Goal: Task Accomplishment & Management: Complete application form

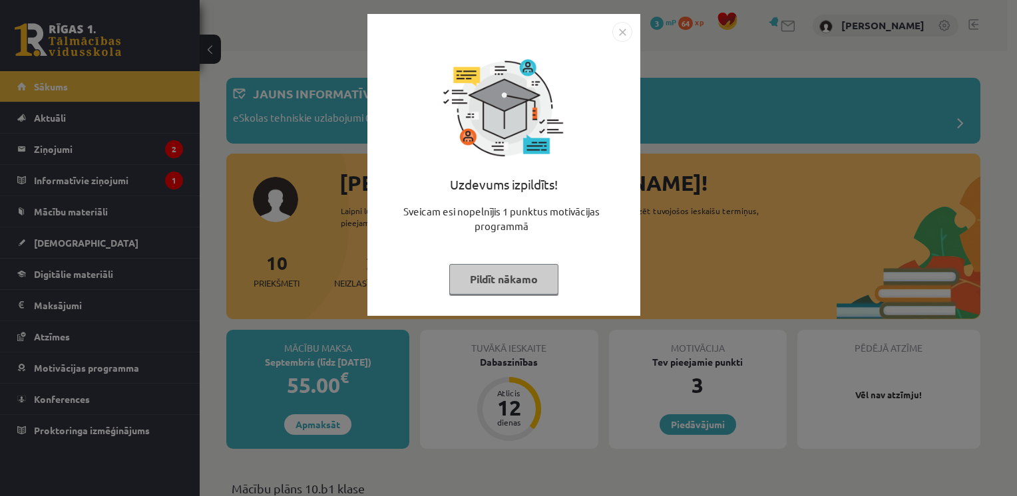
click at [612, 25] on img "Close" at bounding box center [622, 32] width 20 height 20
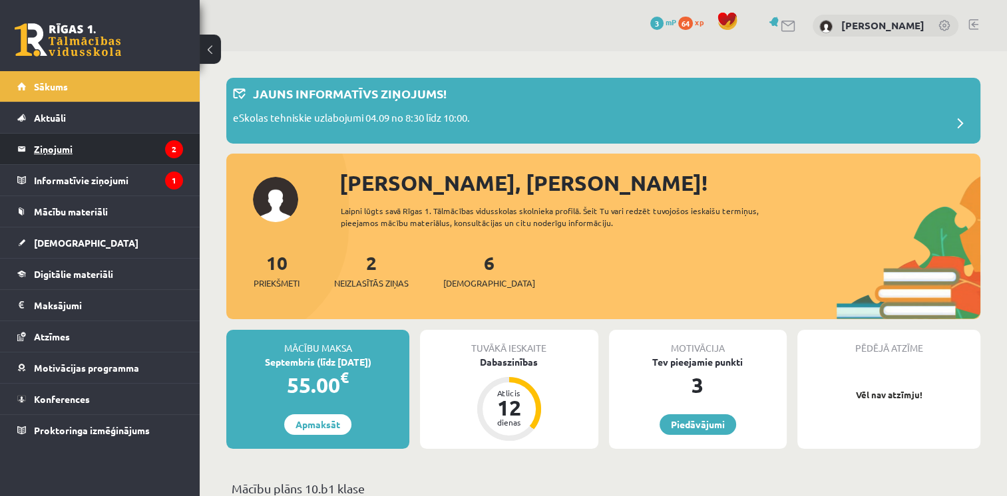
click at [67, 140] on legend "Ziņojumi 2" at bounding box center [108, 149] width 149 height 31
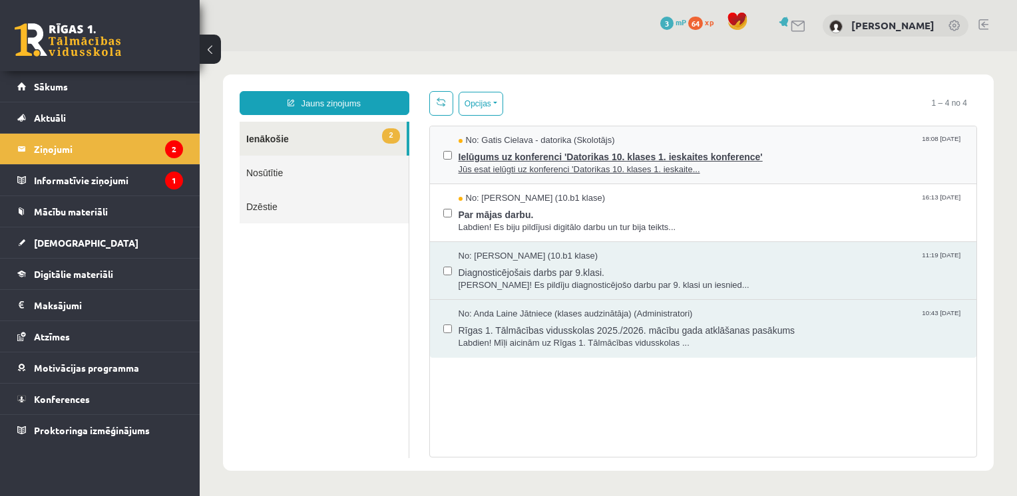
click at [617, 158] on span "Ielūgums uz konferenci 'Datorikas 10. klases 1. ieskaites konference'" at bounding box center [710, 155] width 505 height 17
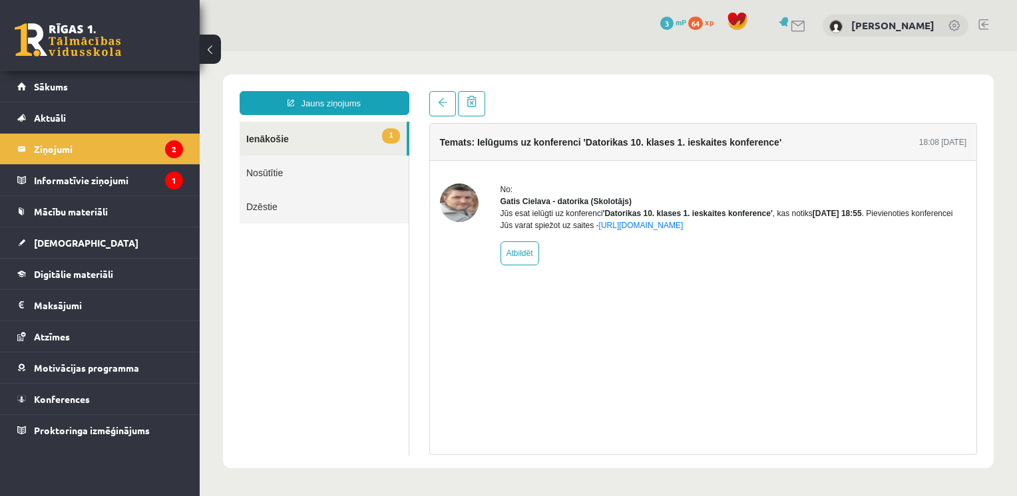
click at [420, 98] on div "Temats: Ielūgums uz konferenci 'Datorikas 10. klases 1. ieskaites konference' 1…" at bounding box center [703, 273] width 568 height 364
click at [446, 97] on link at bounding box center [442, 103] width 27 height 25
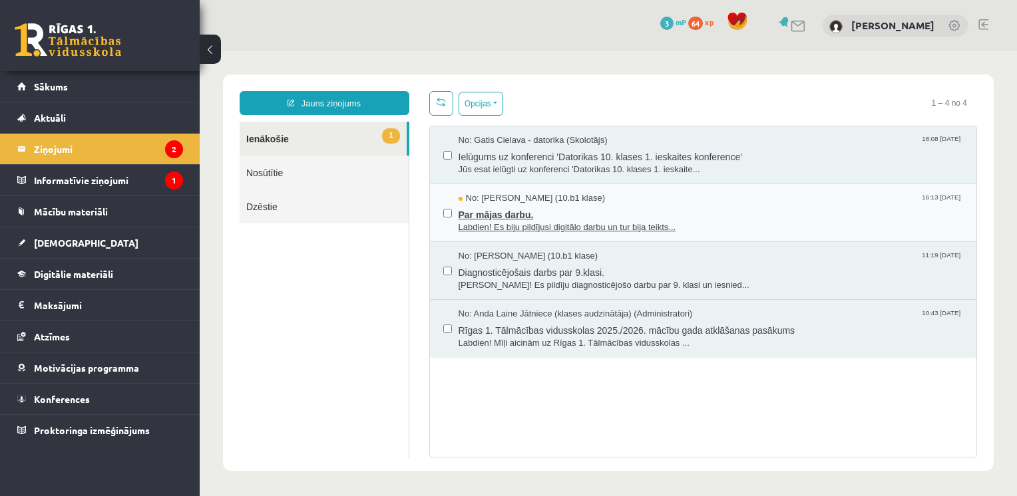
click at [522, 222] on span "Labdien! Es biju pildījusi digitālo darbu un tur bija teikts..." at bounding box center [710, 228] width 505 height 13
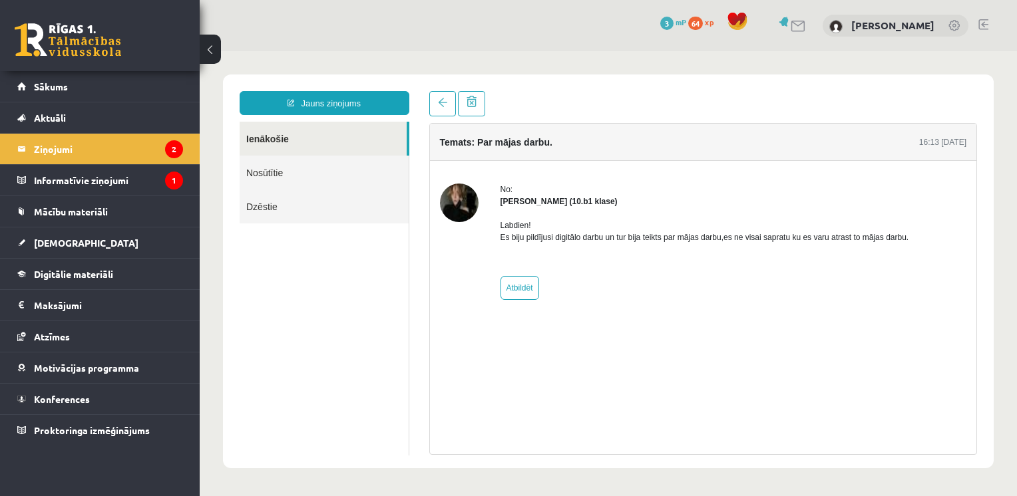
click at [463, 189] on img at bounding box center [459, 203] width 39 height 39
click at [433, 109] on link at bounding box center [442, 103] width 27 height 25
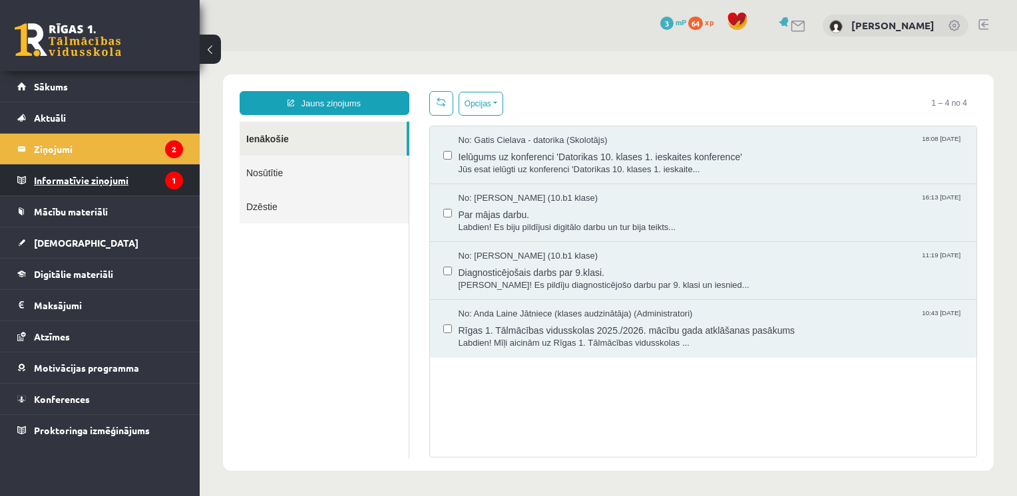
click at [140, 182] on legend "Informatīvie ziņojumi 1" at bounding box center [108, 180] width 149 height 31
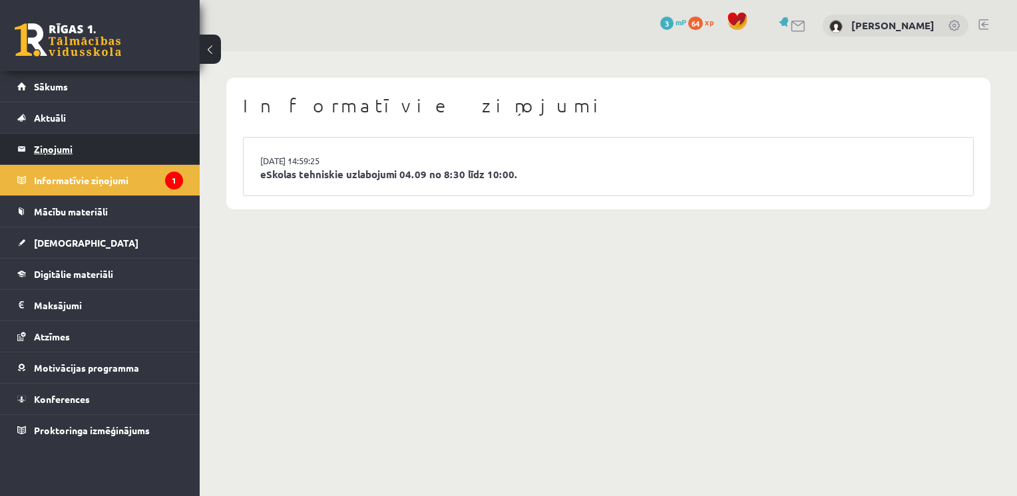
click at [83, 149] on legend "Ziņojumi 2" at bounding box center [108, 149] width 149 height 31
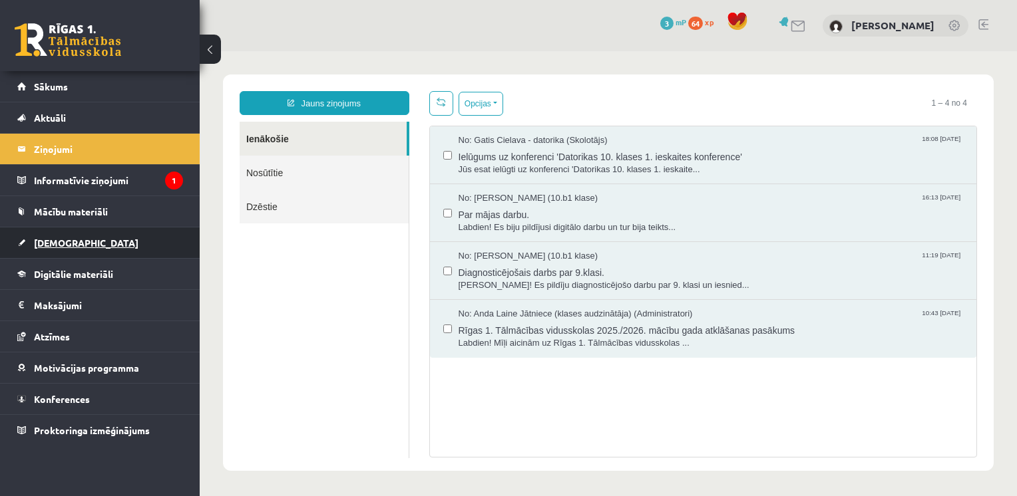
click at [71, 245] on span "[DEMOGRAPHIC_DATA]" at bounding box center [86, 243] width 104 height 12
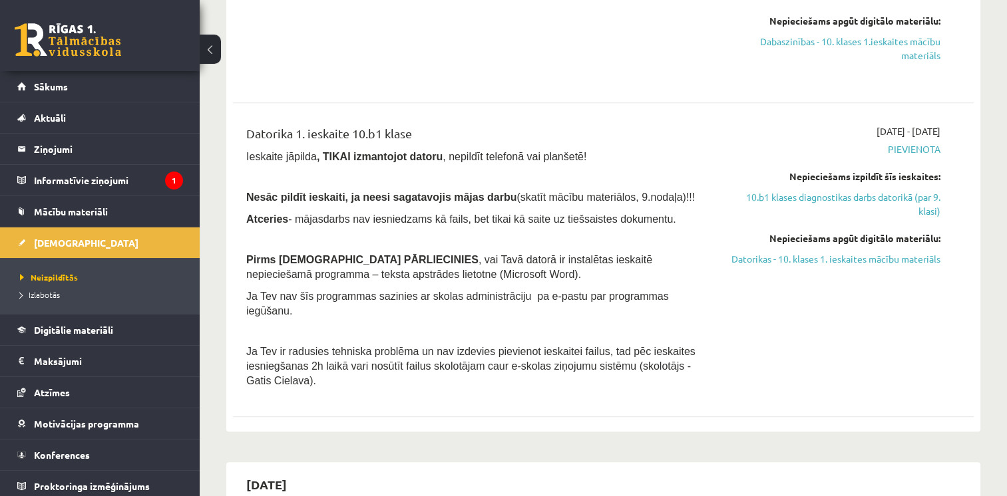
scroll to position [732, 0]
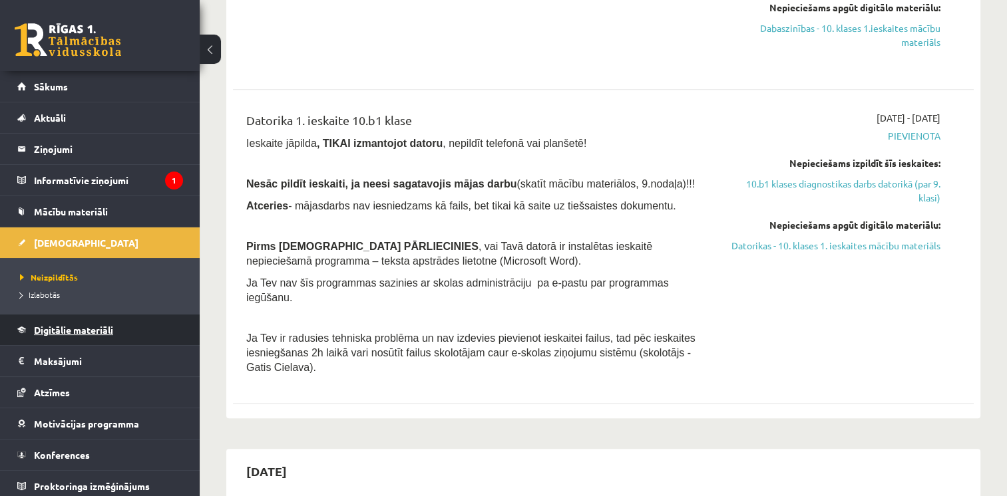
click at [81, 336] on link "Digitālie materiāli" at bounding box center [100, 330] width 166 height 31
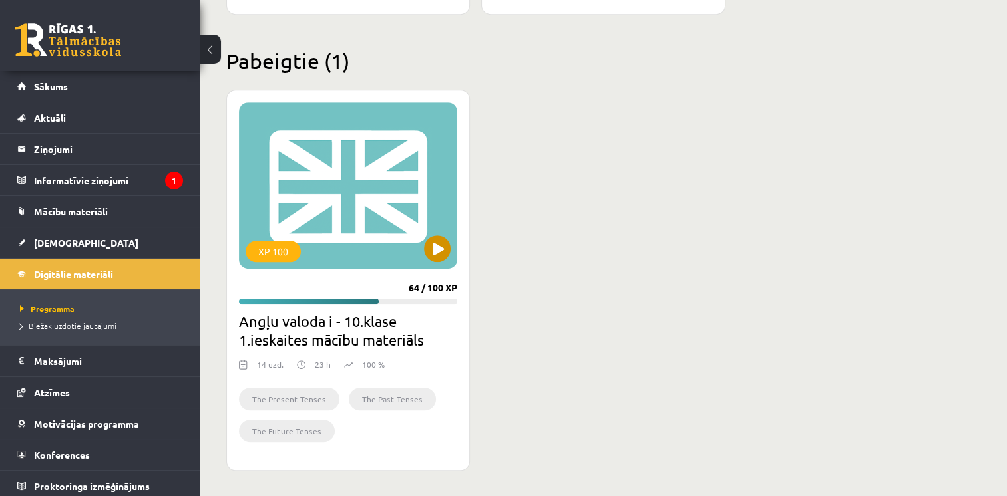
scroll to position [309, 0]
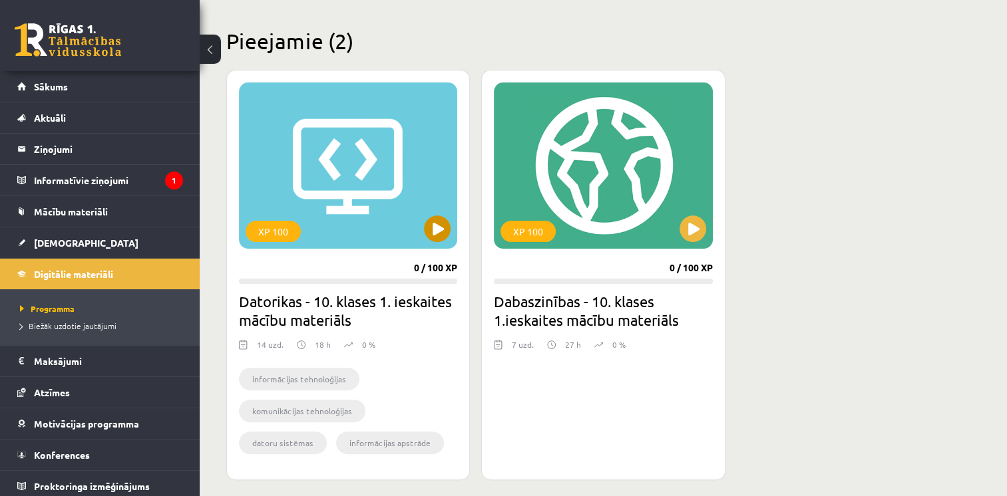
click at [327, 216] on div "XP 100" at bounding box center [348, 165] width 218 height 166
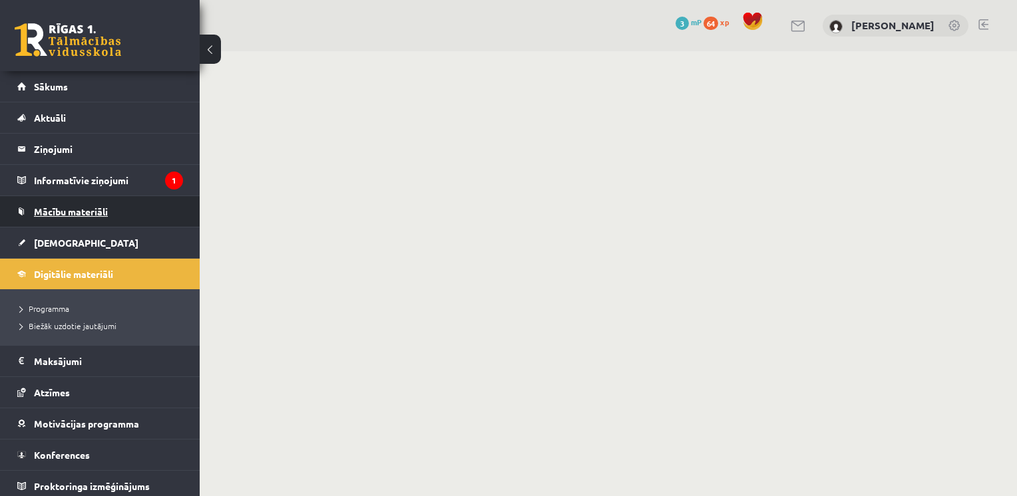
click at [65, 220] on link "Mācību materiāli" at bounding box center [100, 211] width 166 height 31
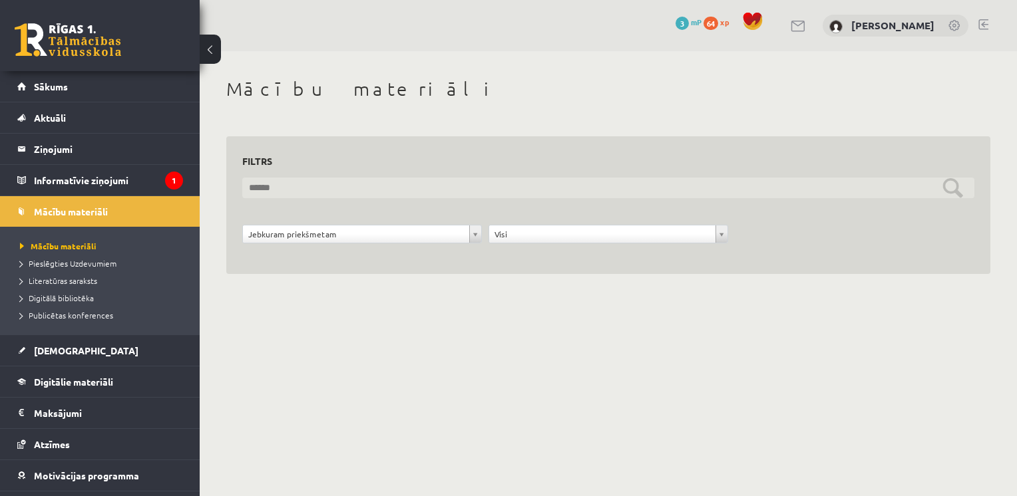
click at [750, 188] on input "text" at bounding box center [608, 188] width 732 height 21
type input "********"
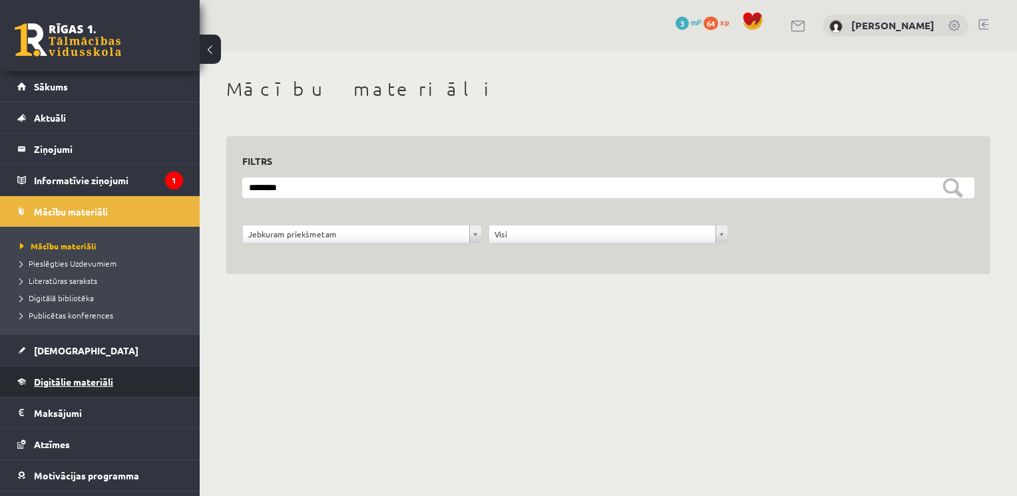
click at [67, 380] on span "Digitālie materiāli" at bounding box center [73, 382] width 79 height 12
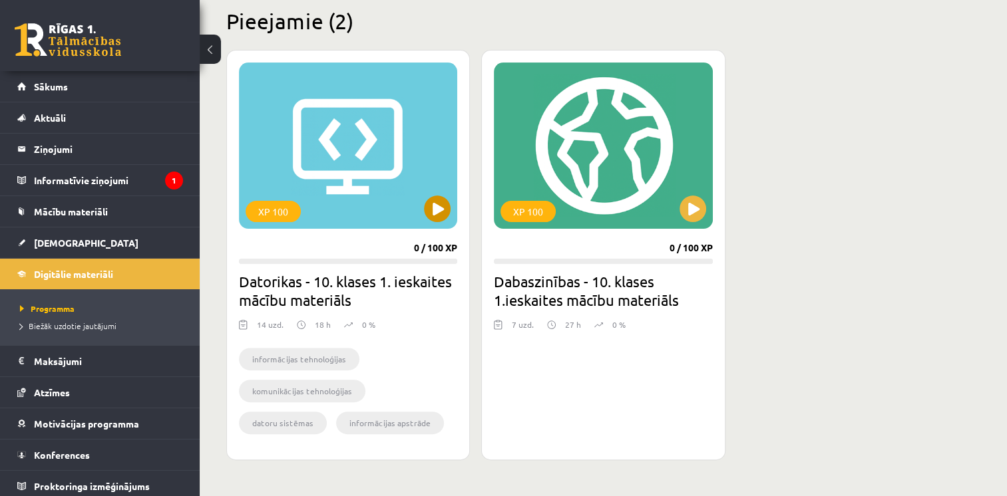
scroll to position [333, 0]
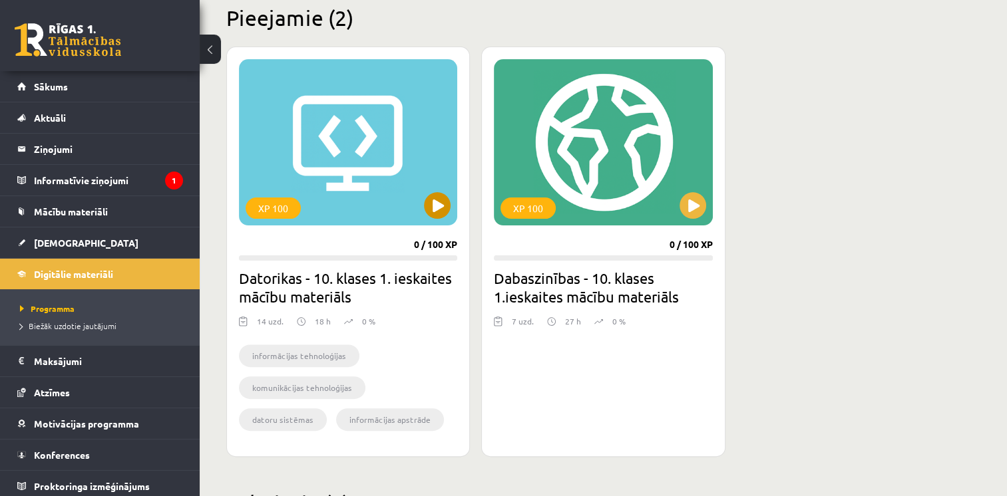
click at [439, 185] on div "XP 100" at bounding box center [348, 142] width 218 height 166
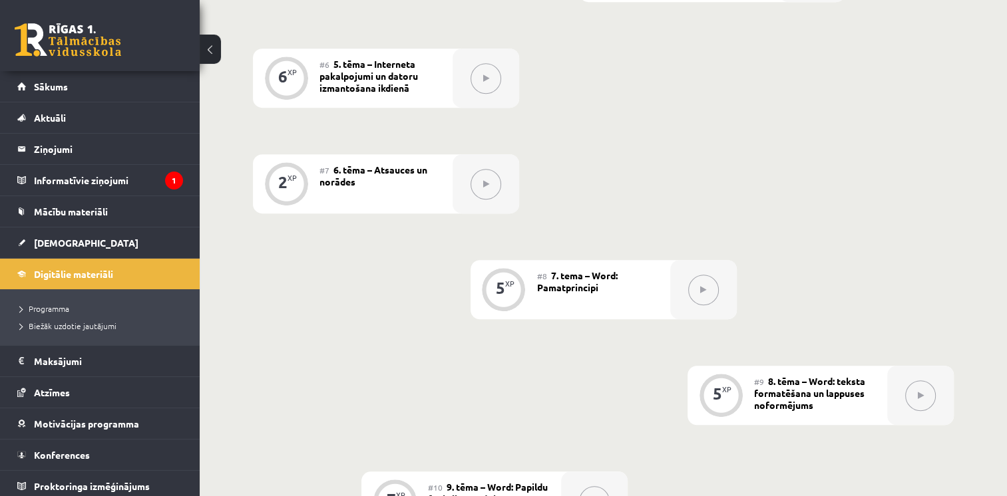
scroll to position [998, 0]
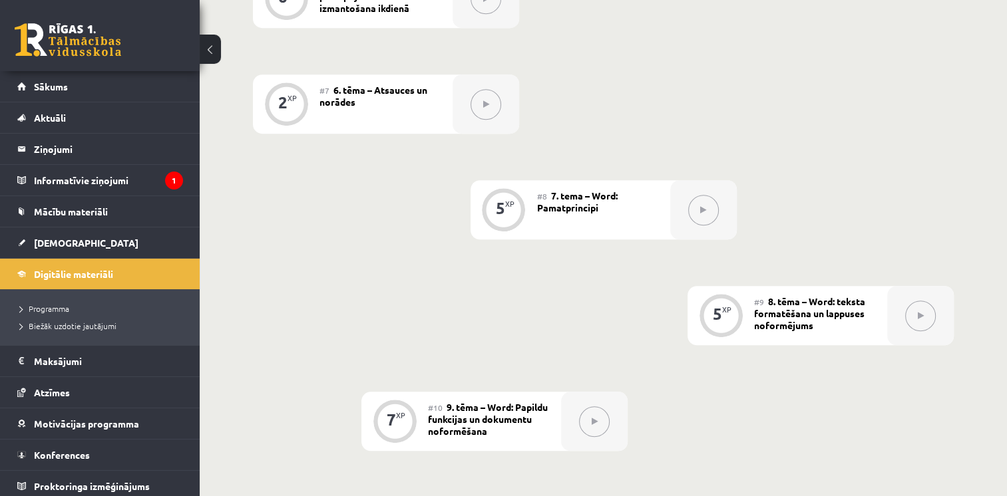
click at [758, 297] on span "#9" at bounding box center [759, 302] width 10 height 11
click at [778, 295] on span "8. tēma – Word: teksta formatēšana un lappuses noformējums" at bounding box center [809, 313] width 111 height 36
click at [838, 291] on div "#9 8. tēma – Word: teksta formatēšana un lappuses noformējums" at bounding box center [820, 315] width 133 height 59
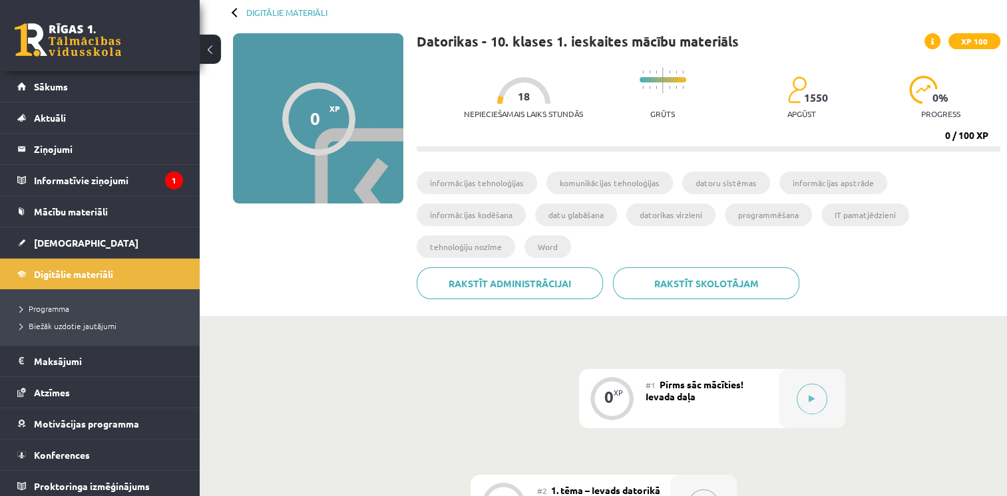
scroll to position [0, 0]
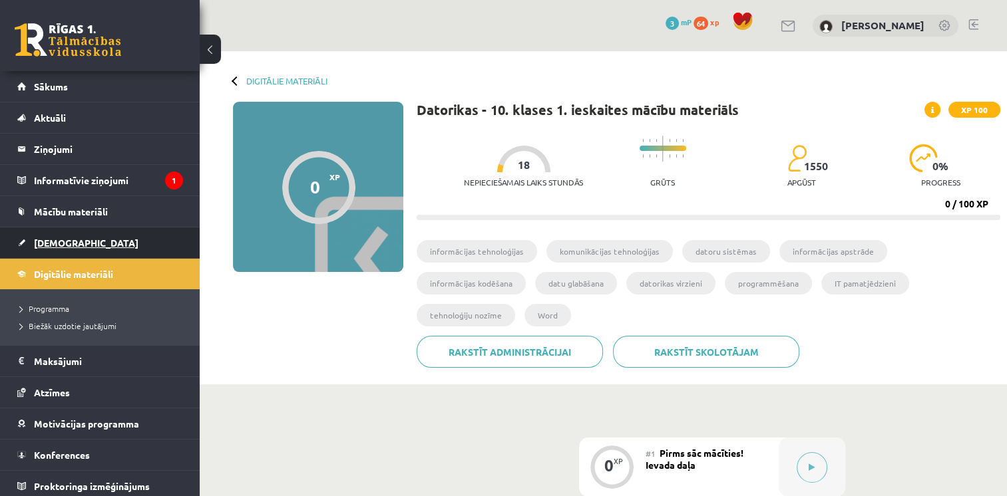
click at [51, 233] on link "[DEMOGRAPHIC_DATA]" at bounding box center [100, 243] width 166 height 31
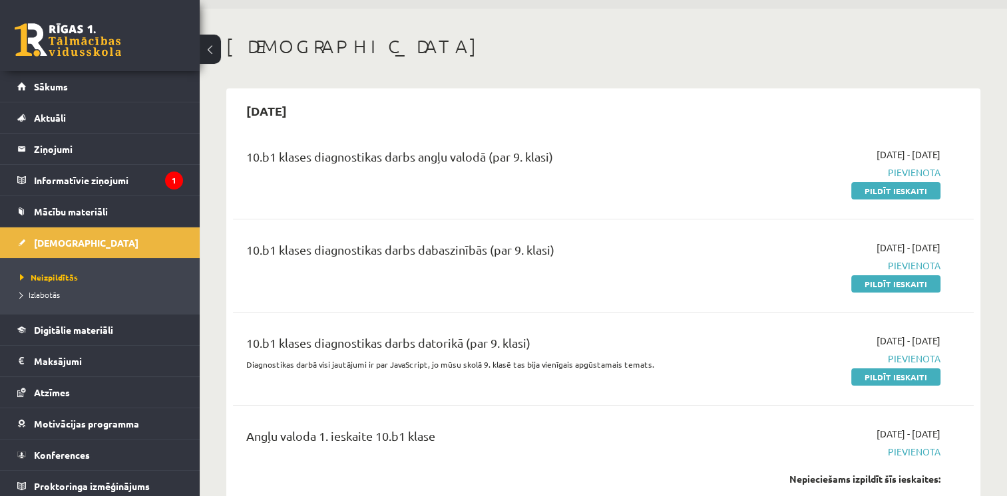
scroll to position [67, 0]
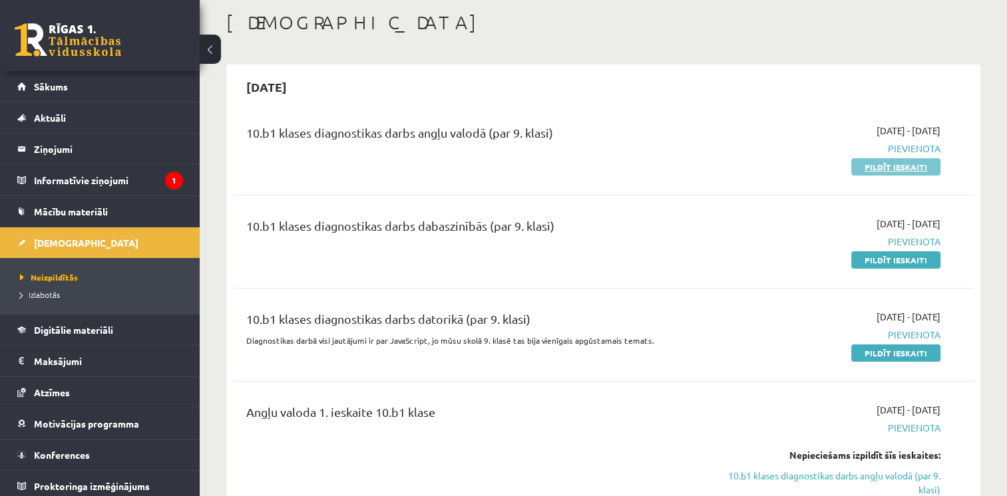
click at [881, 166] on link "Pildīt ieskaiti" at bounding box center [895, 166] width 89 height 17
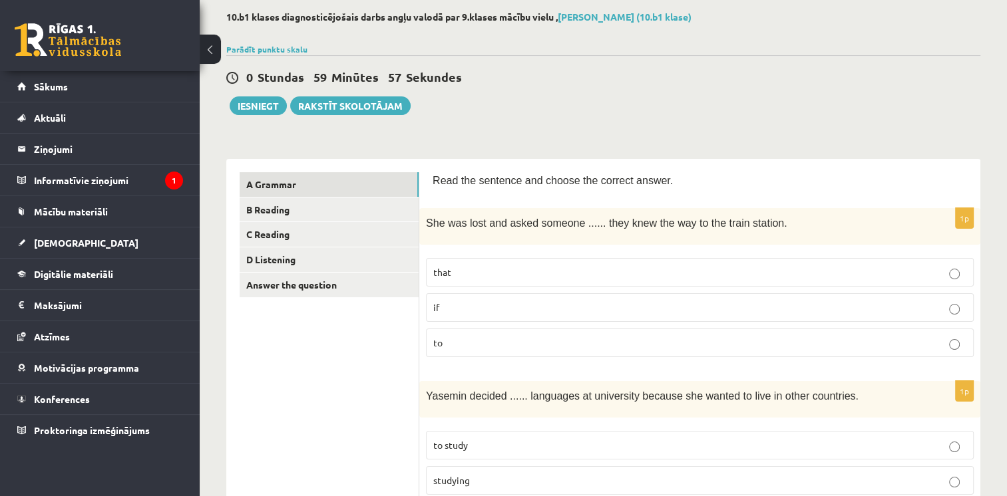
scroll to position [133, 0]
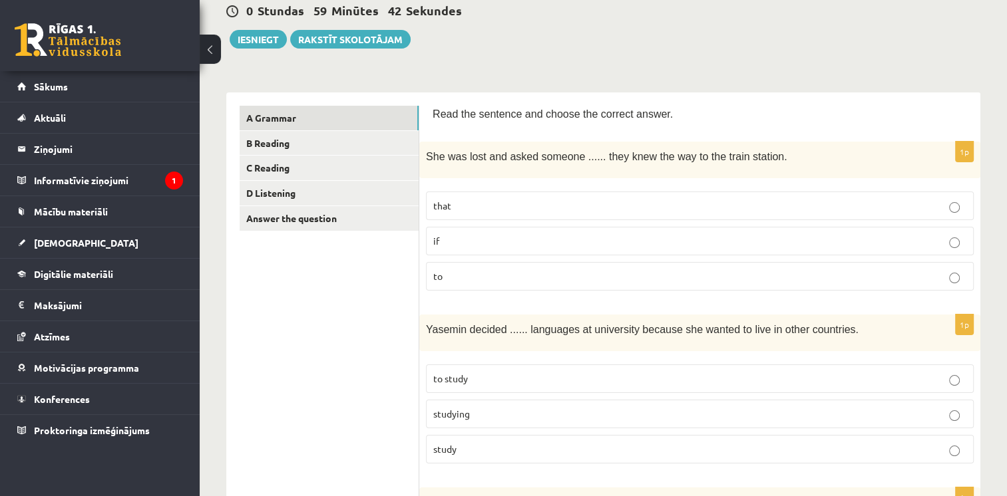
click at [941, 237] on p "if" at bounding box center [699, 241] width 533 height 14
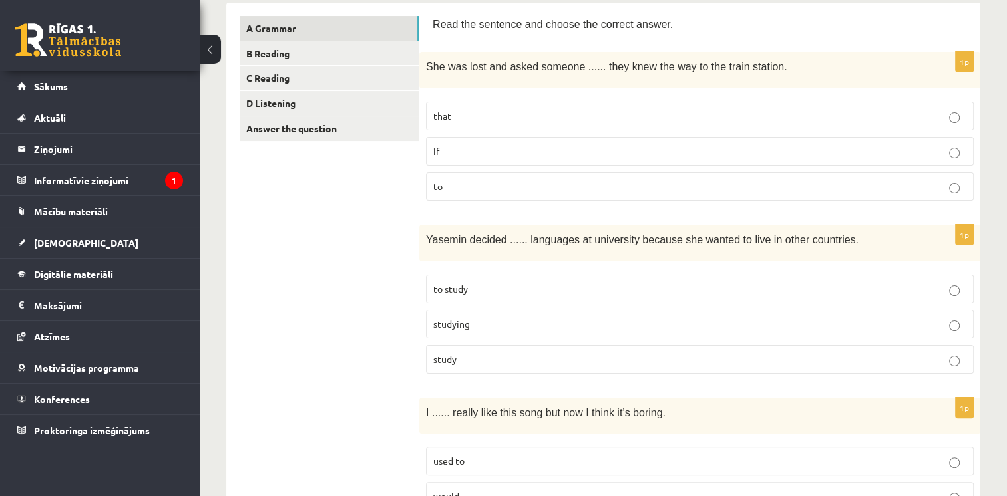
scroll to position [333, 0]
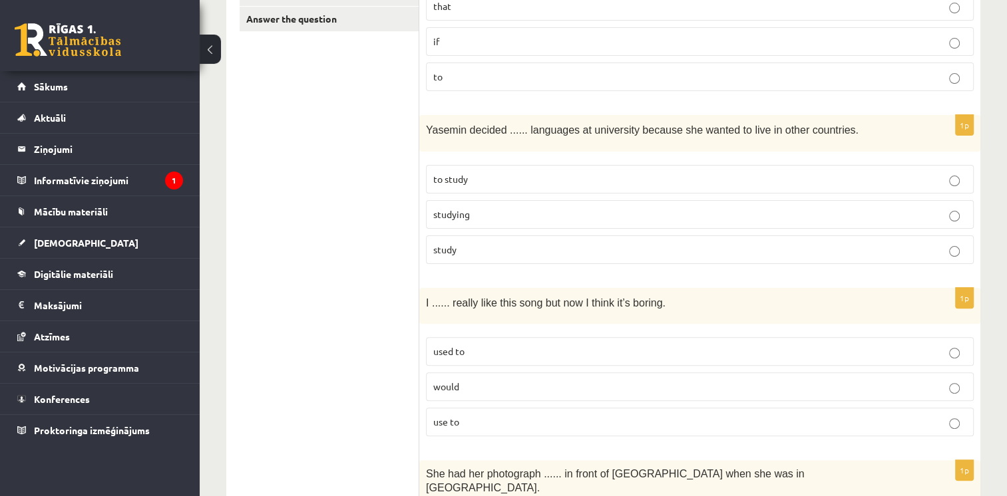
click at [473, 180] on p "to study" at bounding box center [699, 179] width 533 height 14
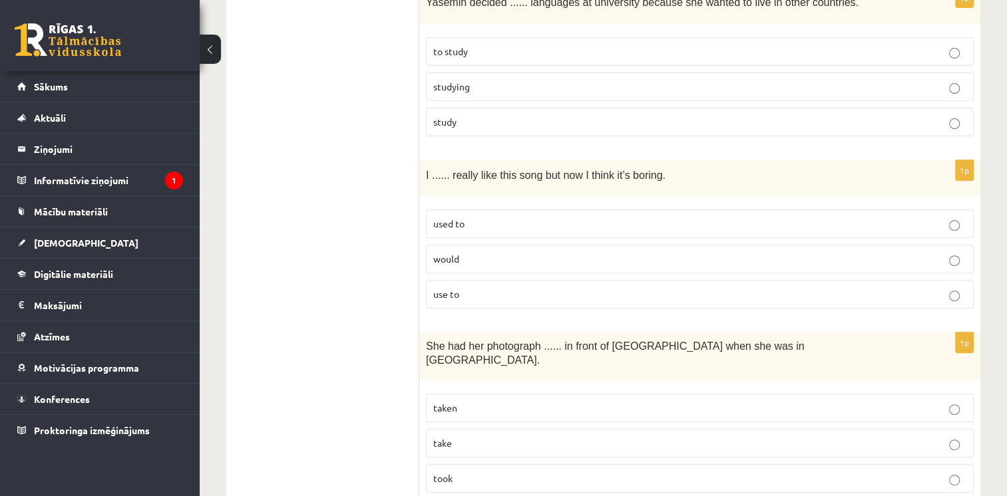
scroll to position [466, 0]
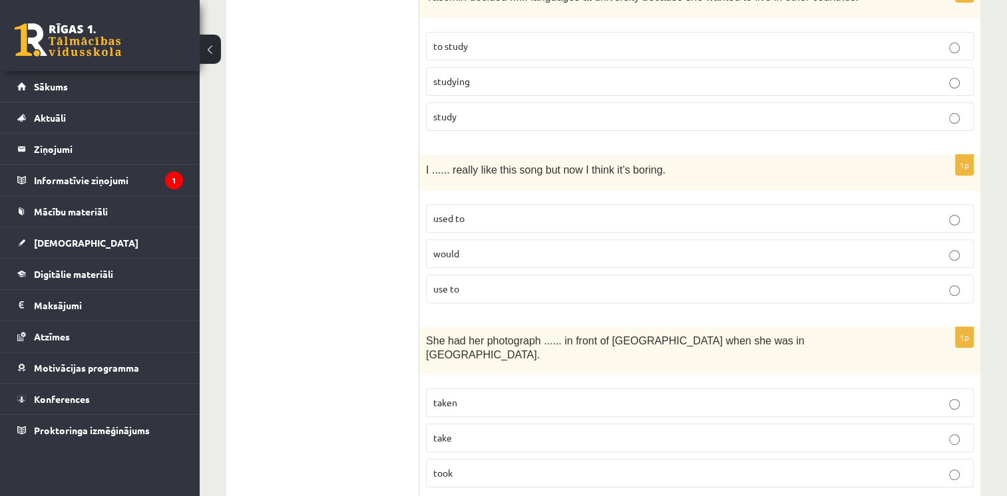
click at [495, 217] on p "used to" at bounding box center [699, 219] width 533 height 14
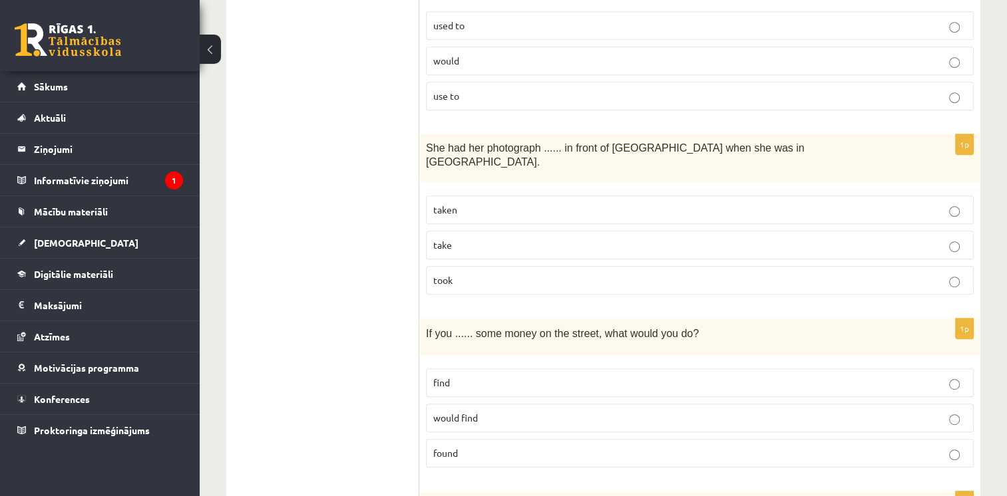
scroll to position [732, 0]
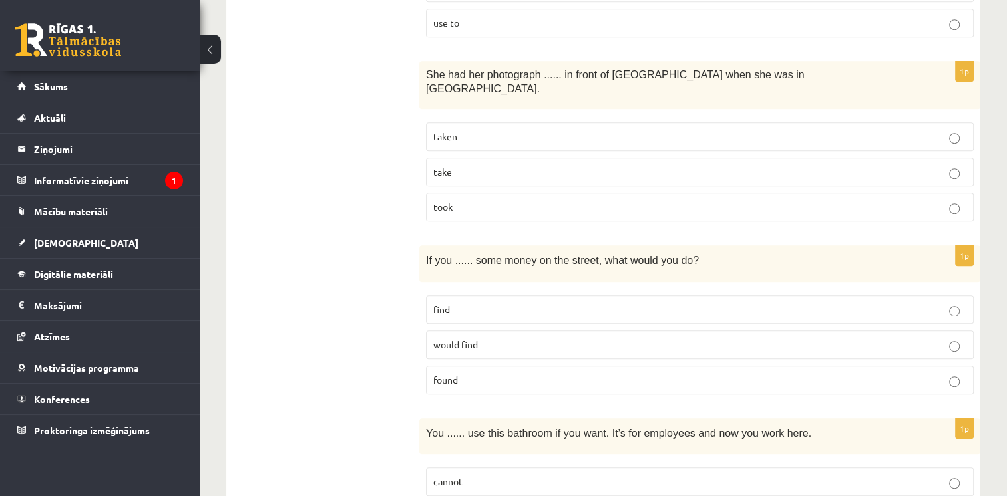
click at [485, 130] on p "taken" at bounding box center [699, 137] width 533 height 14
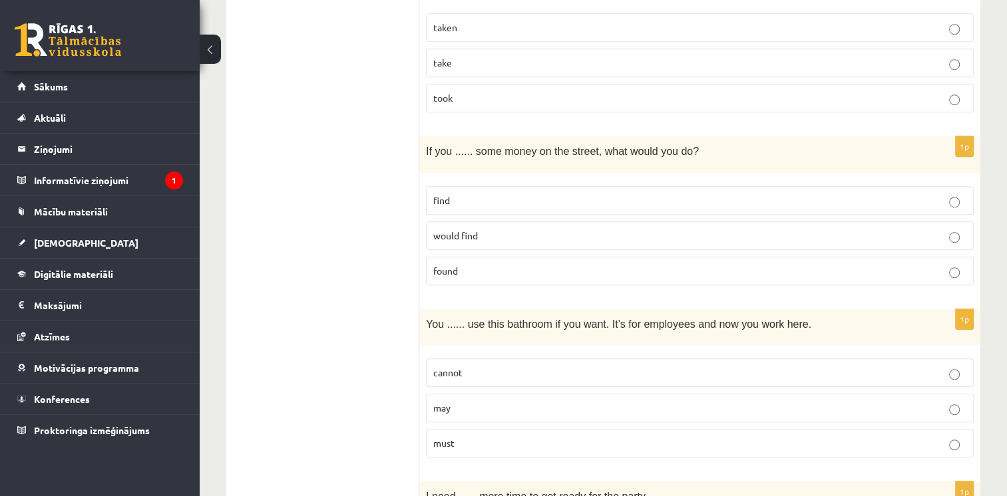
scroll to position [865, 0]
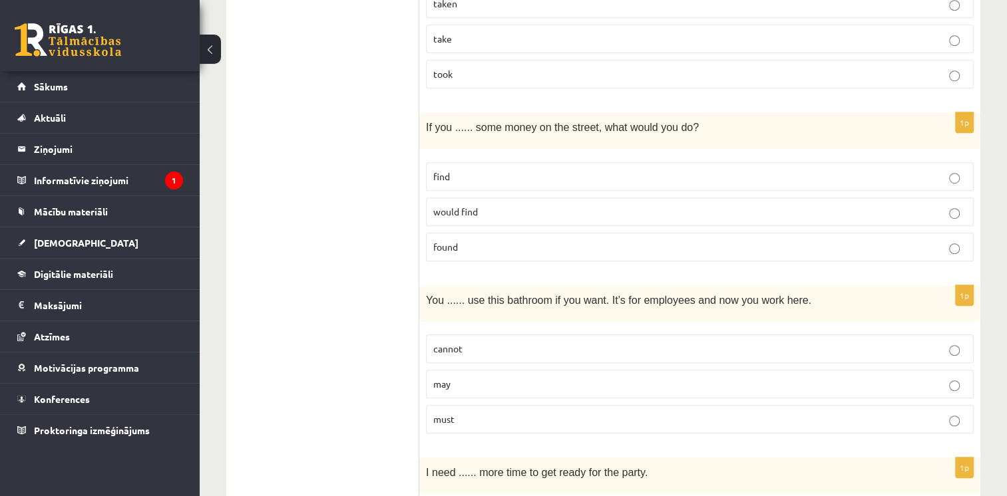
click at [470, 240] on p "found" at bounding box center [699, 247] width 533 height 14
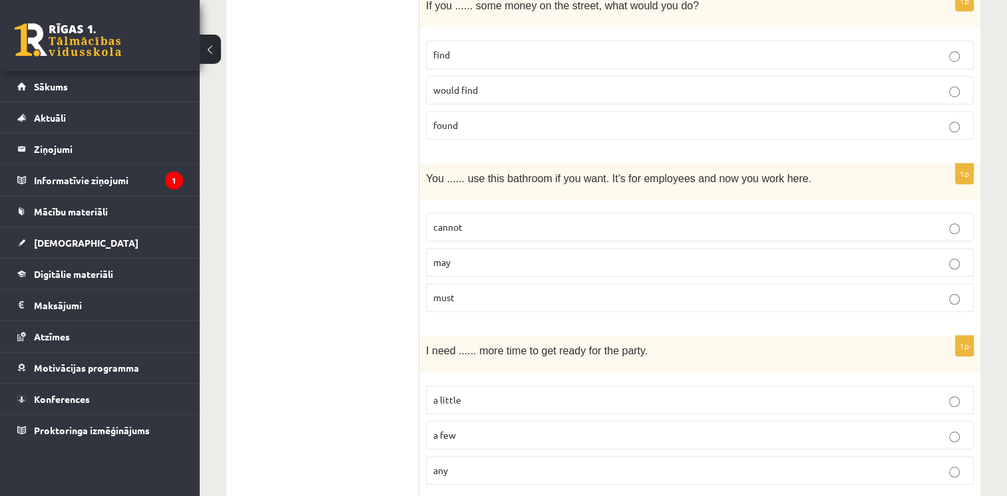
scroll to position [998, 0]
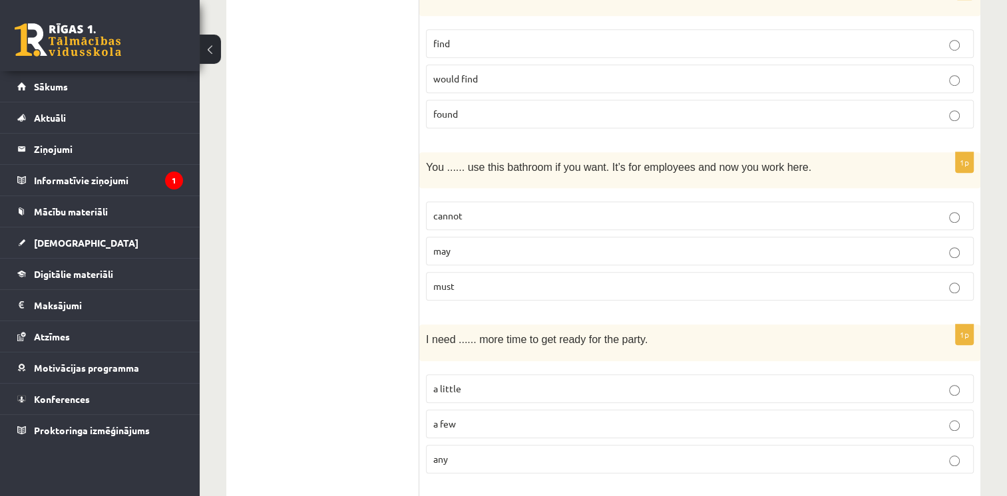
click at [464, 244] on p "may" at bounding box center [699, 251] width 533 height 14
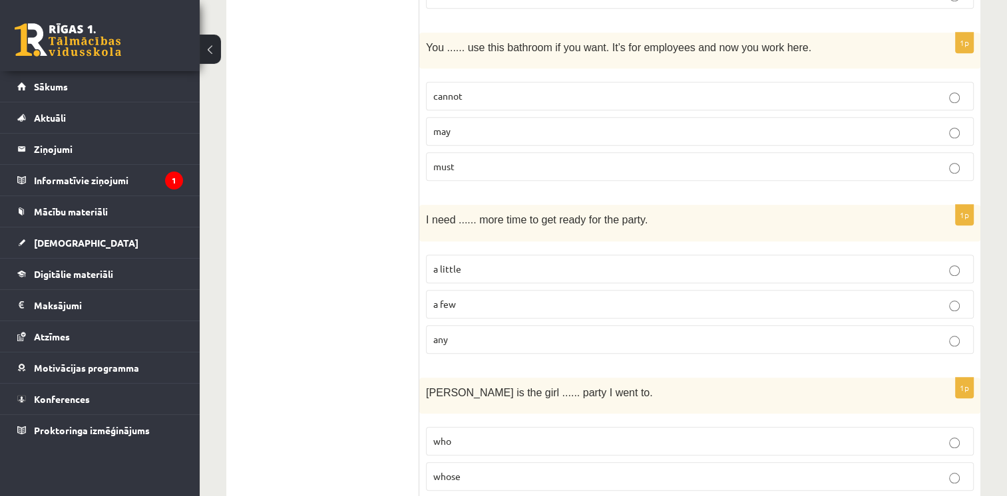
scroll to position [1131, 0]
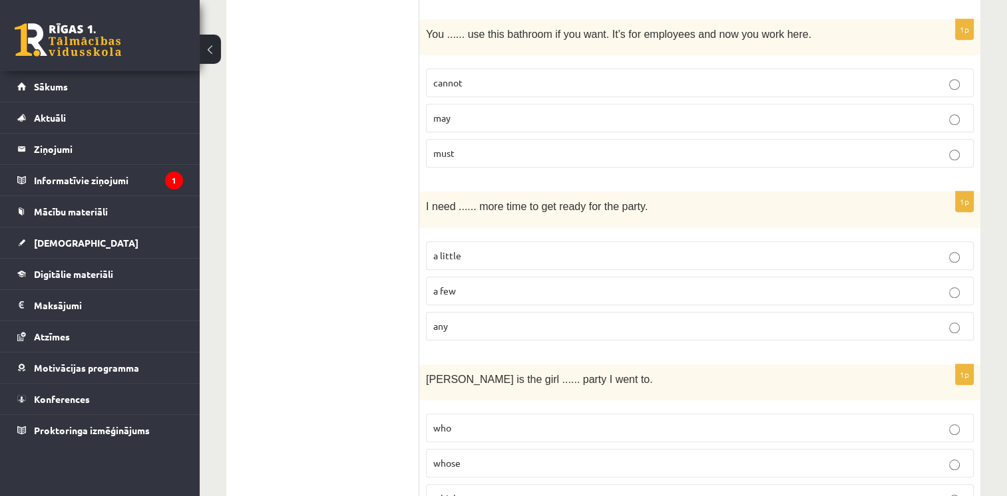
click at [480, 249] on p "a little" at bounding box center [699, 256] width 533 height 14
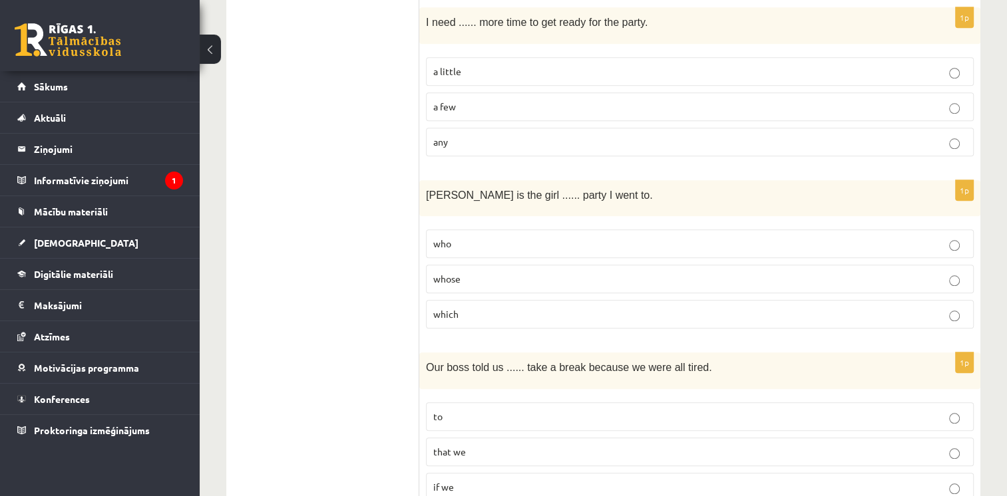
scroll to position [1331, 0]
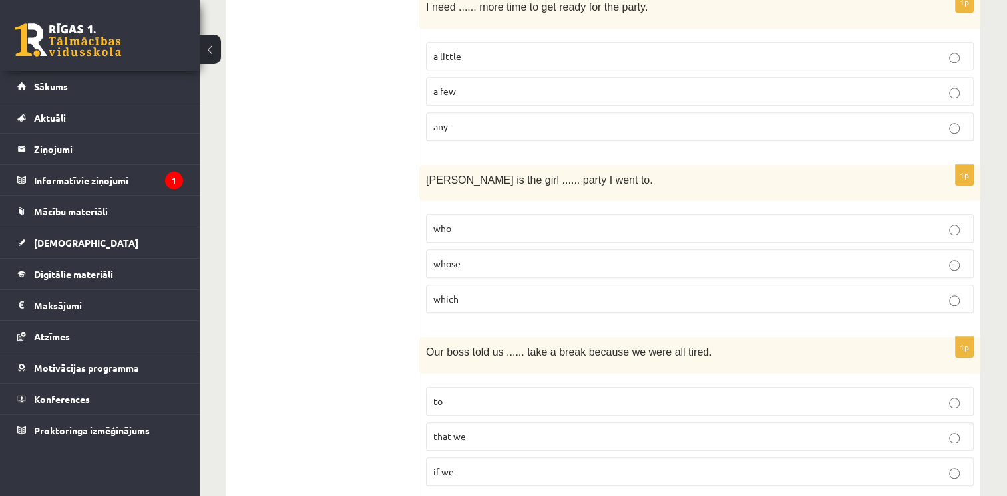
click at [480, 257] on p "whose" at bounding box center [699, 264] width 533 height 14
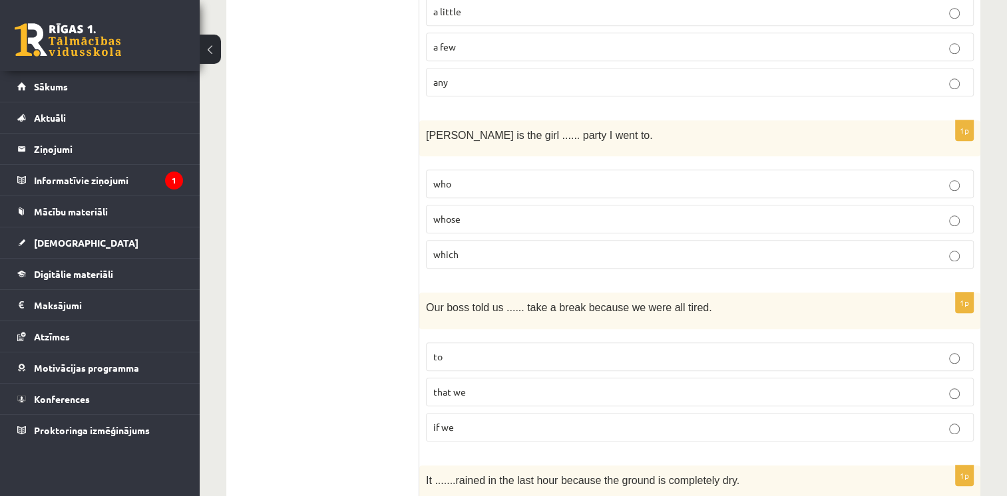
scroll to position [1464, 0]
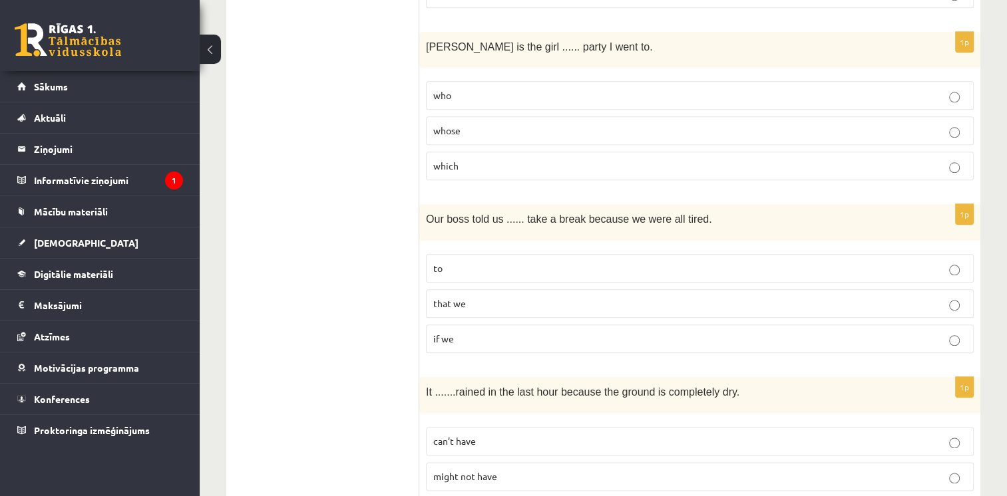
click at [516, 261] on p "to" at bounding box center [699, 268] width 533 height 14
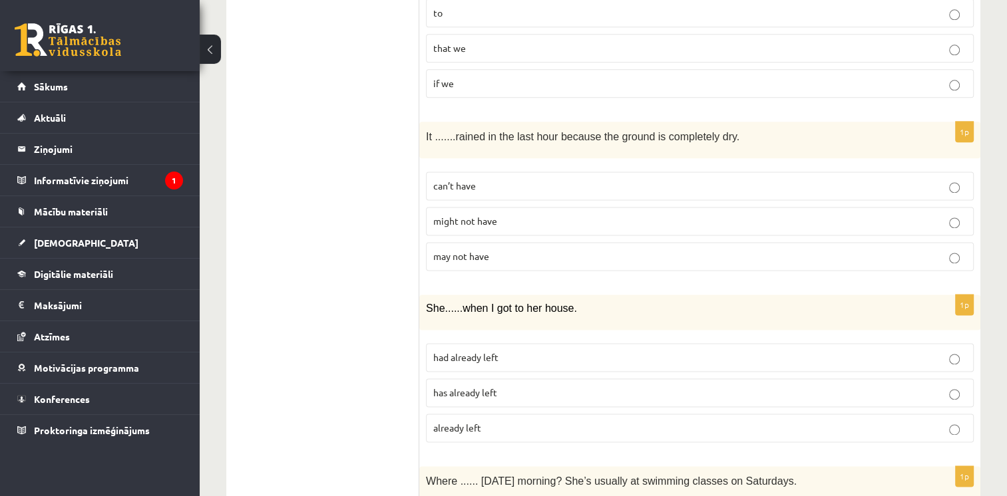
scroll to position [1730, 0]
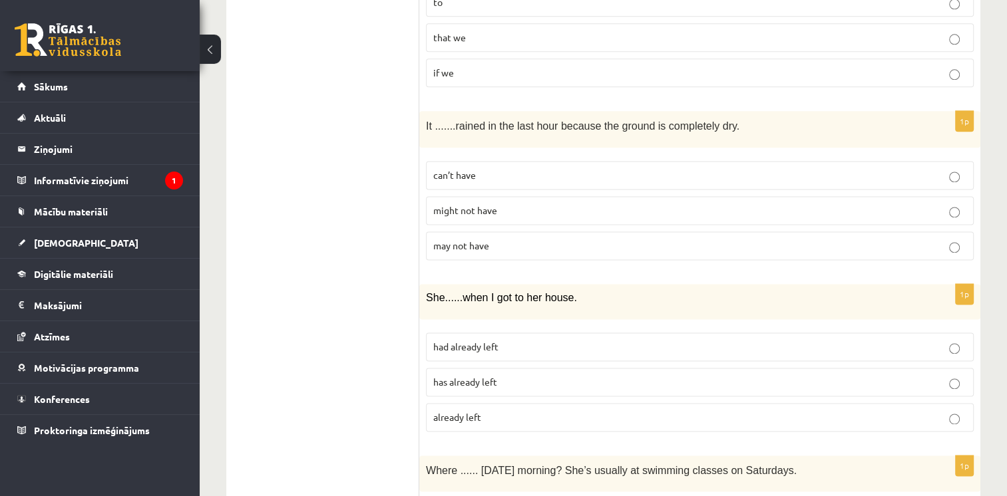
click at [463, 161] on label "can’t have" at bounding box center [700, 175] width 548 height 29
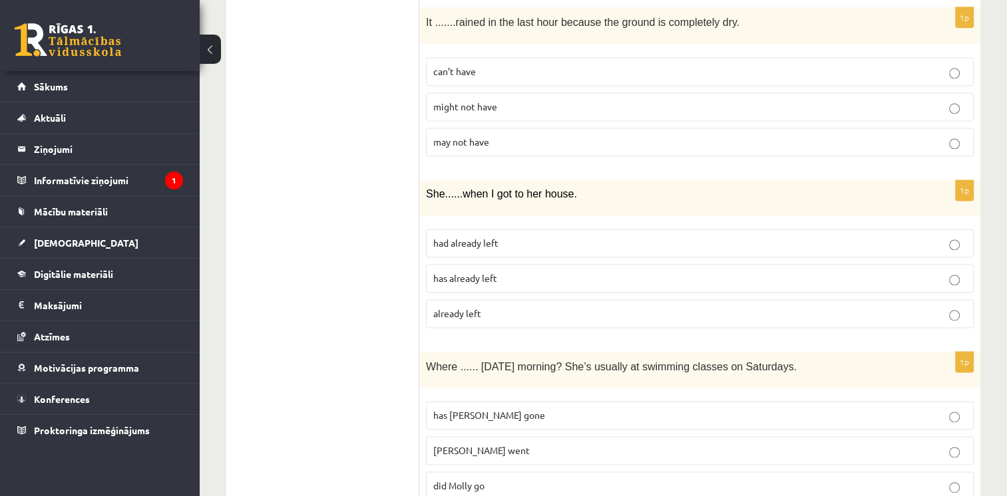
scroll to position [1863, 0]
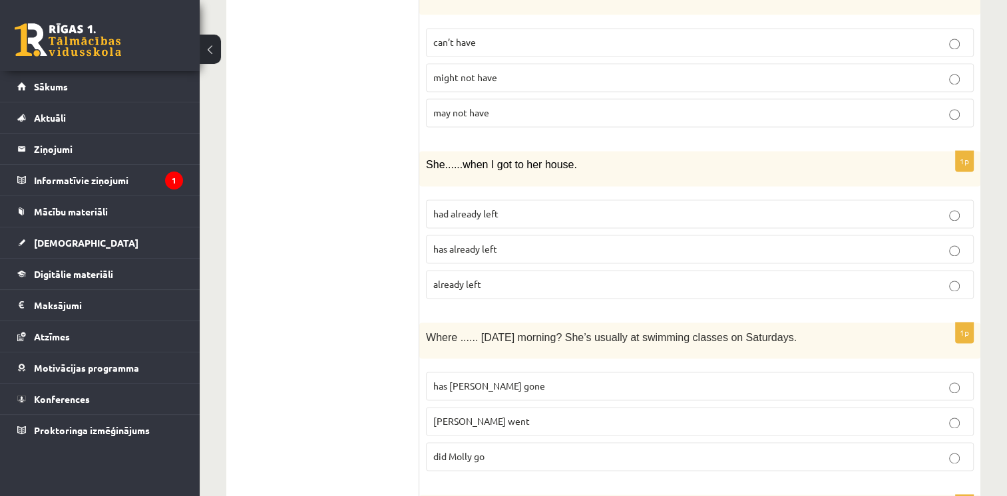
click at [455, 208] on span "had already left" at bounding box center [465, 214] width 65 height 12
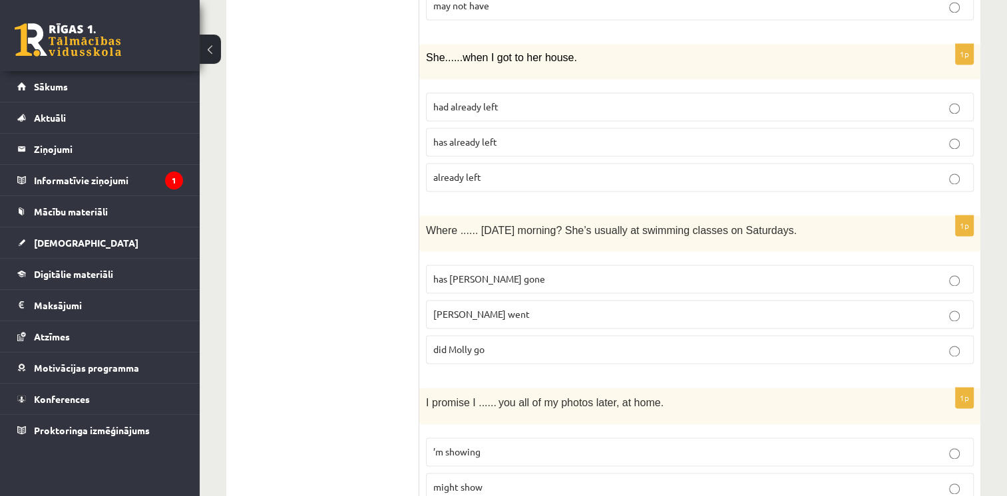
scroll to position [1996, 0]
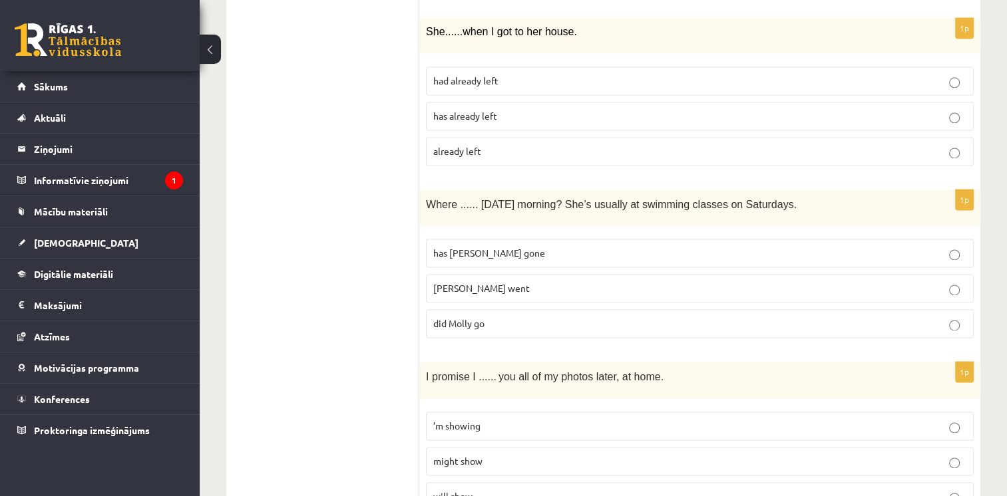
click at [438, 317] on span "did Molly go" at bounding box center [458, 323] width 51 height 12
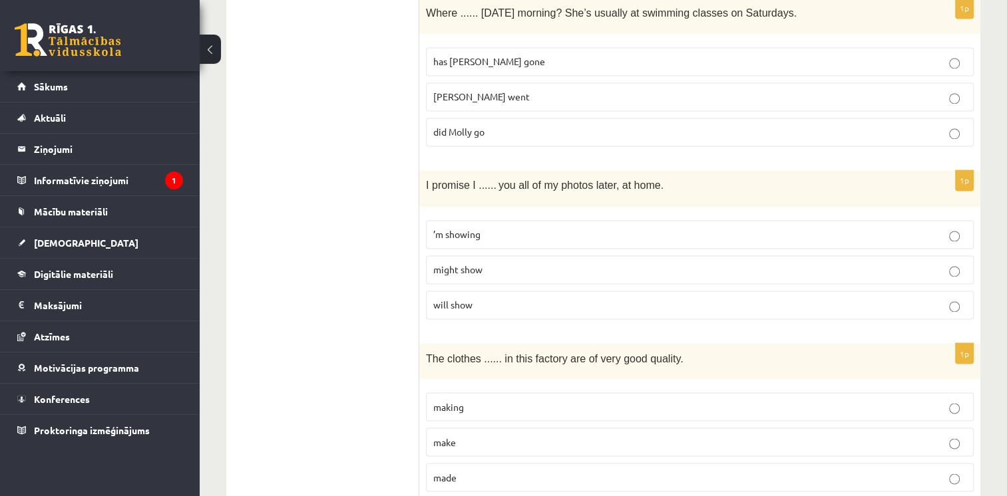
scroll to position [2195, 0]
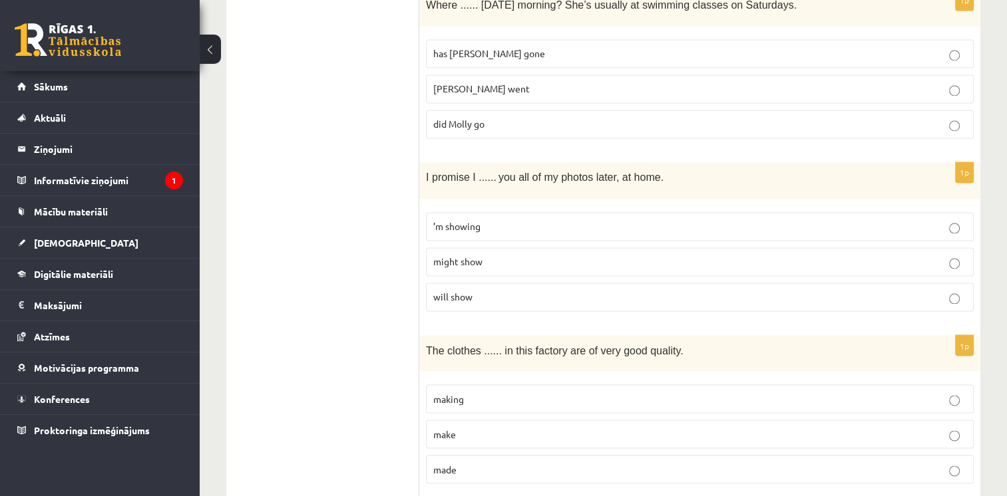
click at [437, 220] on span "’m showing" at bounding box center [456, 226] width 47 height 12
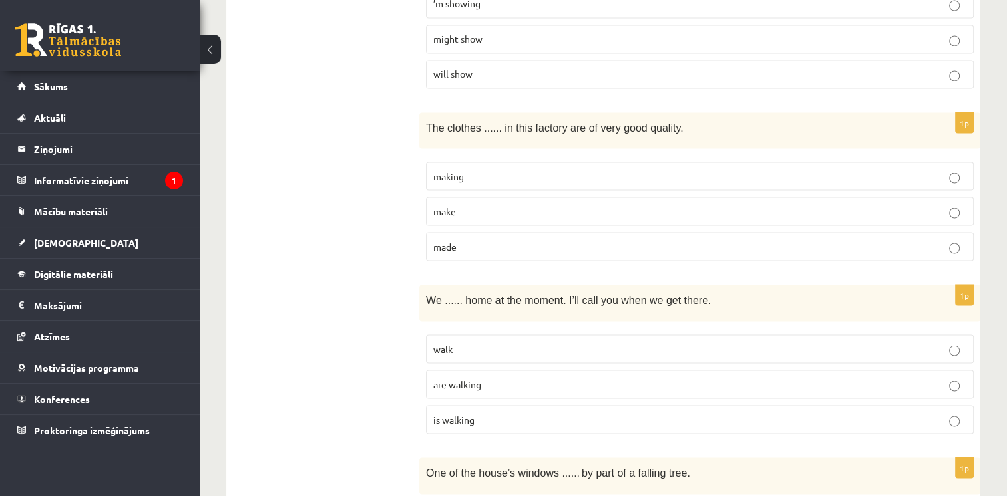
scroll to position [2395, 0]
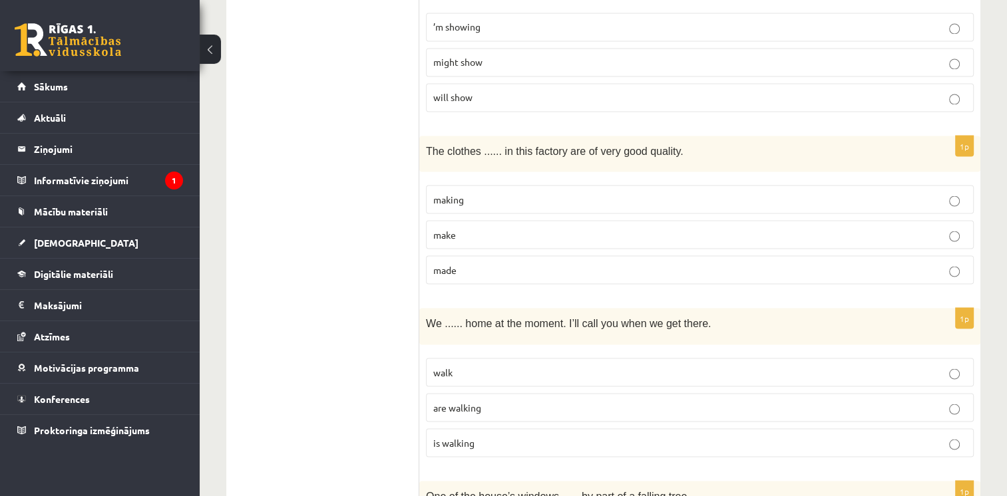
click at [474, 263] on p "made" at bounding box center [699, 270] width 533 height 14
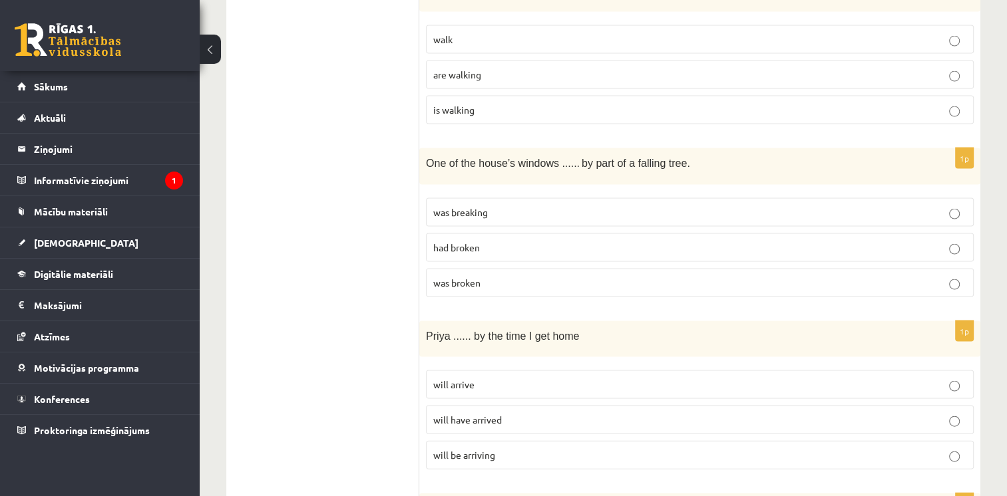
scroll to position [2595, 0]
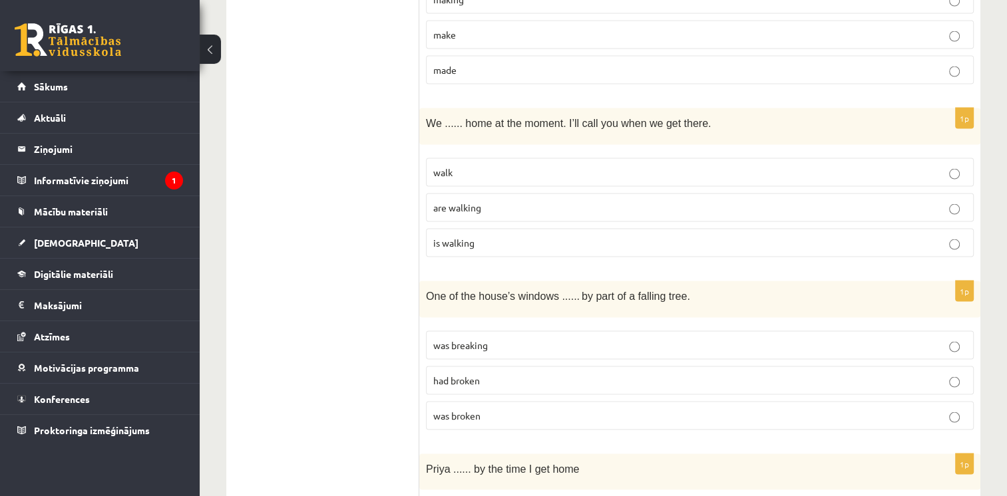
click at [482, 201] on p "are walking" at bounding box center [699, 208] width 533 height 14
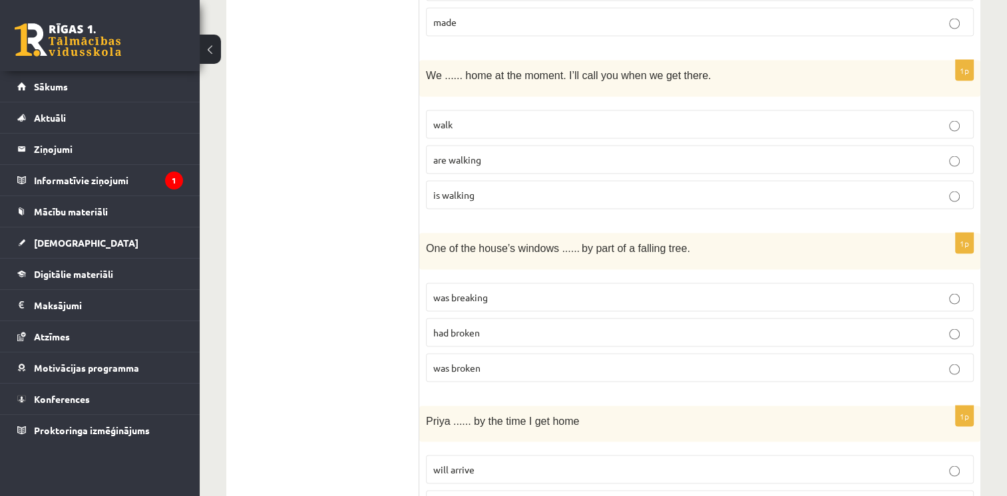
scroll to position [2728, 0]
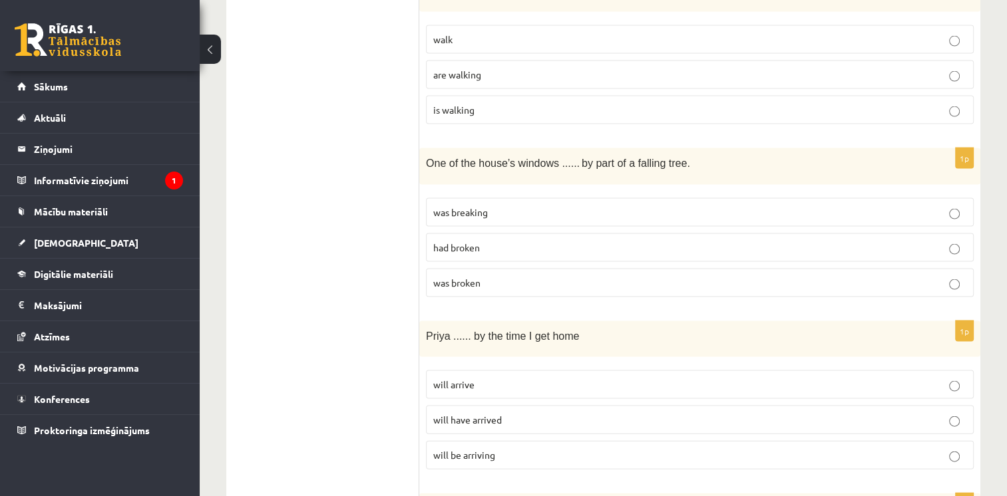
click at [458, 277] on span "was broken" at bounding box center [456, 283] width 47 height 12
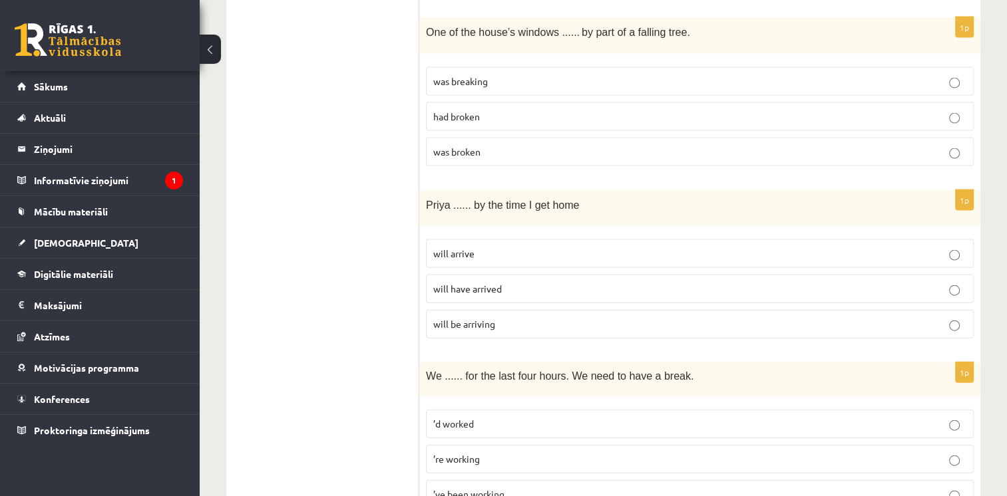
scroll to position [2861, 0]
click at [452, 281] on span "will have arrived" at bounding box center [467, 287] width 69 height 12
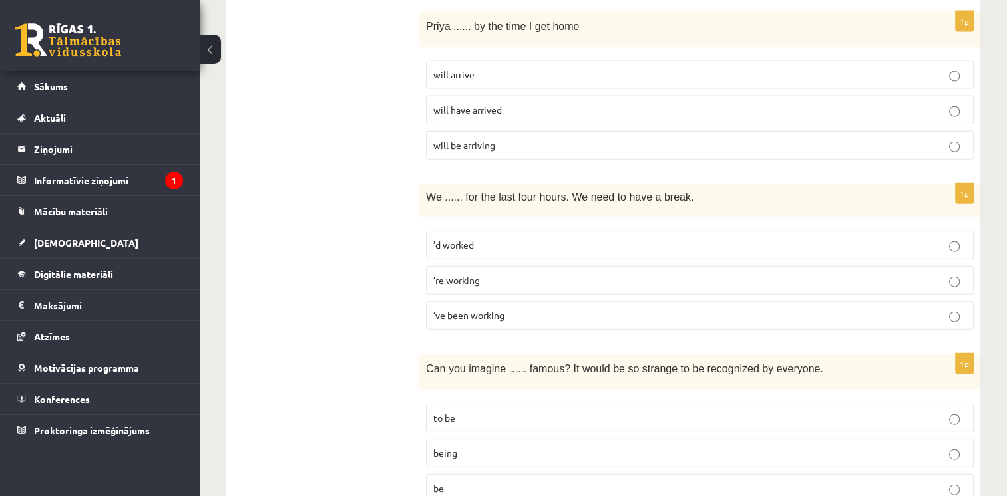
scroll to position [3127, 0]
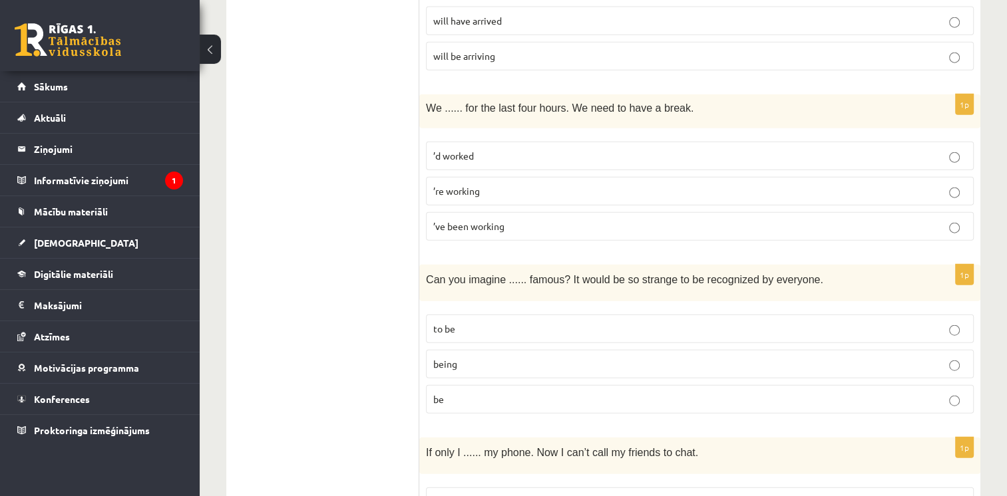
click at [463, 220] on span "’ve been working" at bounding box center [468, 226] width 71 height 12
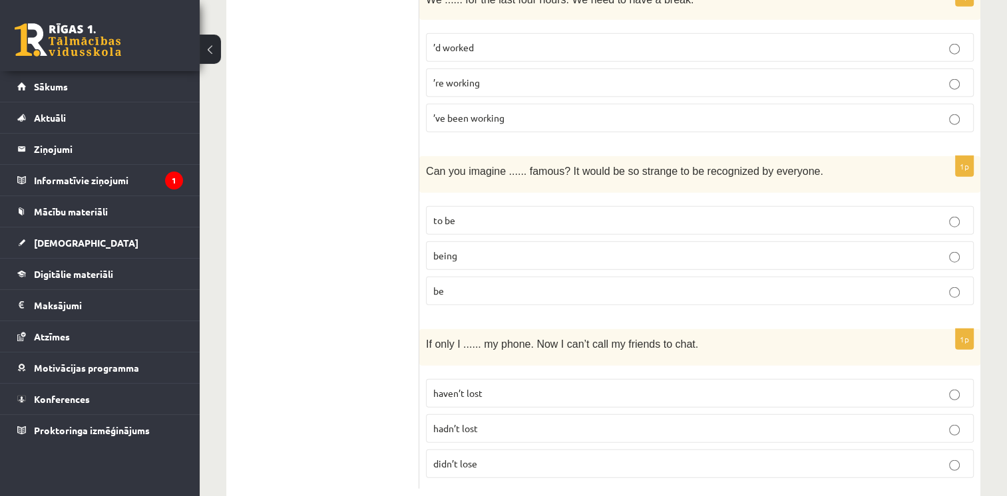
click at [474, 249] on p "being" at bounding box center [699, 256] width 533 height 14
click at [492, 457] on p "didn’t lose" at bounding box center [699, 464] width 533 height 14
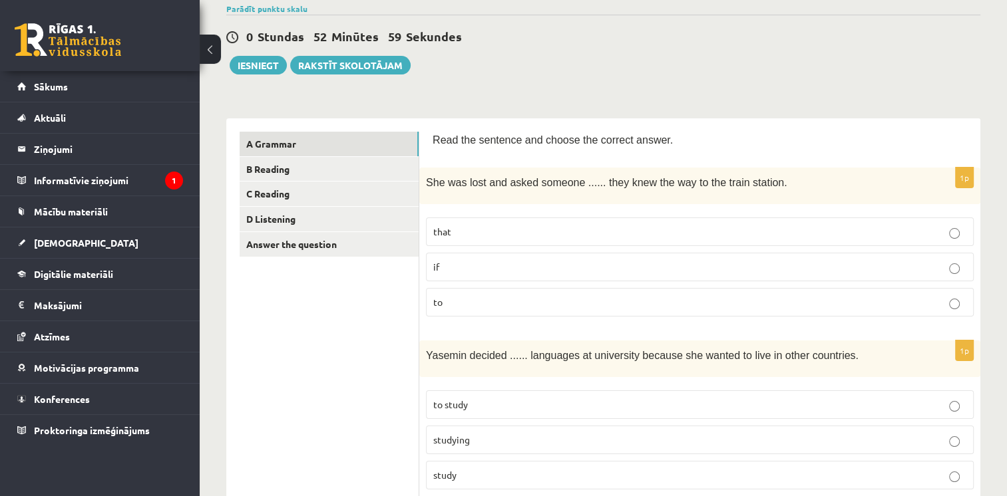
scroll to position [0, 0]
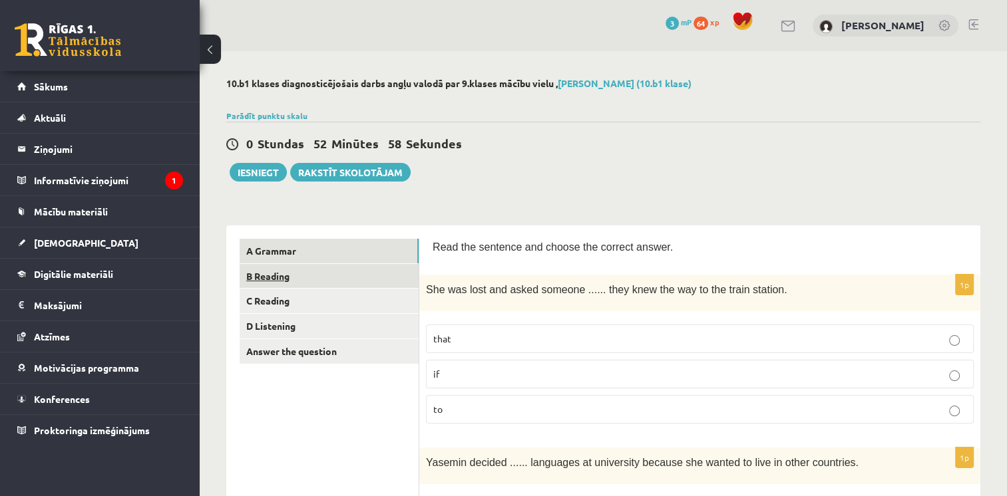
click at [311, 273] on link "B Reading" at bounding box center [329, 276] width 179 height 25
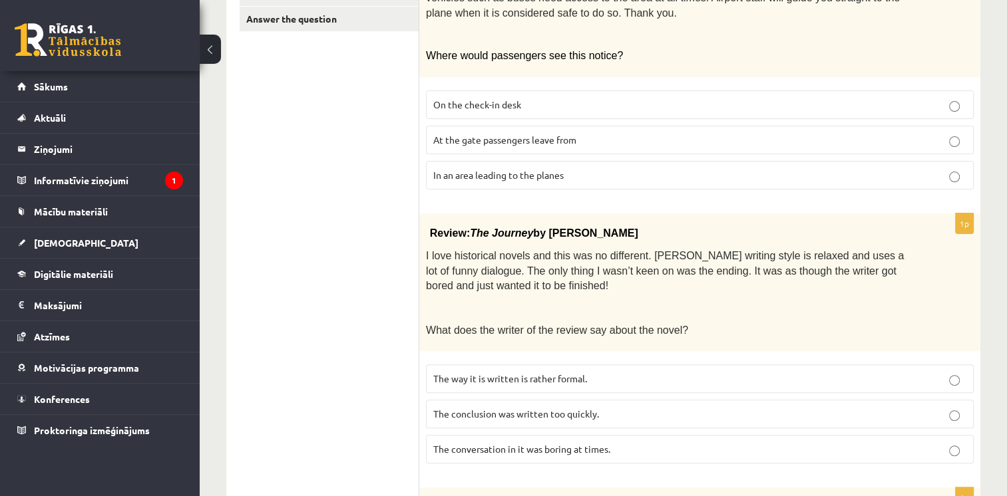
scroll to position [200, 0]
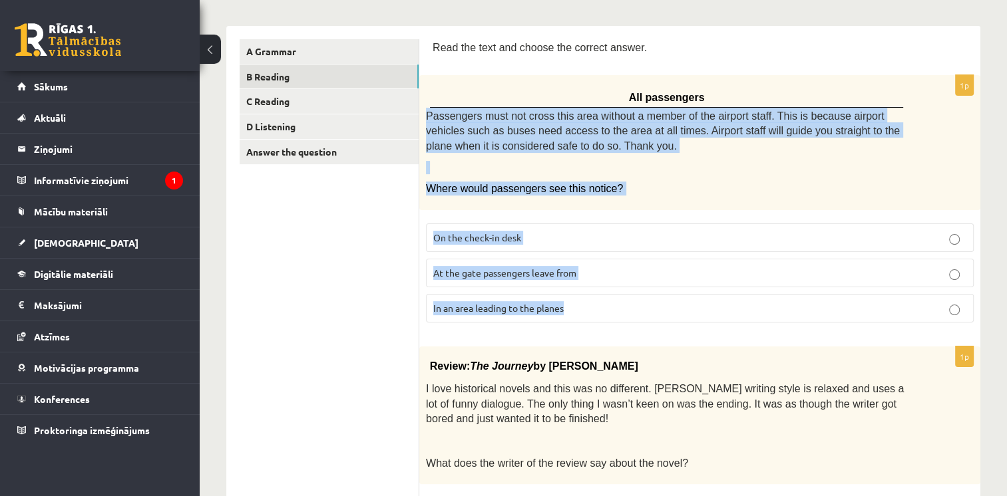
drag, startPoint x: 423, startPoint y: 113, endPoint x: 641, endPoint y: 317, distance: 297.9
click at [641, 317] on div "1p All passengers Passengers must not cross this area without a member of the a…" at bounding box center [699, 204] width 561 height 258
copy div "Passengers must not cross this area without a member of the airport staff. This…"
click at [591, 309] on p "In an area leading to the planes" at bounding box center [699, 308] width 533 height 14
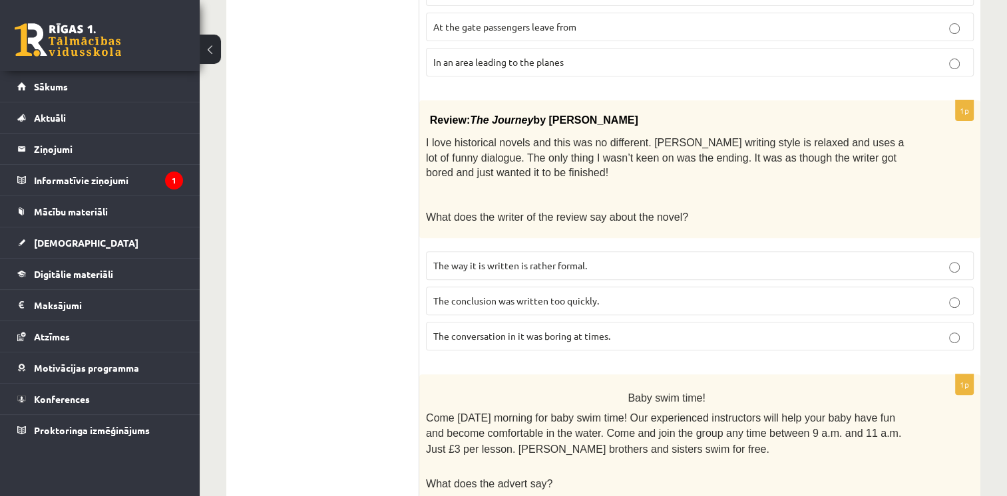
scroll to position [466, 0]
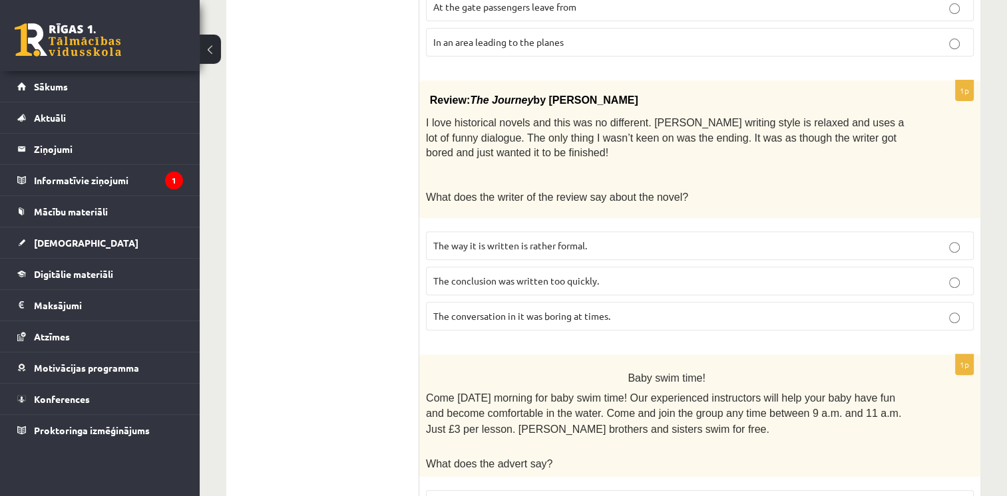
click at [492, 278] on span "The conclusion was written too quickly." at bounding box center [516, 281] width 166 height 12
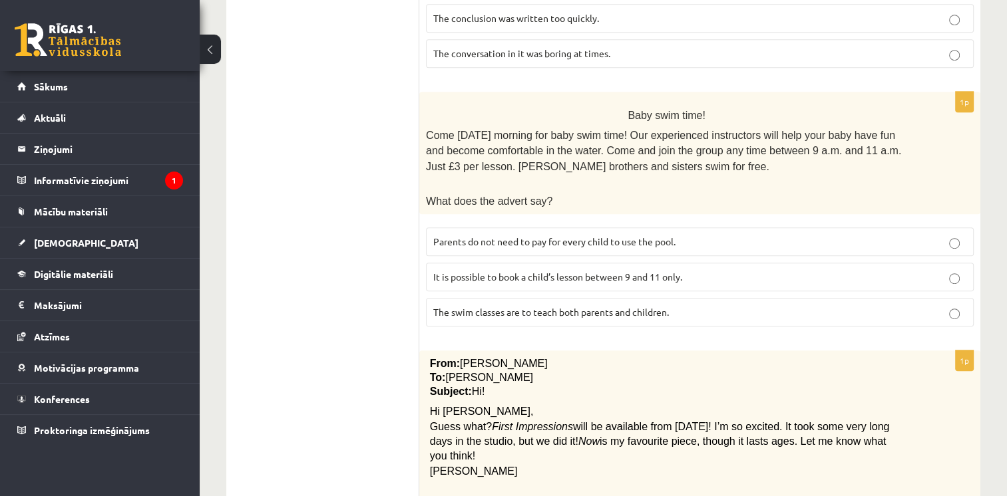
scroll to position [732, 0]
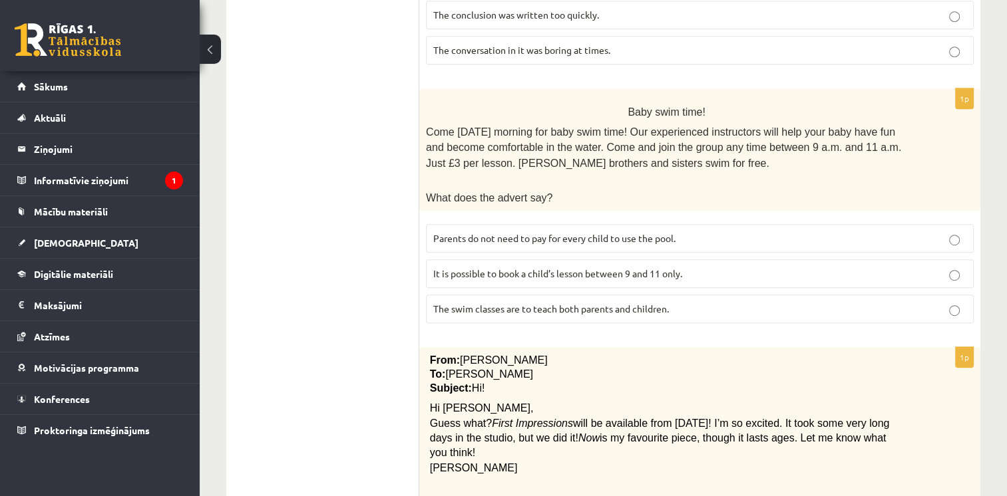
click at [625, 232] on span "Parents do not need to pay for every child to use the pool." at bounding box center [554, 238] width 242 height 12
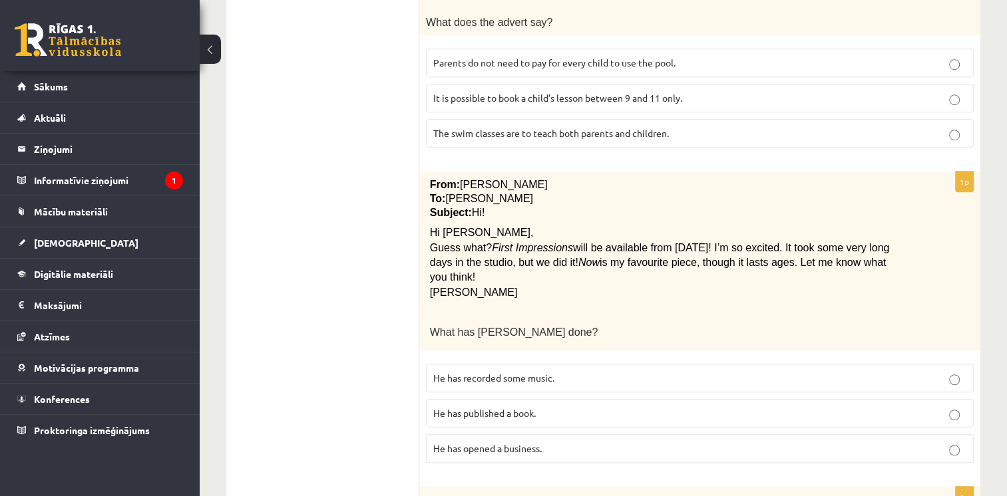
scroll to position [931, 0]
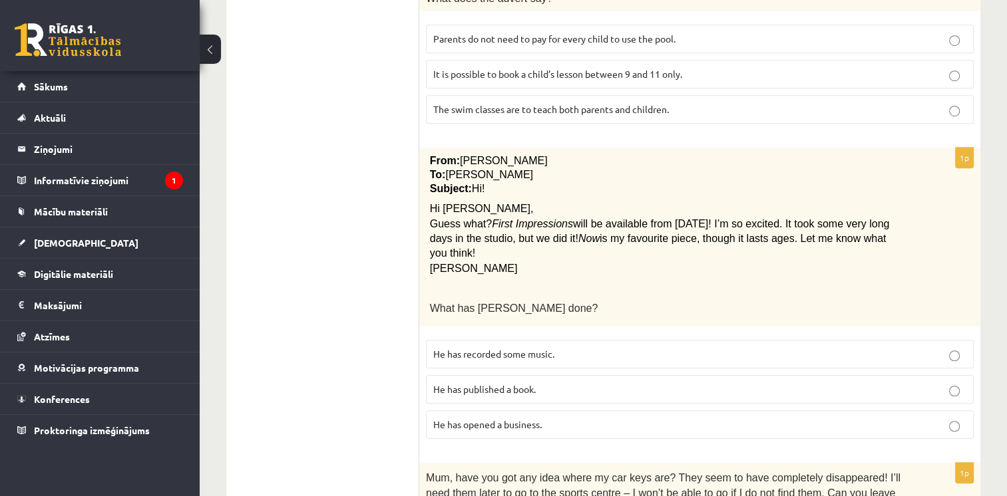
click at [527, 348] on span "He has recorded some music." at bounding box center [493, 354] width 121 height 12
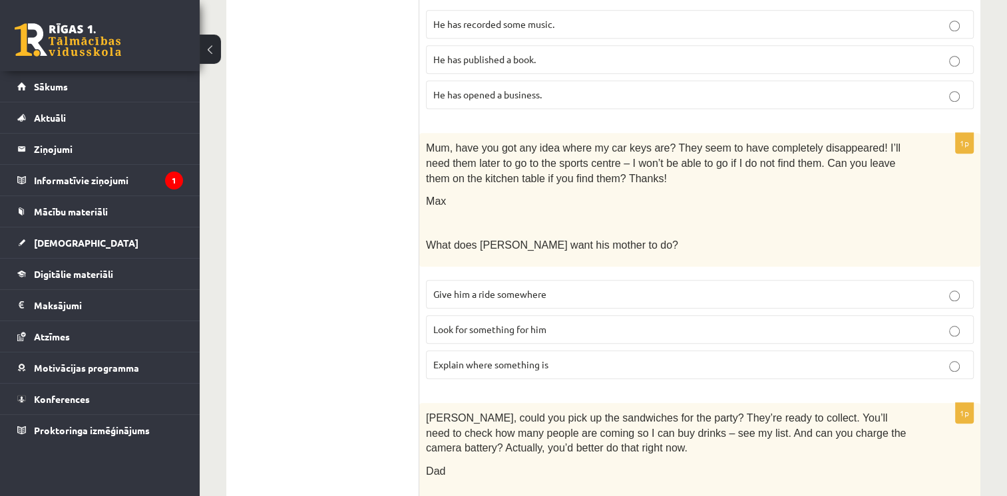
scroll to position [1264, 0]
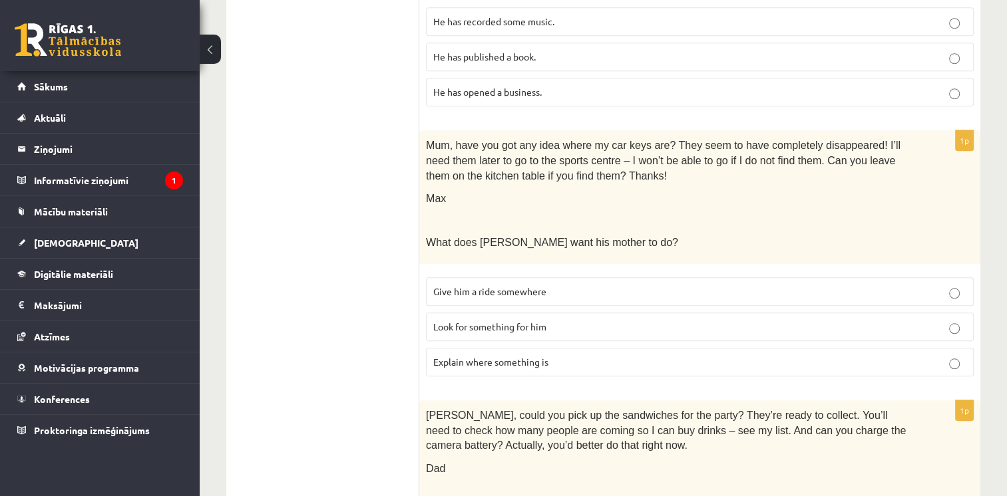
click at [516, 321] on span "Look for something for him" at bounding box center [489, 327] width 113 height 12
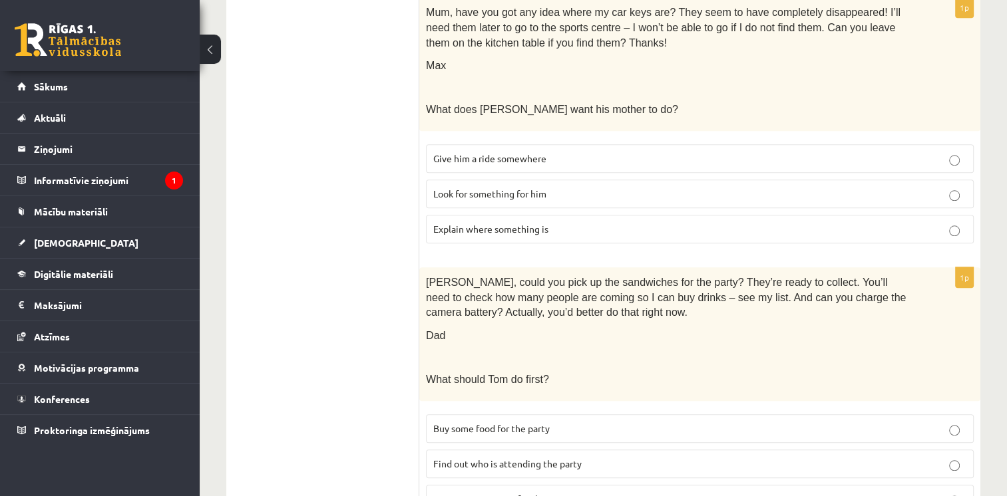
scroll to position [1436, 0]
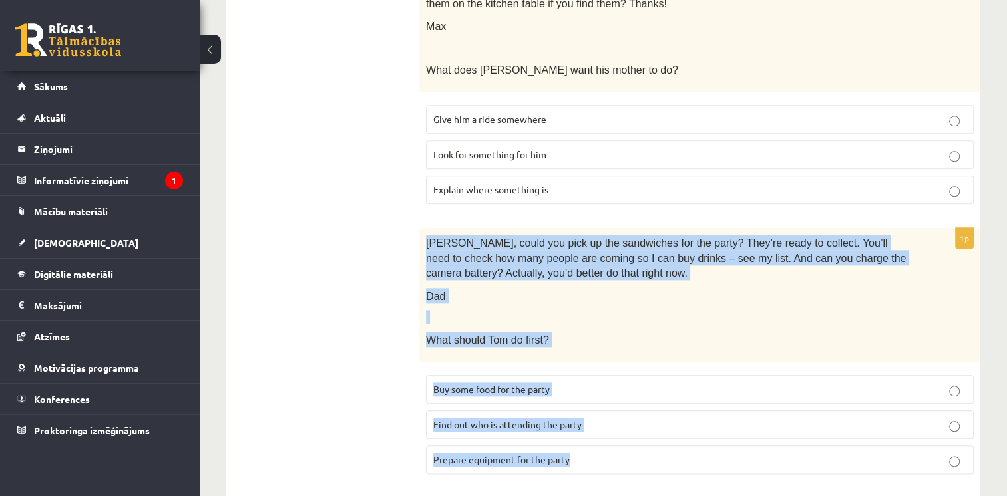
drag, startPoint x: 424, startPoint y: 214, endPoint x: 659, endPoint y: 465, distance: 343.6
copy div "Tom, could you pick up the sandwiches for the party? They’re ready to collect. …"
click at [586, 311] on p at bounding box center [666, 317] width 481 height 13
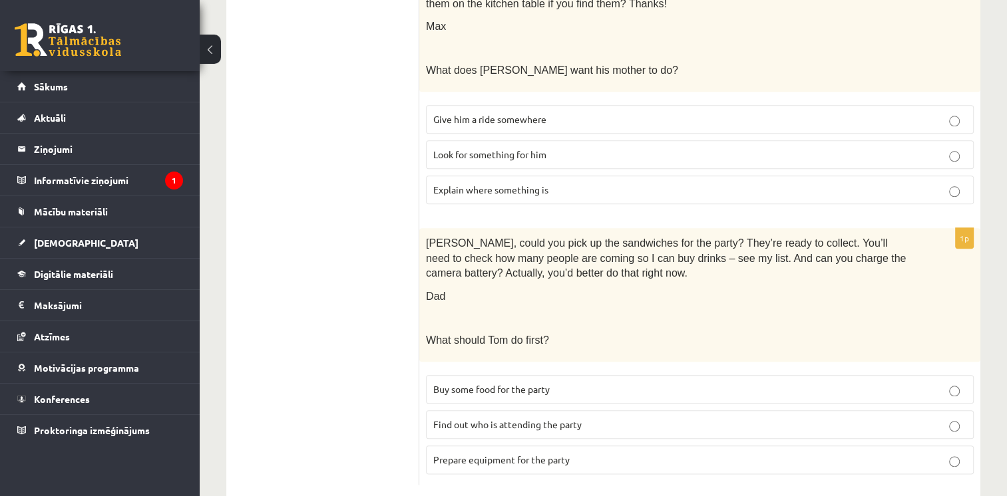
click at [532, 446] on label "Prepare equipment for the party" at bounding box center [700, 460] width 548 height 29
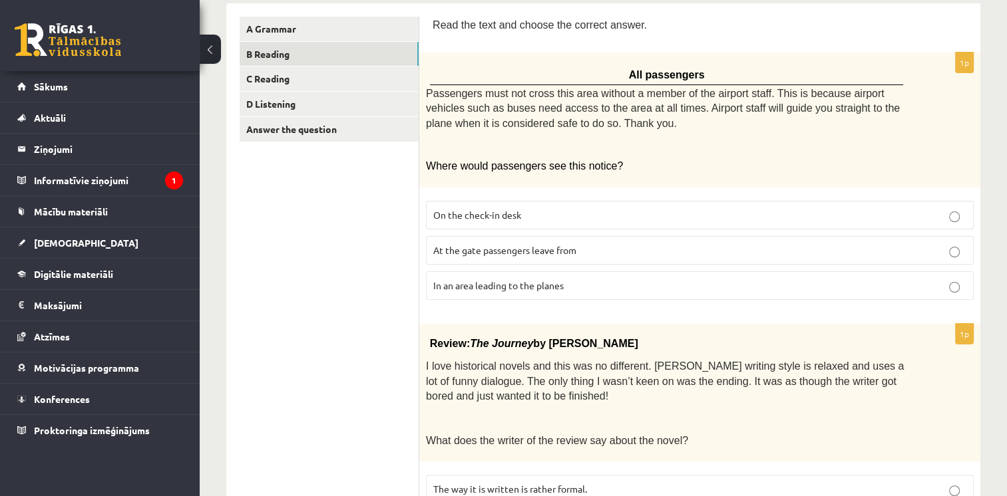
scroll to position [0, 0]
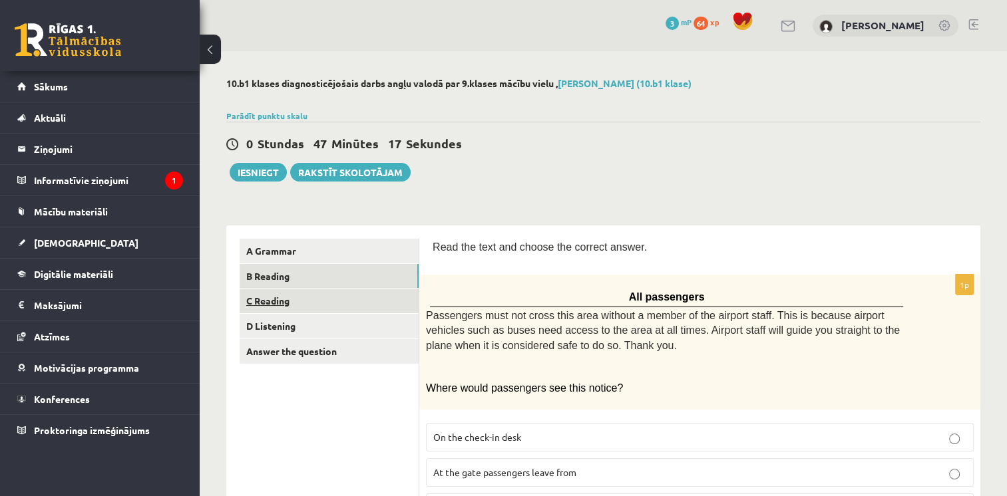
click at [306, 307] on link "C Reading" at bounding box center [329, 301] width 179 height 25
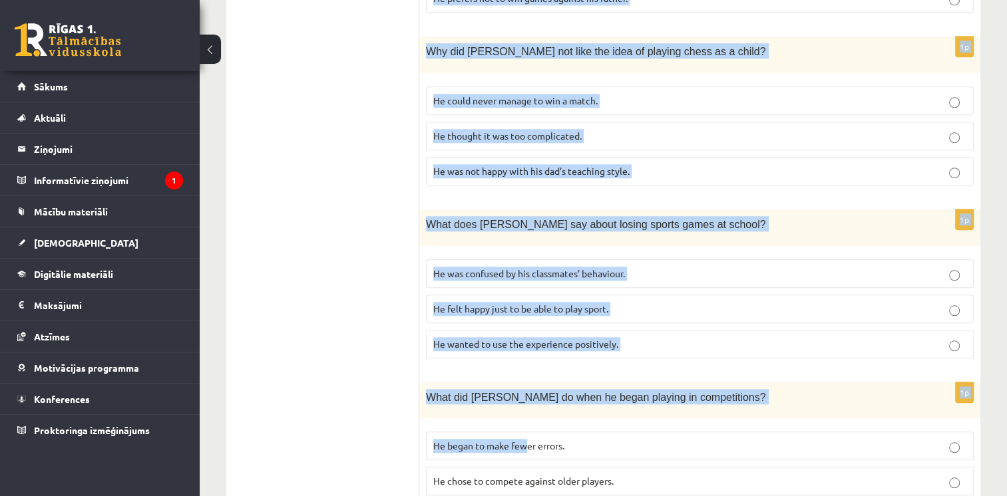
scroll to position [1181, 0]
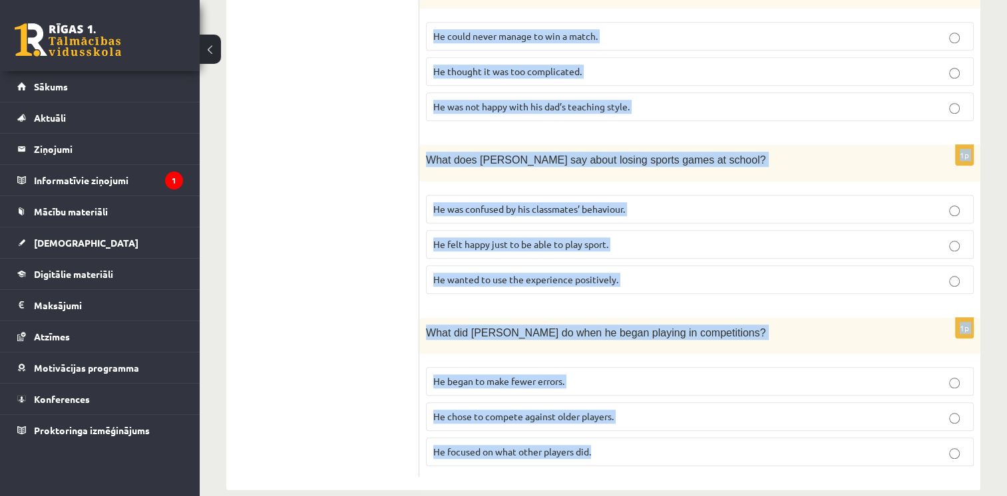
drag, startPoint x: 434, startPoint y: 174, endPoint x: 625, endPoint y: 462, distance: 344.7
copy form "Playing chess By Sam Long, 16 When my dad used to get out the chess board when …"
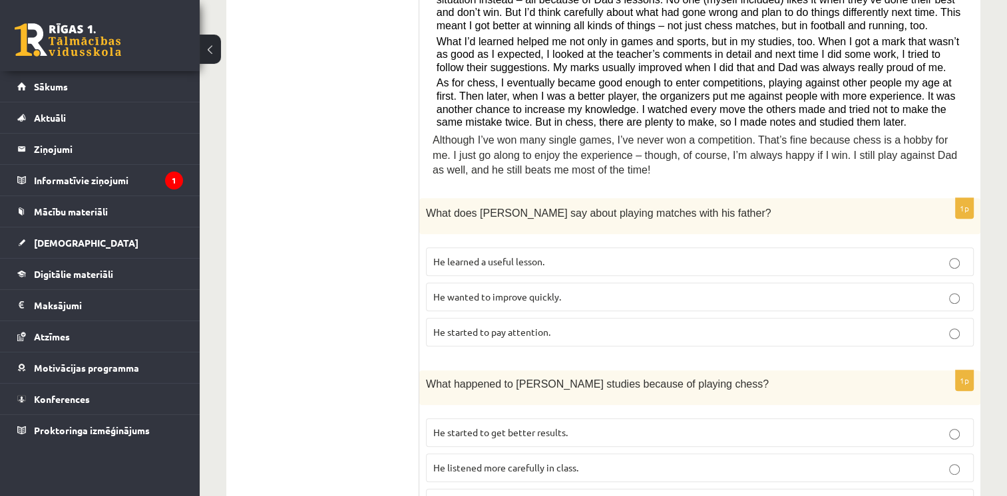
scroll to position [449, 0]
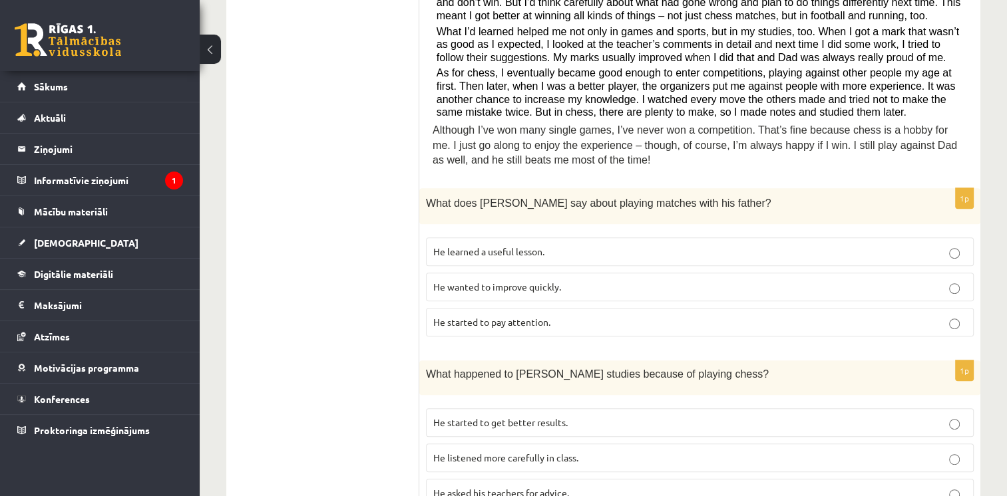
click at [494, 245] on span "He learned a useful lesson." at bounding box center [488, 251] width 111 height 12
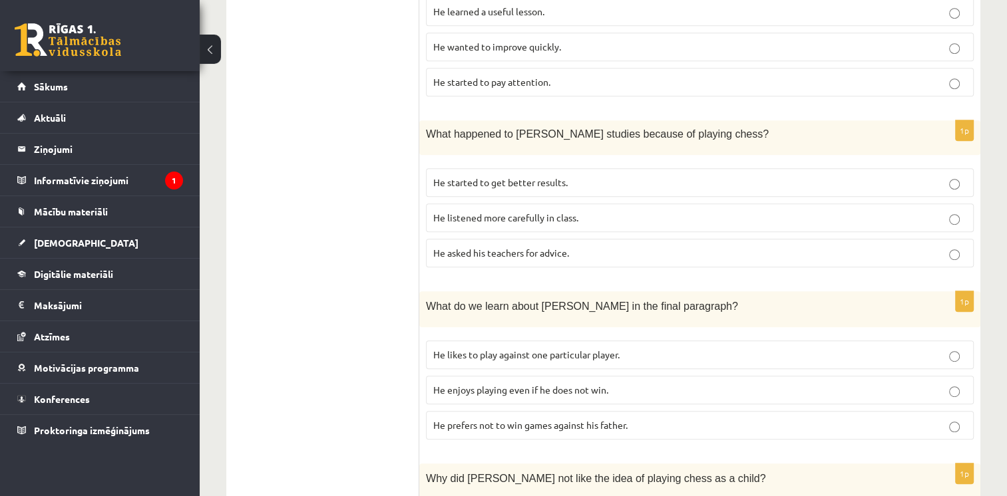
scroll to position [715, 0]
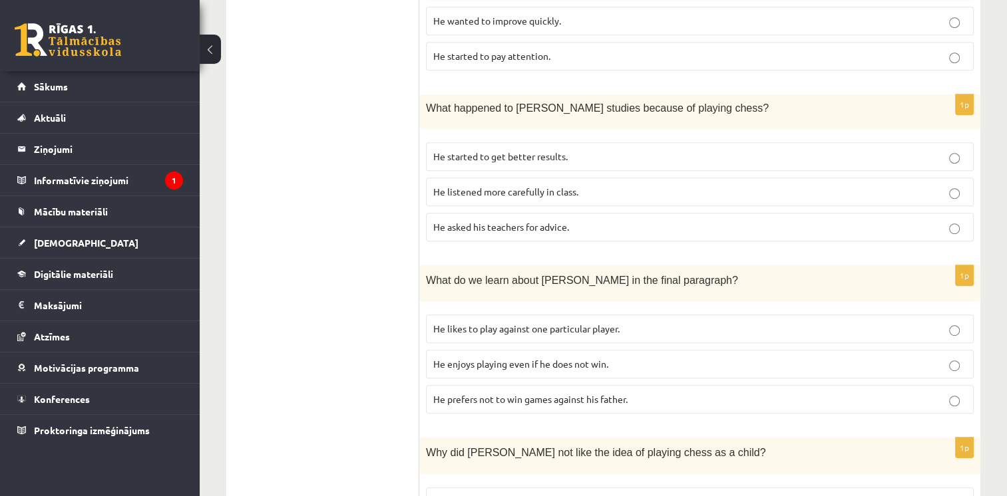
click at [489, 142] on label "He started to get better results." at bounding box center [700, 156] width 548 height 29
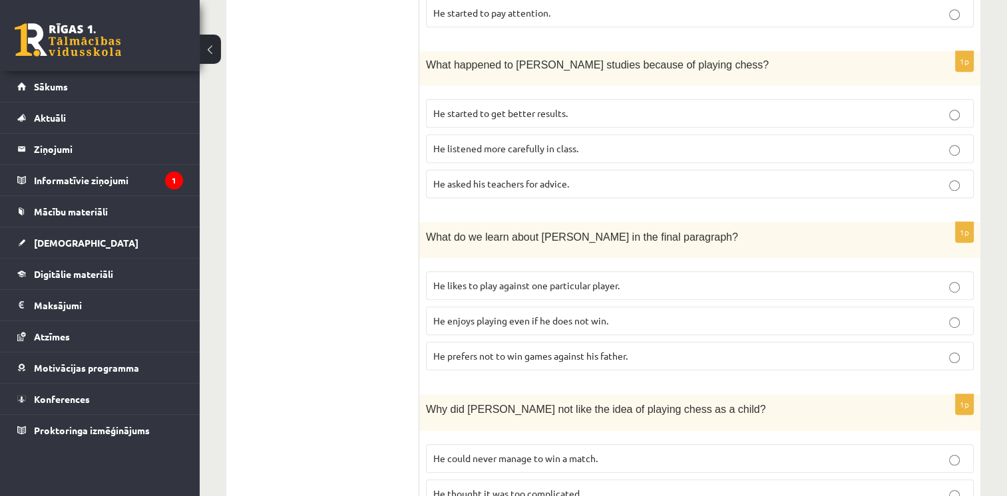
scroll to position [915, 0]
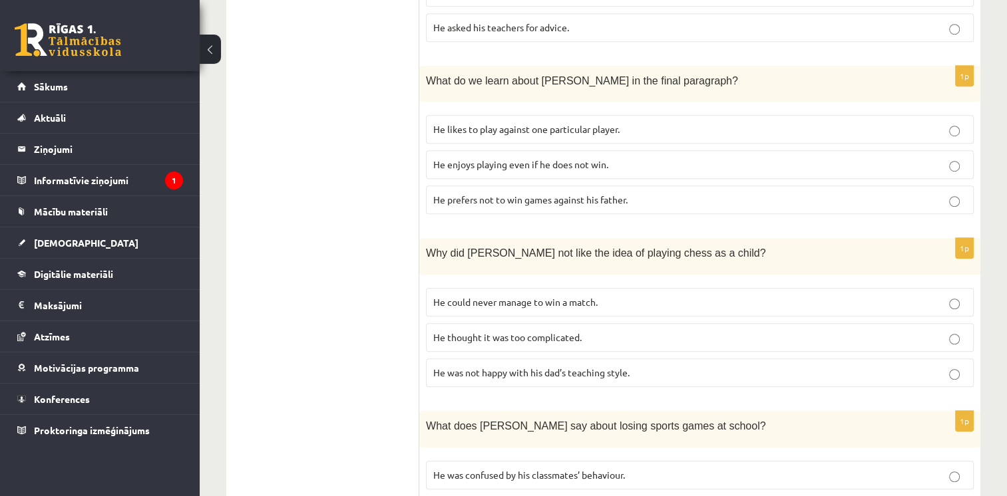
click at [528, 158] on p "He enjoys playing even if he does not win." at bounding box center [699, 165] width 533 height 14
click at [518, 331] on span "He thought it was too complicated." at bounding box center [507, 337] width 148 height 12
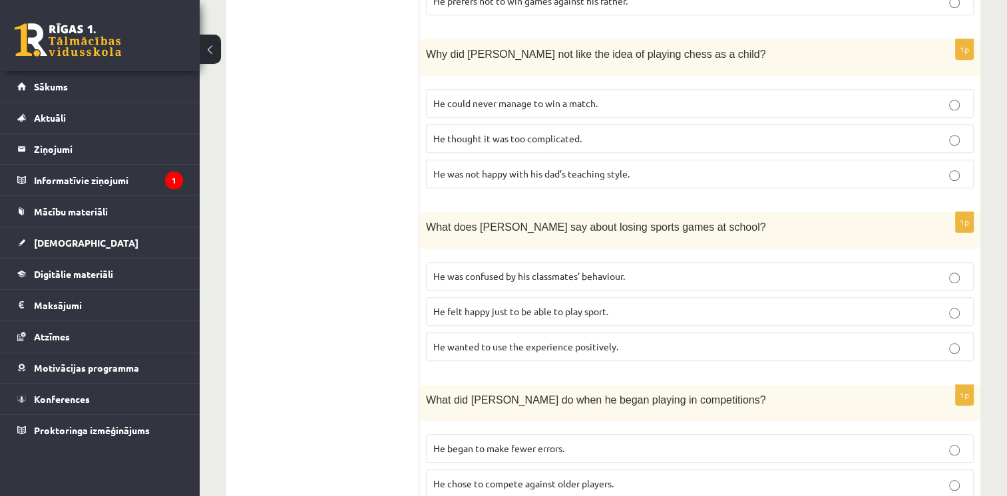
scroll to position [1114, 0]
click at [596, 334] on label "He wanted to use the experience positively." at bounding box center [700, 346] width 548 height 29
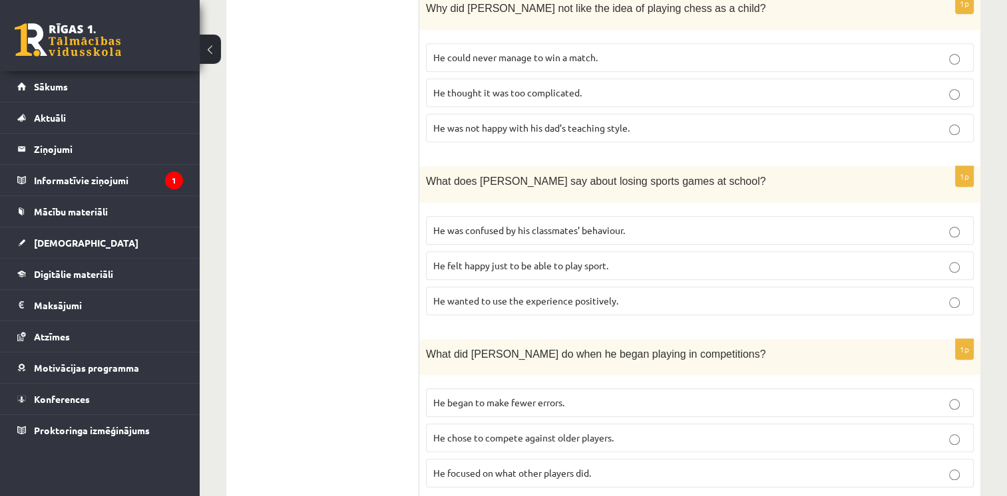
scroll to position [1181, 0]
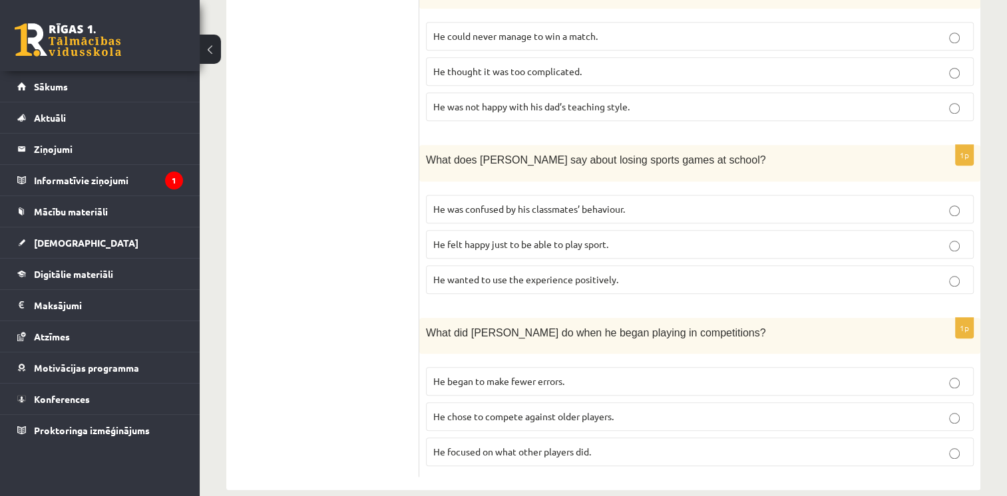
click at [642, 445] on p "He focused on what other players did." at bounding box center [699, 452] width 533 height 14
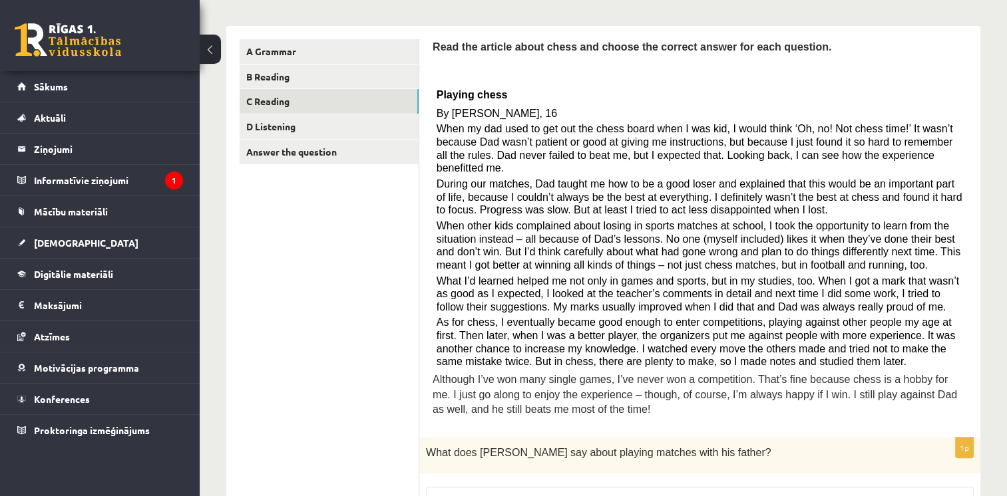
scroll to position [50, 0]
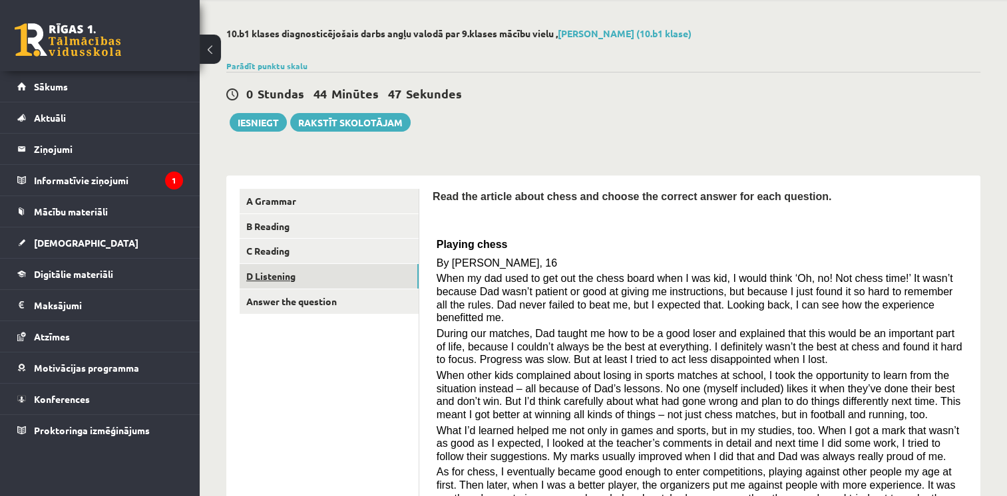
click at [298, 276] on link "D Listening" at bounding box center [329, 276] width 179 height 25
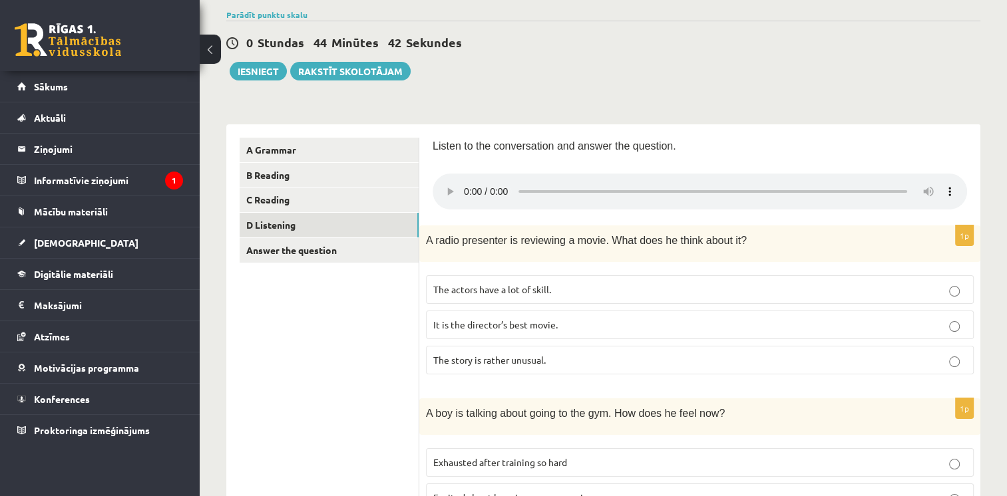
scroll to position [0, 0]
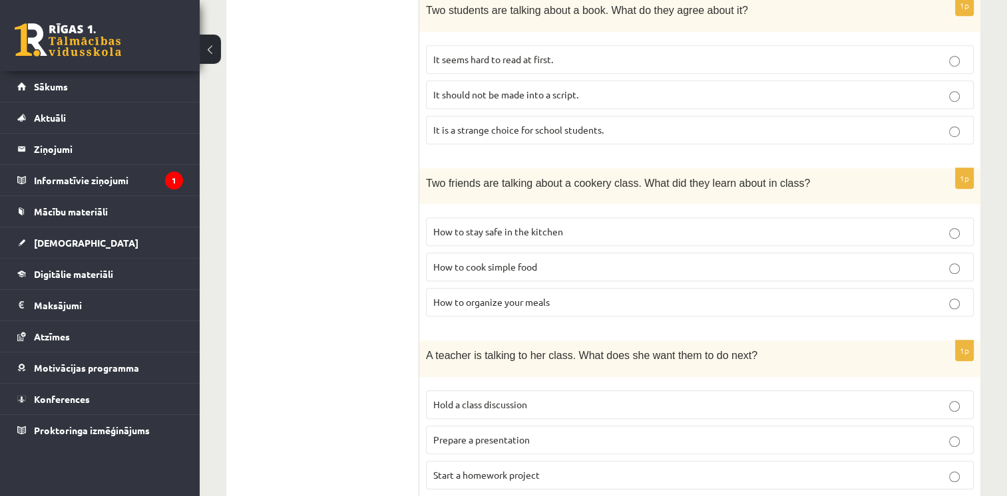
scroll to position [888, 0]
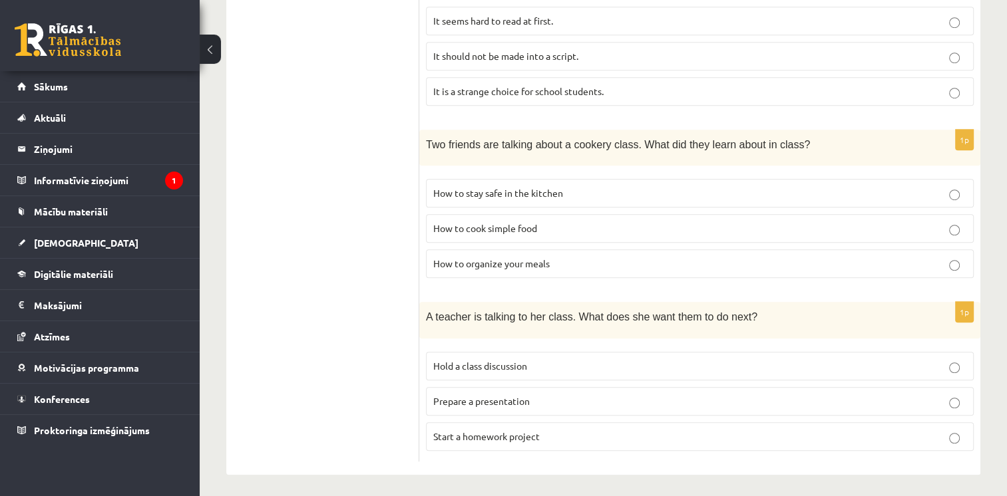
click at [500, 230] on span "How to cook simple food" at bounding box center [485, 228] width 104 height 12
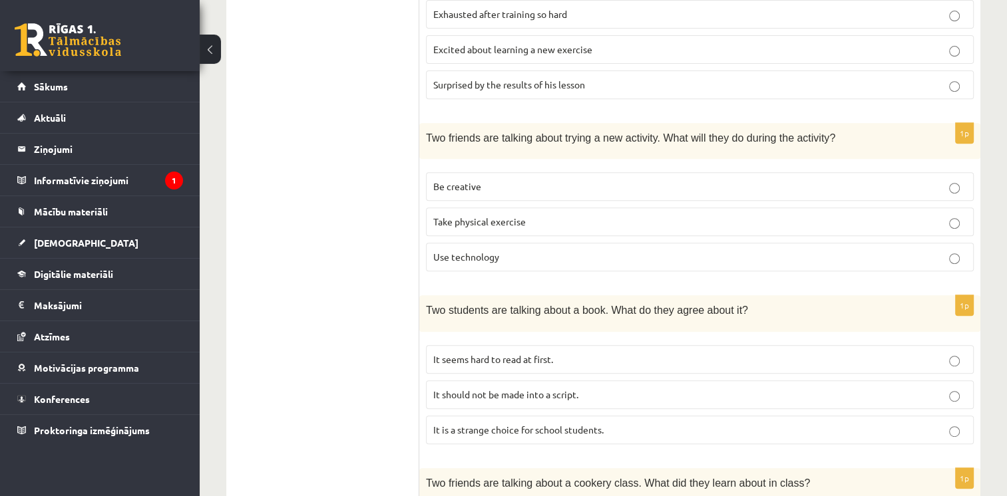
scroll to position [556, 0]
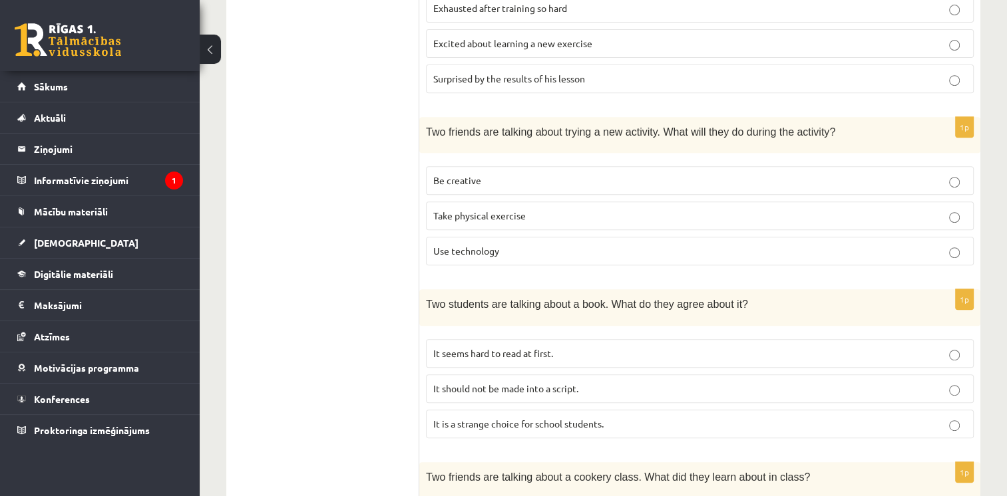
click at [498, 184] on p "Be creative" at bounding box center [699, 181] width 533 height 14
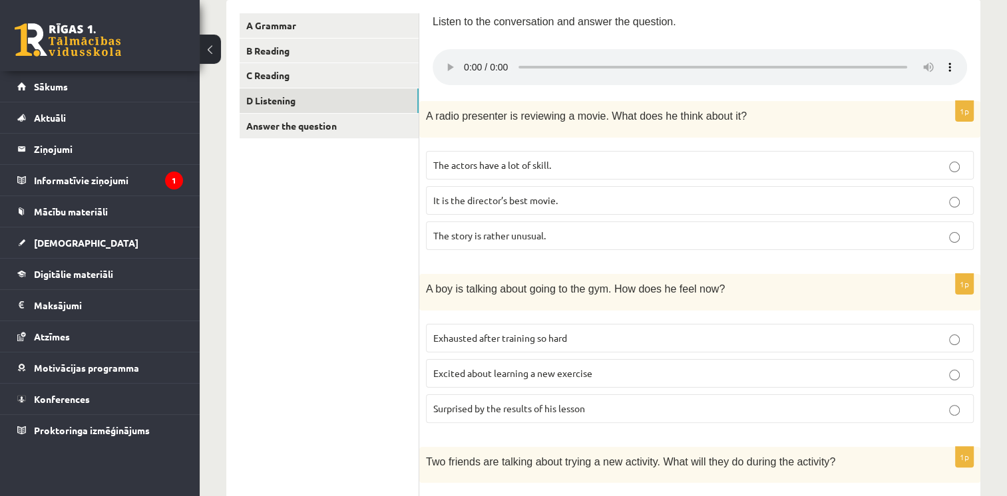
scroll to position [223, 0]
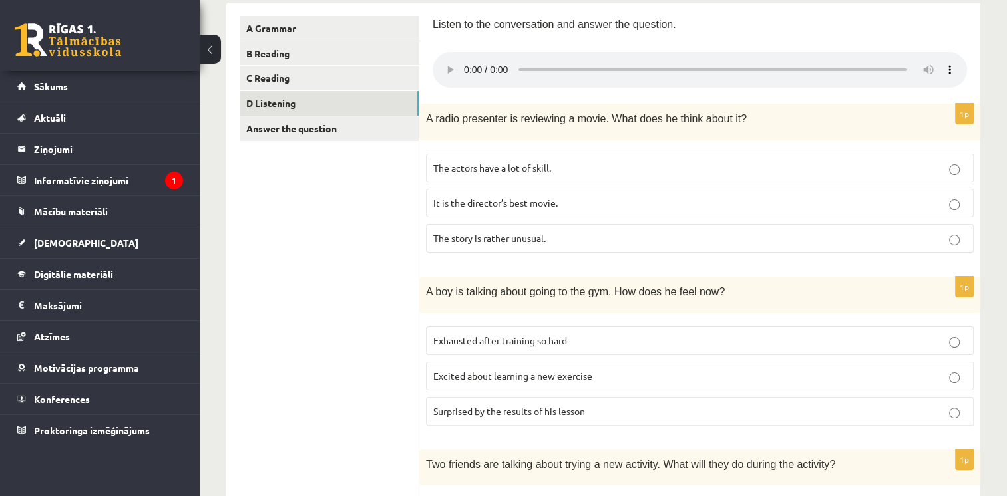
click at [498, 377] on span "Excited about learning a new exercise" at bounding box center [512, 376] width 159 height 12
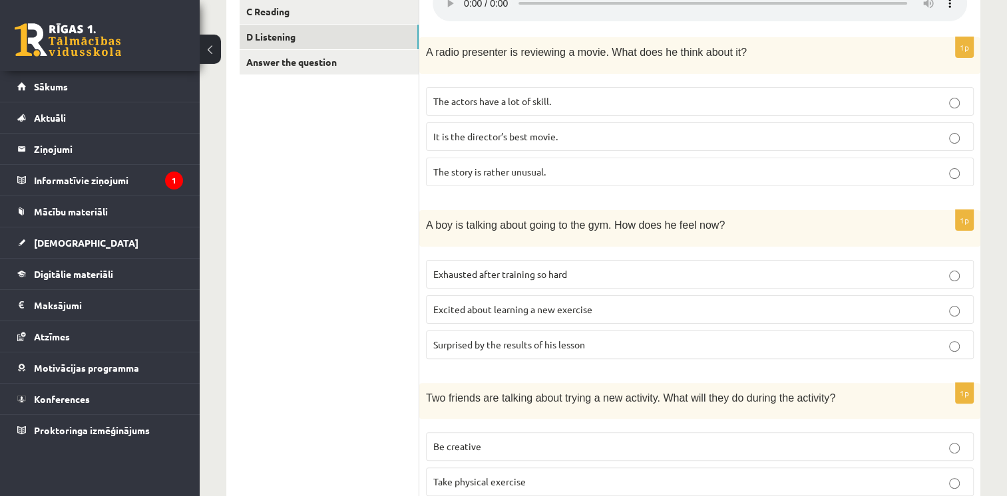
scroll to position [156, 0]
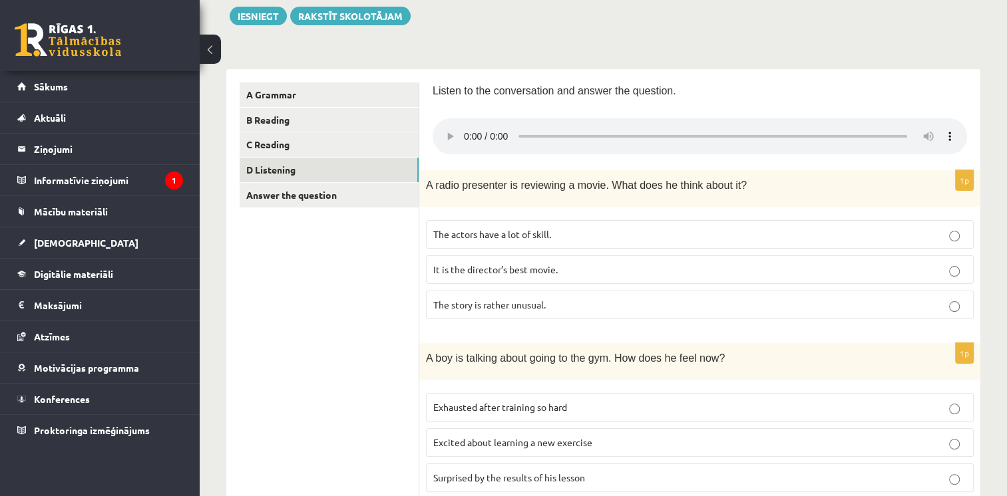
click at [607, 237] on p "The actors have a lot of skill." at bounding box center [699, 235] width 533 height 14
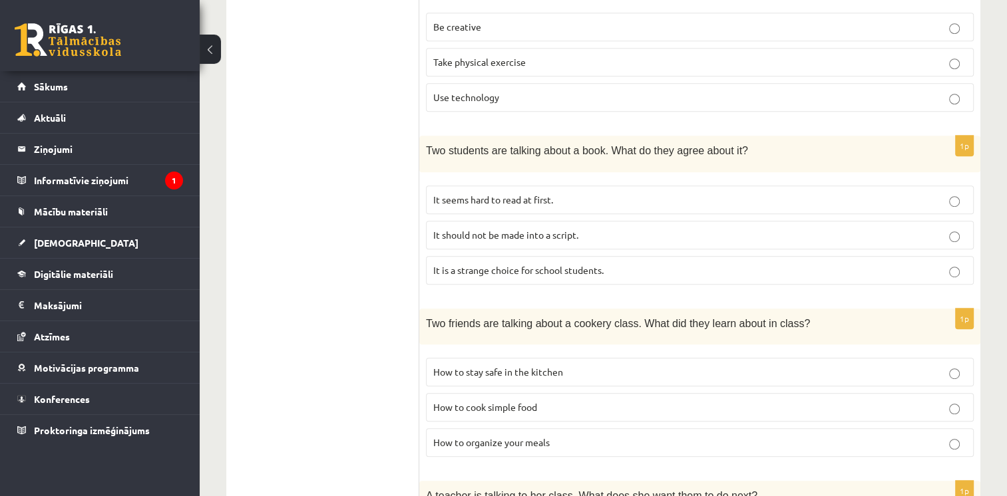
scroll to position [689, 0]
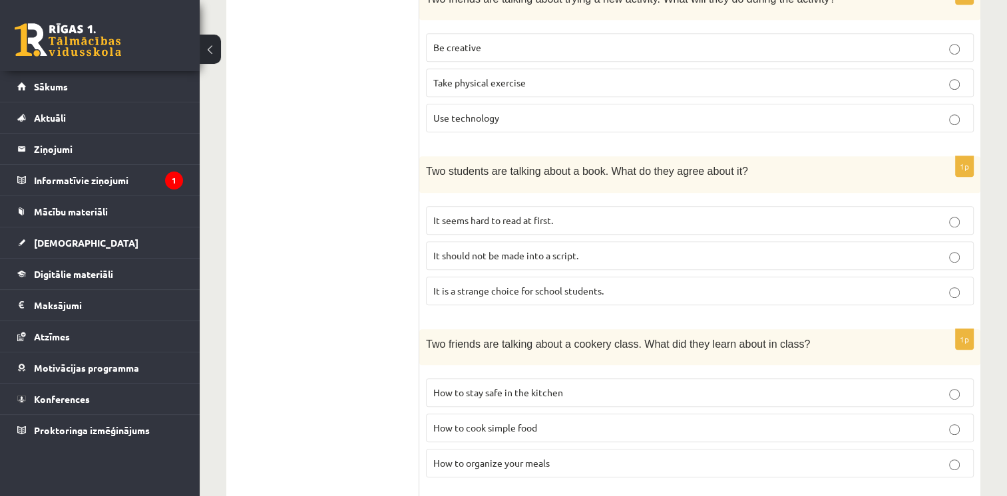
click at [601, 215] on p "It seems hard to read at first." at bounding box center [699, 221] width 533 height 14
click at [530, 287] on span "It is a strange choice for school students." at bounding box center [518, 291] width 170 height 12
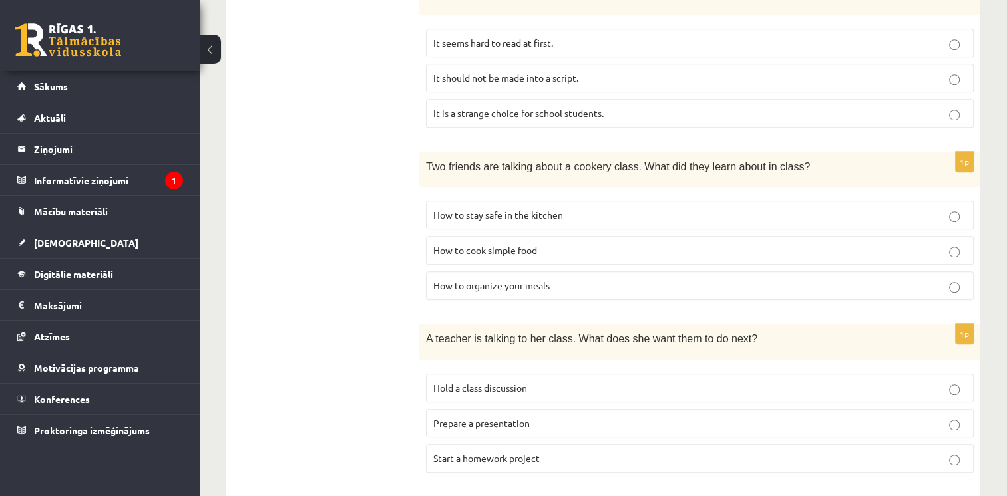
scroll to position [888, 0]
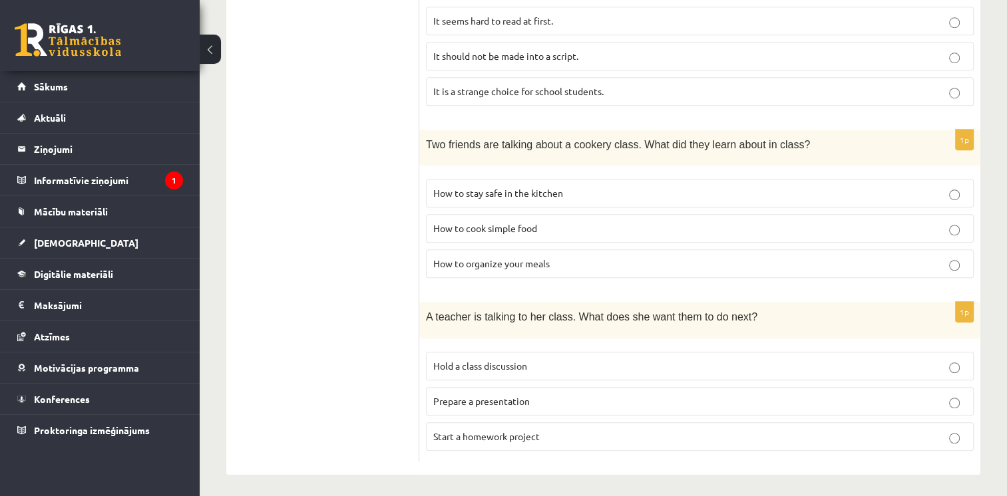
click at [479, 401] on span "Prepare a presentation" at bounding box center [481, 401] width 96 height 12
click at [520, 433] on span "Start a homework project" at bounding box center [486, 436] width 106 height 12
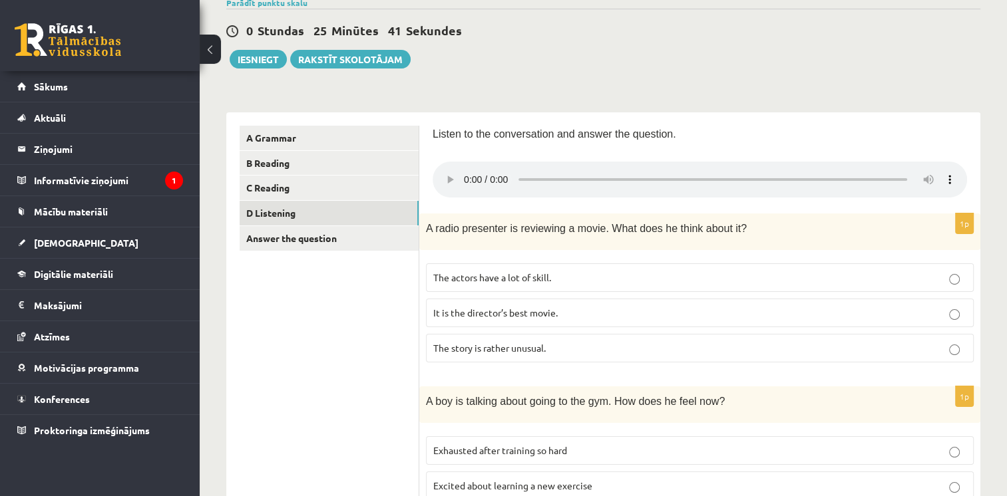
scroll to position [90, 0]
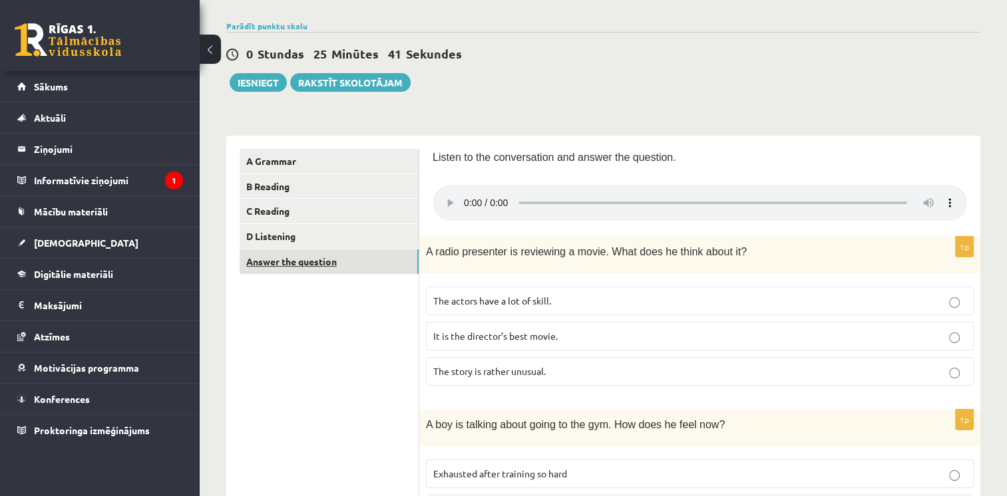
click at [293, 262] on link "Answer the question" at bounding box center [329, 261] width 179 height 25
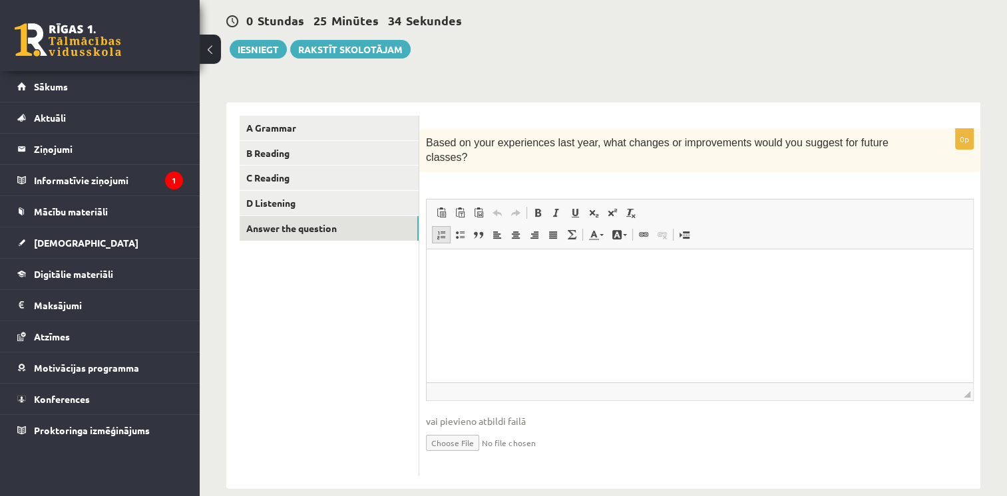
scroll to position [126, 0]
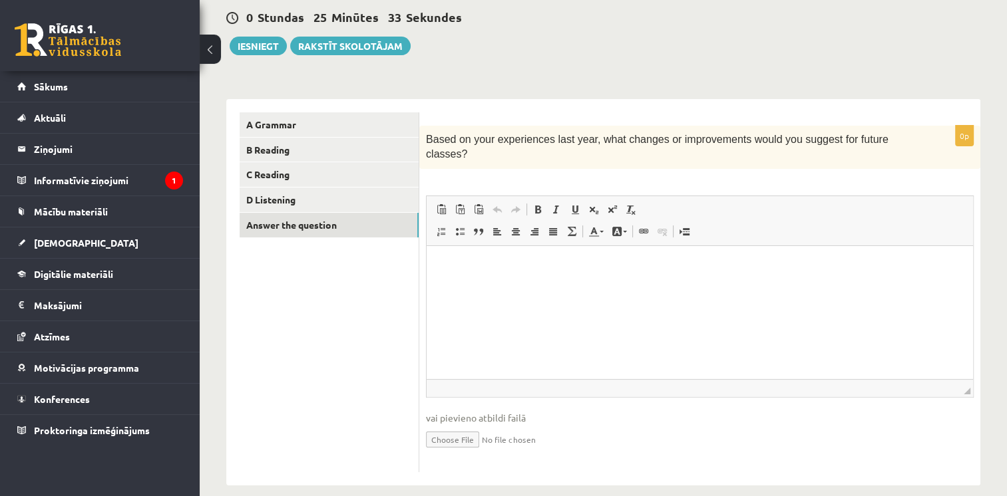
click at [485, 286] on html at bounding box center [699, 265] width 546 height 41
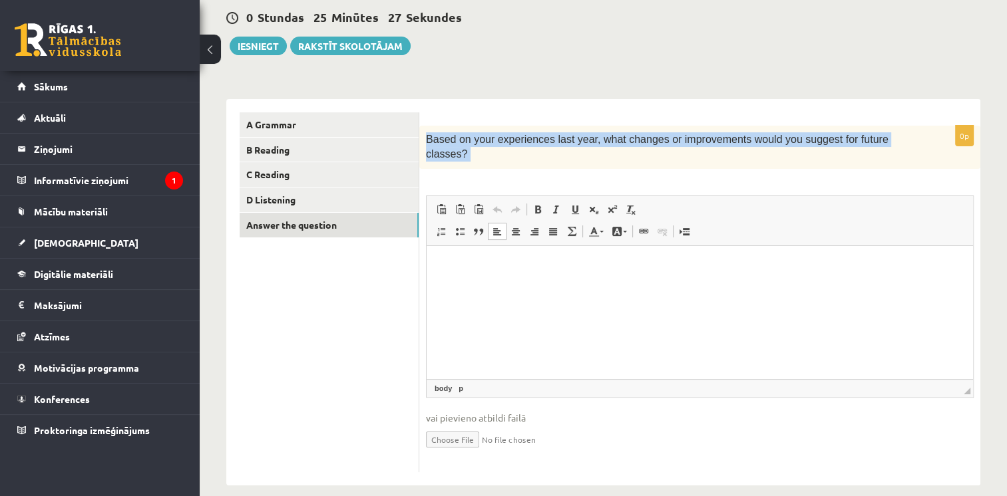
drag, startPoint x: 426, startPoint y: 140, endPoint x: 1019, endPoint y: 161, distance: 593.2
click at [1006, 161] on html "0 Dāvanas 3 mP 64 xp Kristers Caune Sākums Aktuāli Kā mācīties eSKOLĀ Kontakti …" at bounding box center [503, 122] width 1007 height 496
copy div "Based on your experiences last year, what changes or improvements would you sug…"
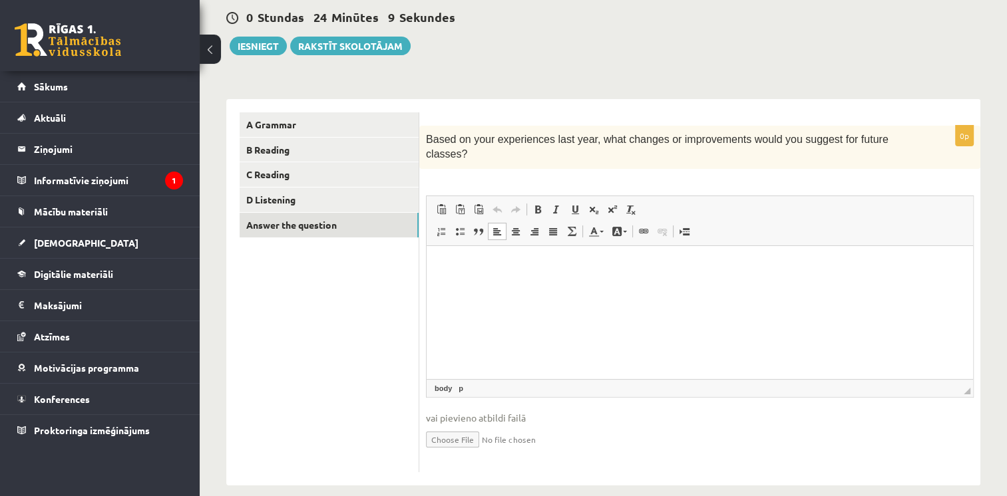
click at [485, 285] on html at bounding box center [699, 265] width 546 height 41
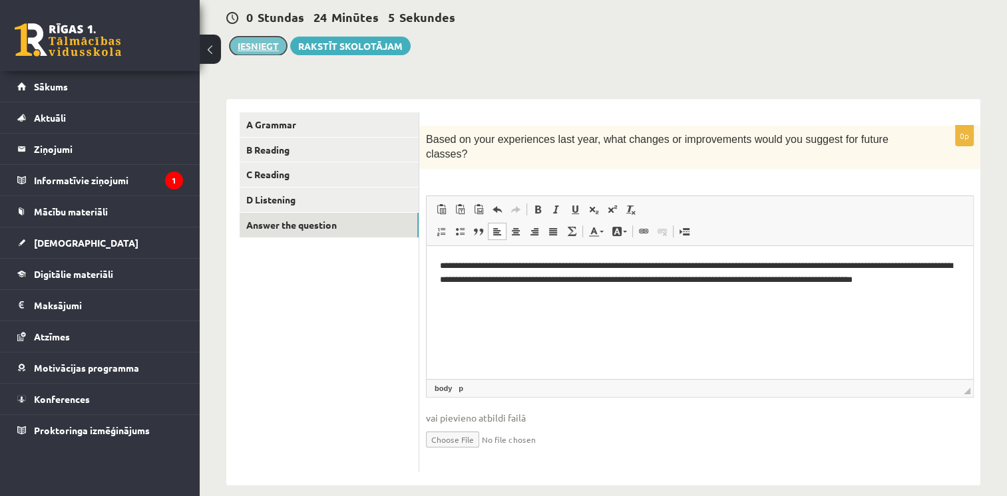
click at [273, 43] on button "Iesniegt" at bounding box center [258, 46] width 57 height 19
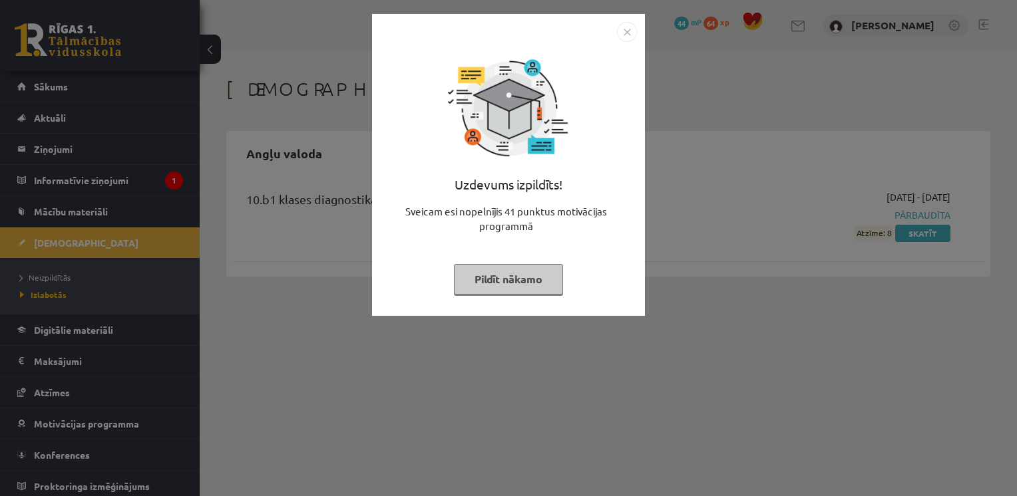
click at [628, 36] on img "Close" at bounding box center [627, 32] width 20 height 20
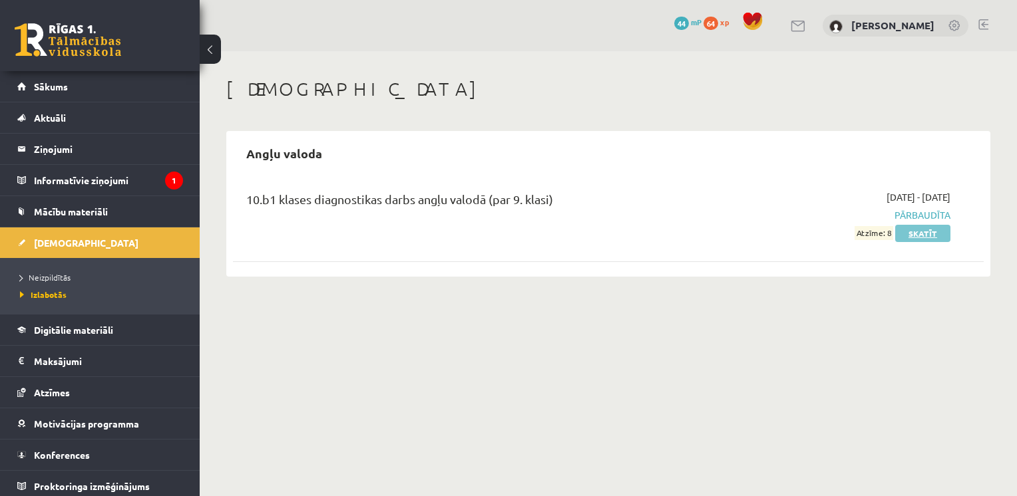
click at [909, 228] on link "Skatīt" at bounding box center [922, 233] width 55 height 17
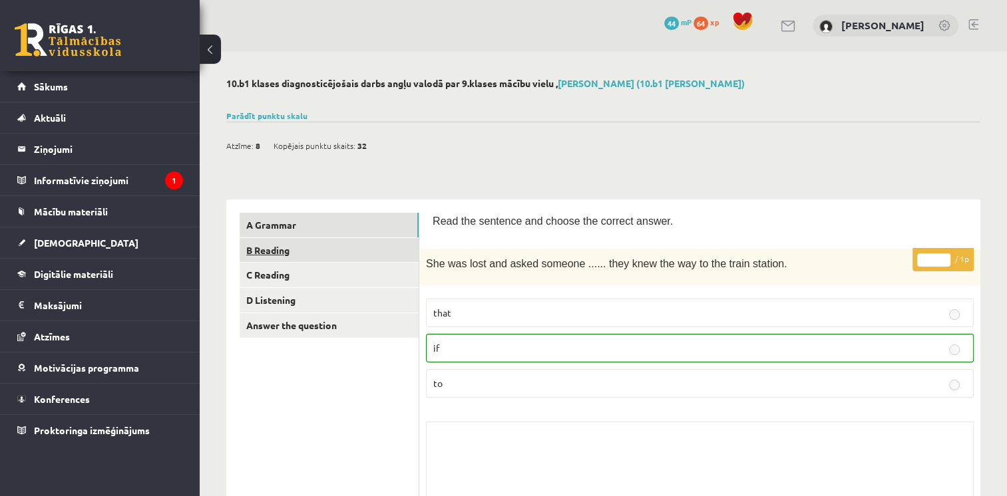
click at [359, 254] on link "B Reading" at bounding box center [329, 250] width 179 height 25
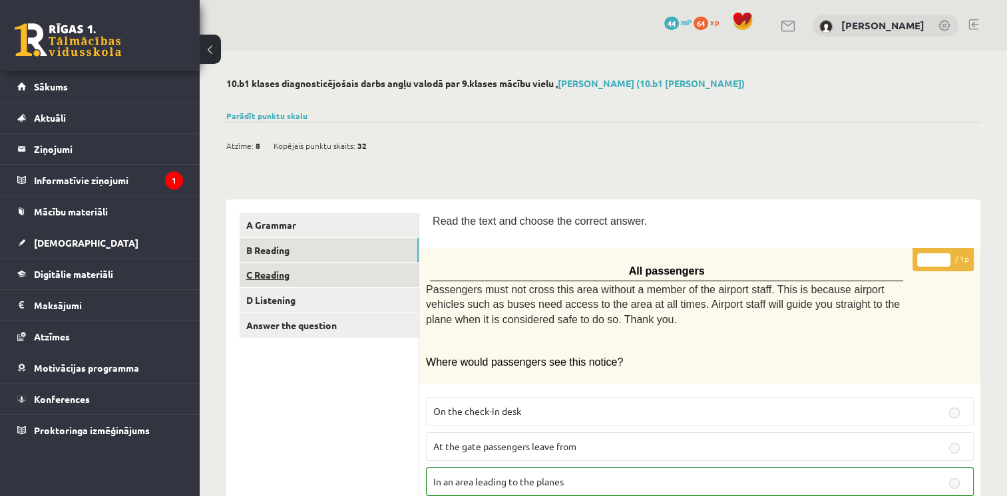
click at [358, 267] on link "C Reading" at bounding box center [329, 275] width 179 height 25
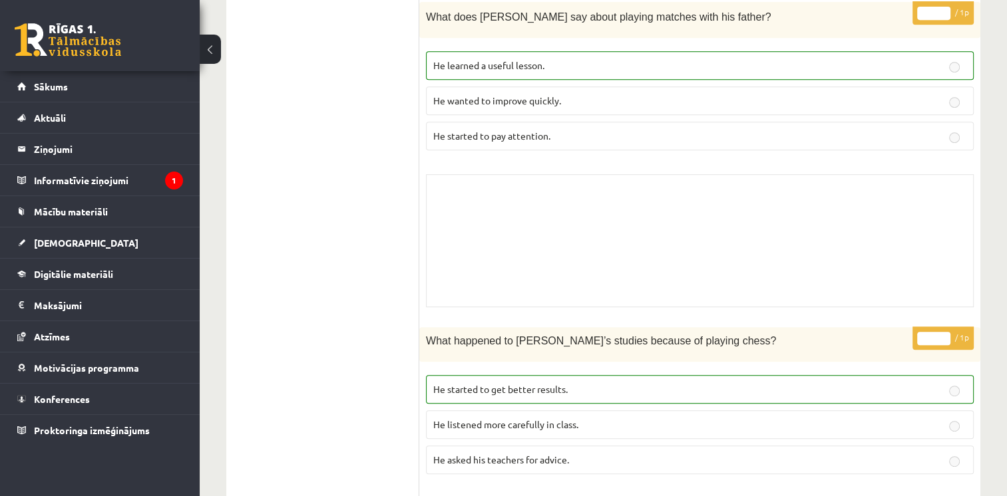
scroll to position [144, 0]
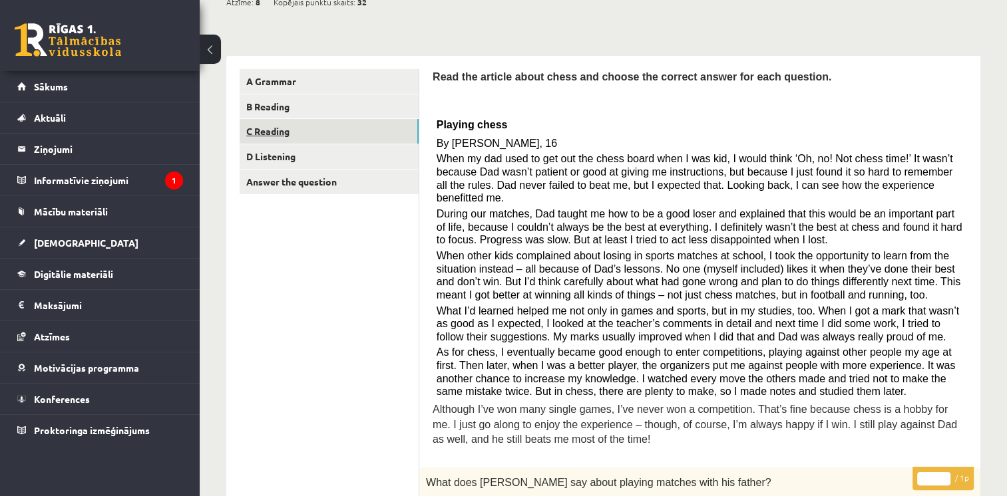
click at [331, 137] on link "C Reading" at bounding box center [329, 131] width 179 height 25
click at [327, 148] on link "D Listening" at bounding box center [329, 156] width 179 height 25
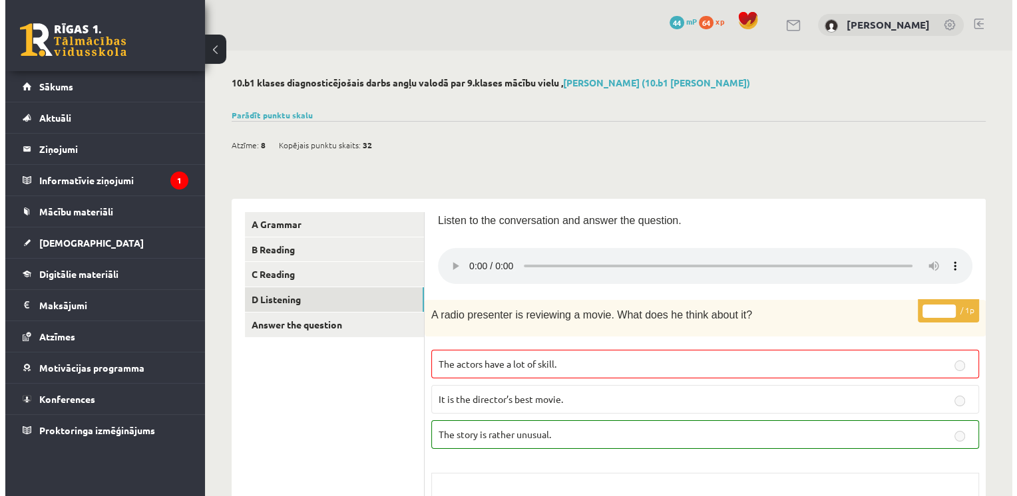
scroll to position [0, 0]
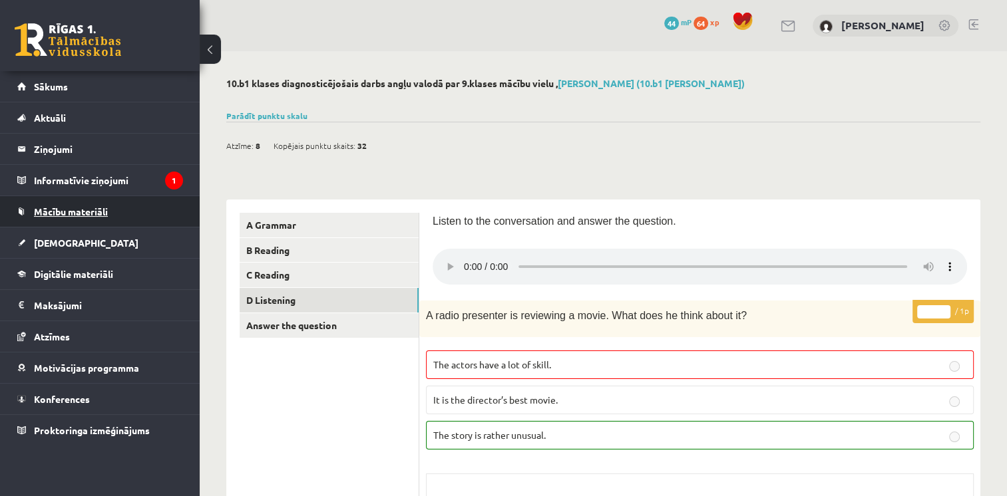
click at [131, 194] on ul "Sākums Aktuāli Kā mācīties eSKOLĀ Kontakti Normatīvie akti Online konsultācijas…" at bounding box center [100, 258] width 200 height 375
click at [129, 183] on legend "Informatīvie ziņojumi 1" at bounding box center [108, 180] width 149 height 31
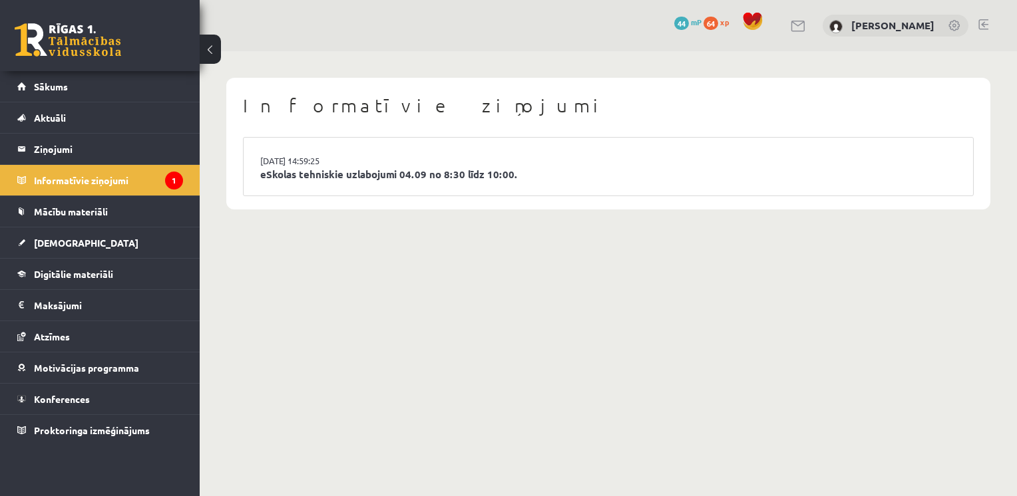
click at [291, 152] on li "03.09.2025 14:59:25 eSkolas tehniskie uzlabojumi 04.09 no 8:30 līdz 10:00." at bounding box center [607, 167] width 729 height 58
click at [283, 170] on link "eSkolas tehniskie uzlabojumi 04.09 no 8:30 līdz 10:00." at bounding box center [608, 174] width 696 height 15
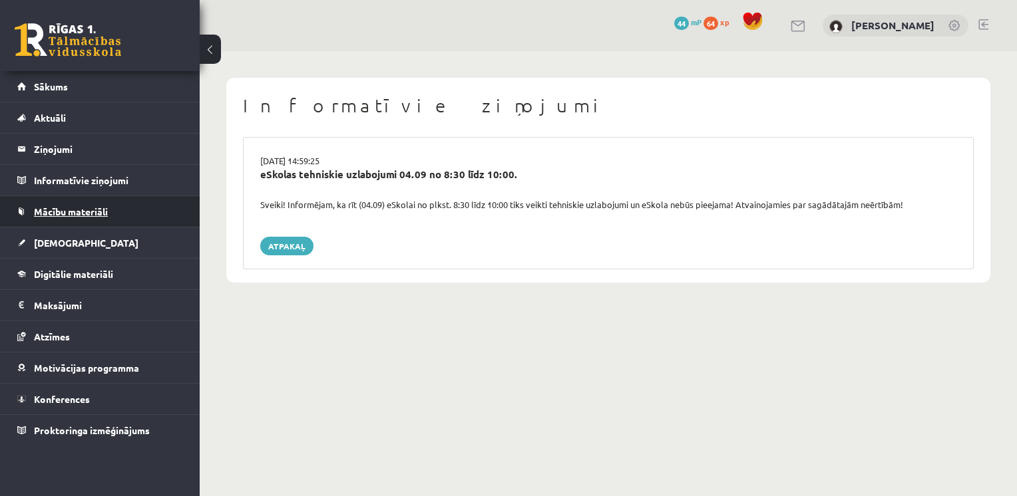
click at [79, 224] on link "Mācību materiāli" at bounding box center [100, 211] width 166 height 31
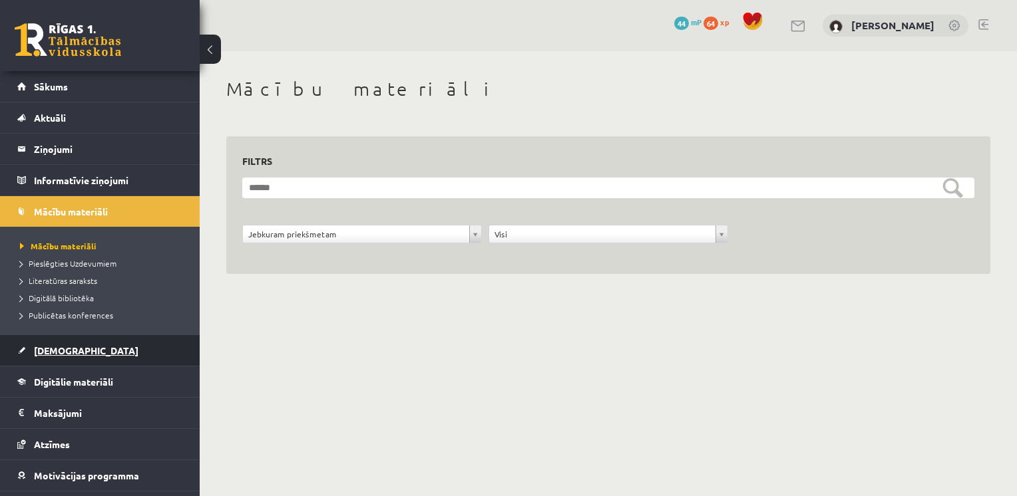
click at [64, 339] on link "[DEMOGRAPHIC_DATA]" at bounding box center [100, 350] width 166 height 31
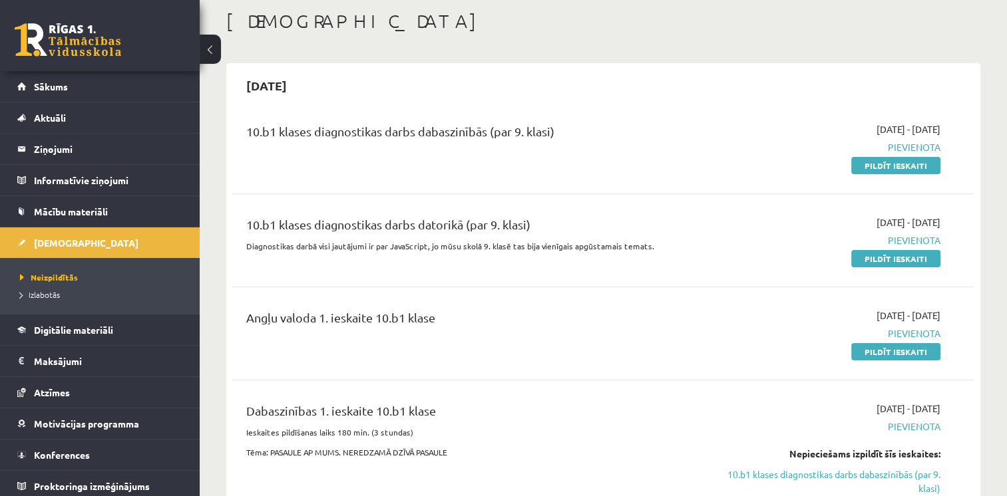
scroll to position [133, 0]
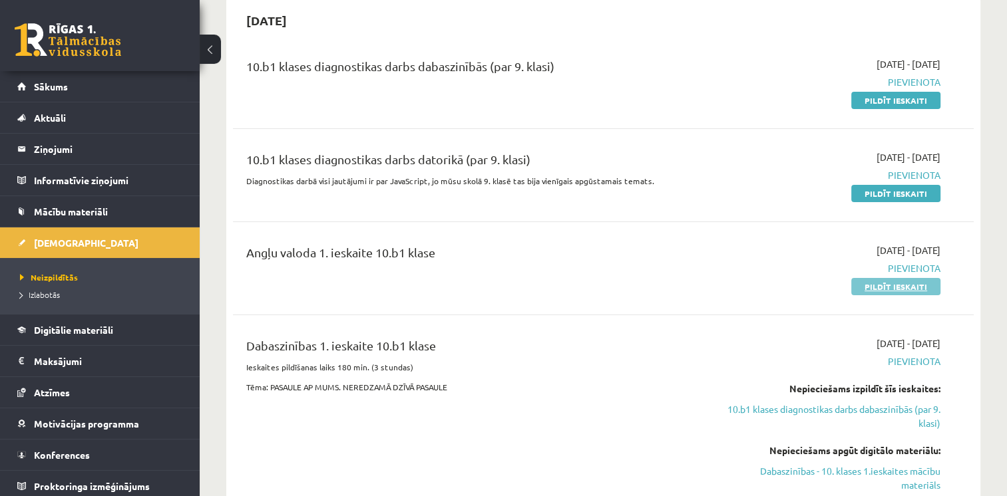
click at [914, 283] on link "Pildīt ieskaiti" at bounding box center [895, 286] width 89 height 17
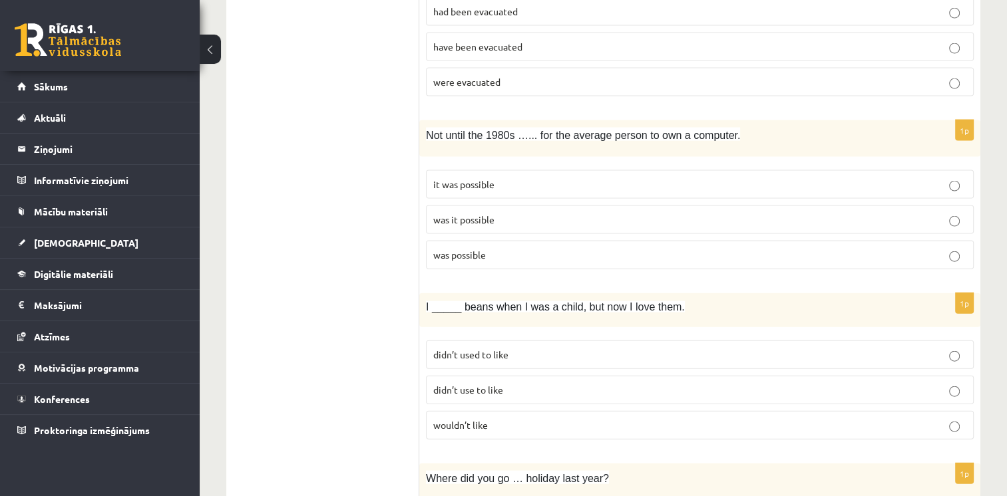
scroll to position [2927, 0]
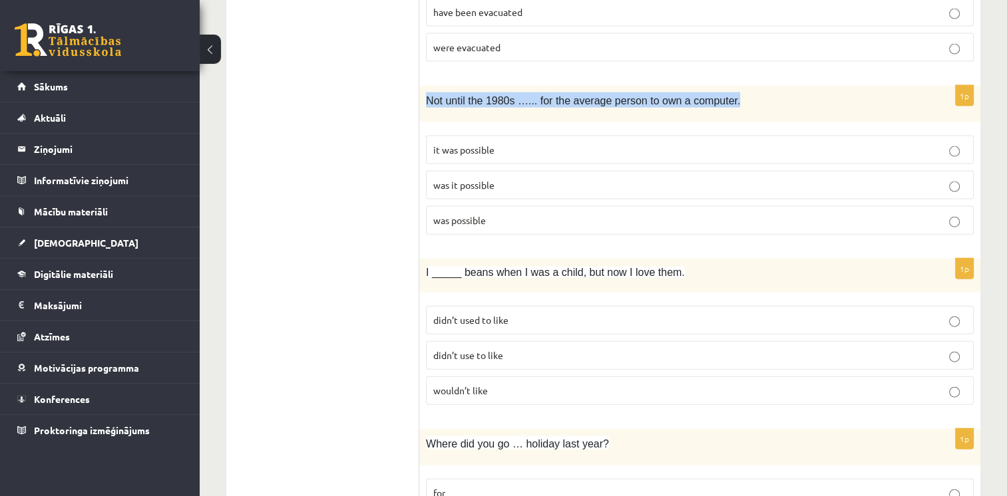
drag, startPoint x: 420, startPoint y: 69, endPoint x: 726, endPoint y: 71, distance: 305.4
click at [726, 86] on div "Not until the 1980s …... for the average person to own a computer." at bounding box center [699, 104] width 561 height 37
copy span "Not until the 1980s …... for the average person to own a computer."
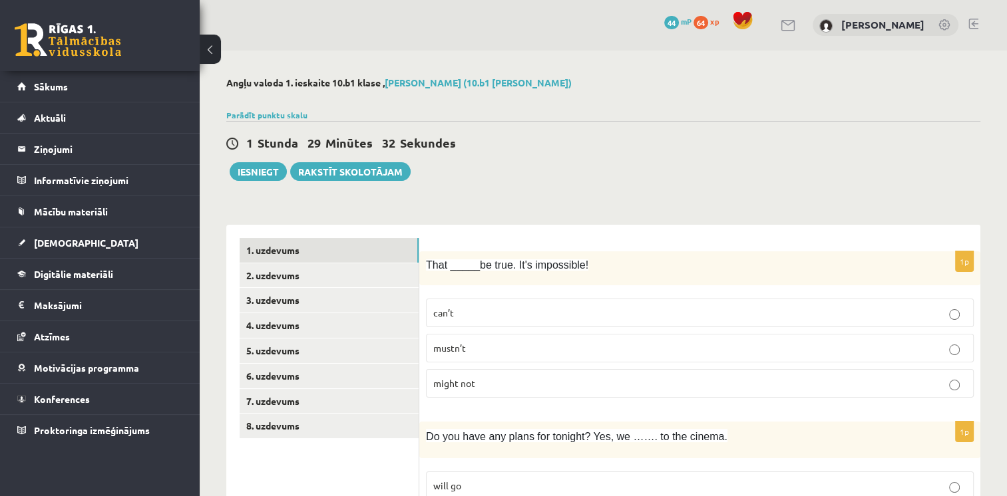
scroll to position [0, 0]
click at [252, 285] on link "2. uzdevums" at bounding box center [329, 276] width 179 height 25
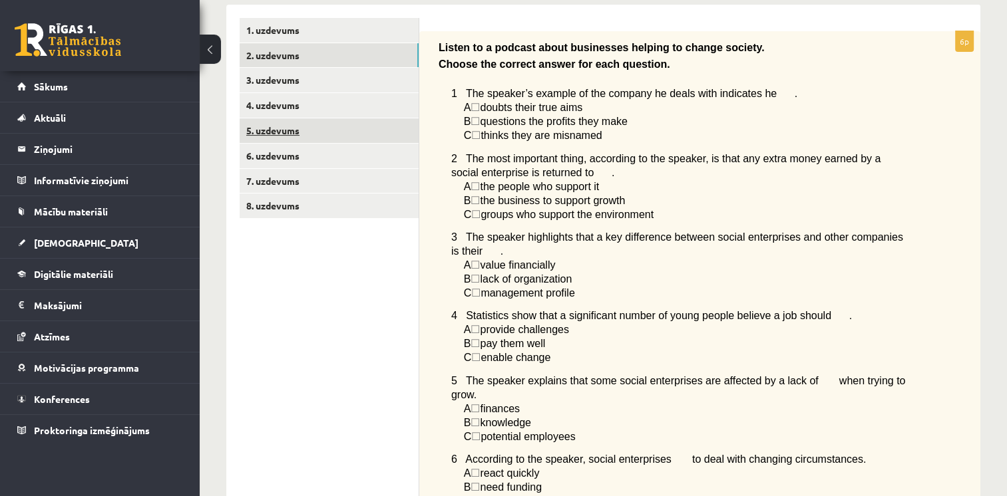
scroll to position [210, 0]
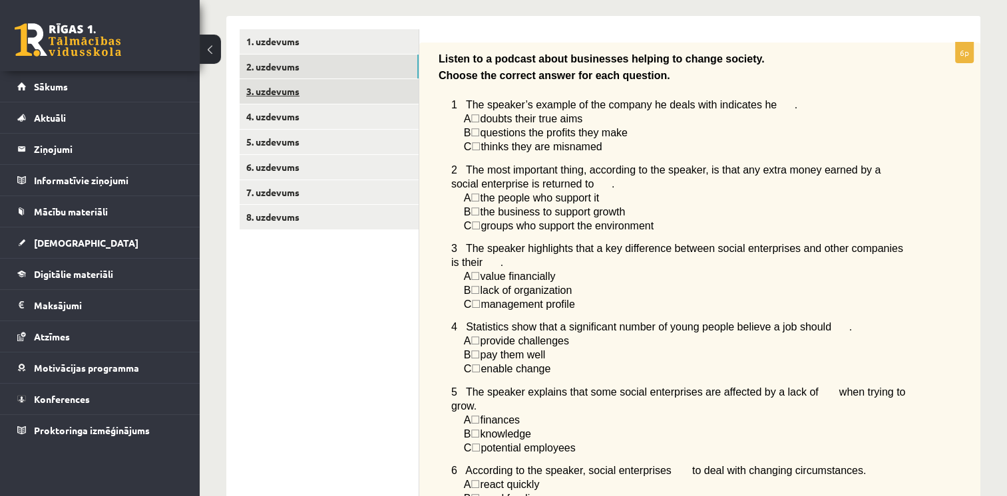
click at [268, 94] on link "3. uzdevums" at bounding box center [329, 91] width 179 height 25
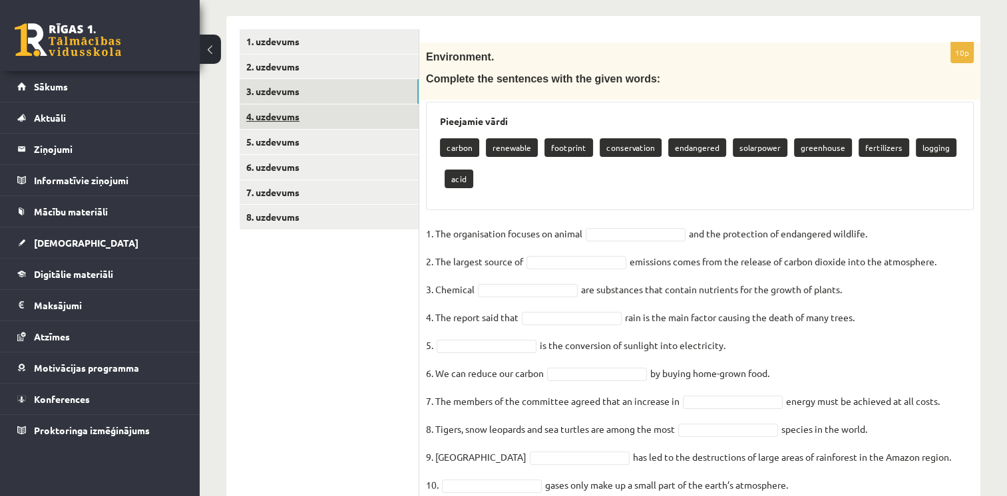
click at [307, 114] on link "4. uzdevums" at bounding box center [329, 116] width 179 height 25
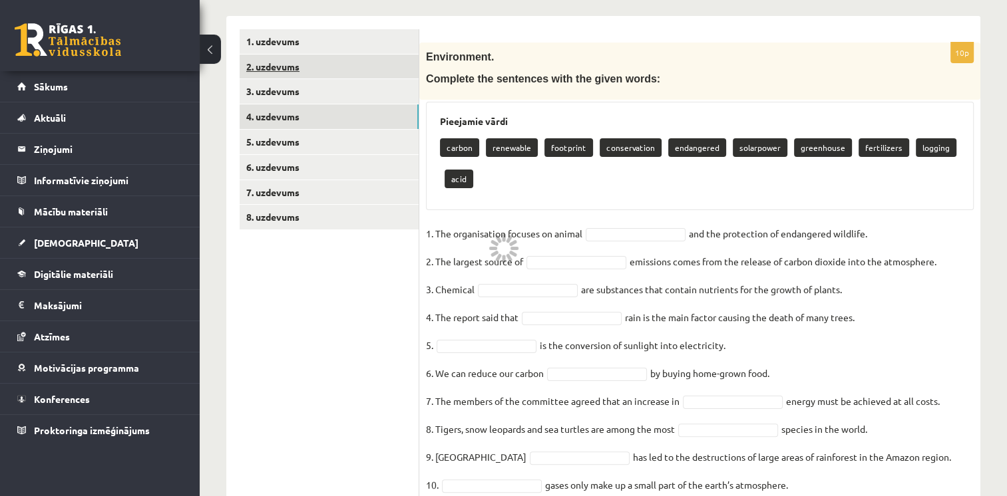
scroll to position [154, 0]
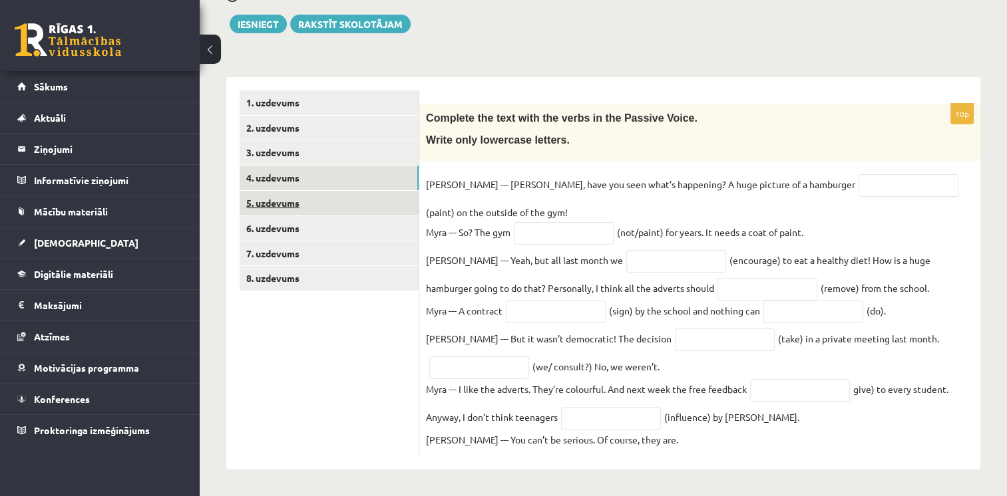
click at [291, 195] on link "5. uzdevums" at bounding box center [329, 203] width 179 height 25
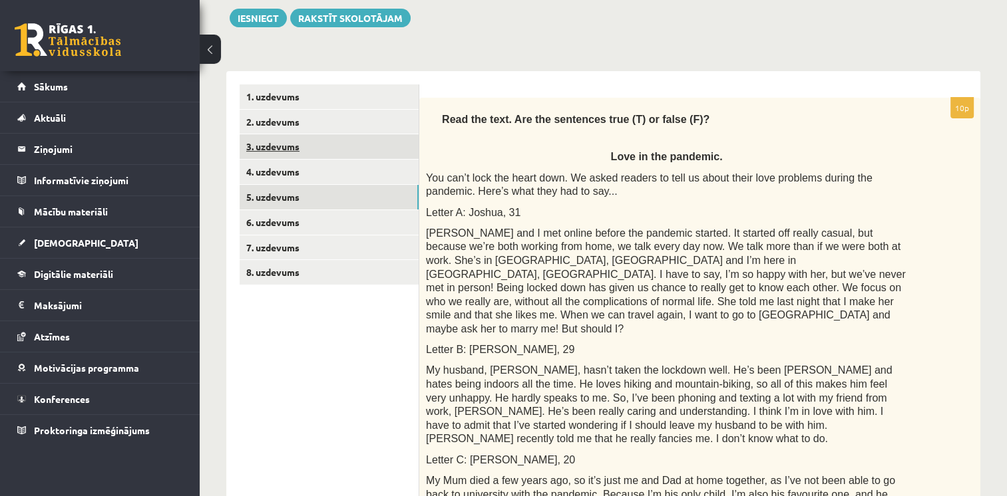
scroll to position [71, 0]
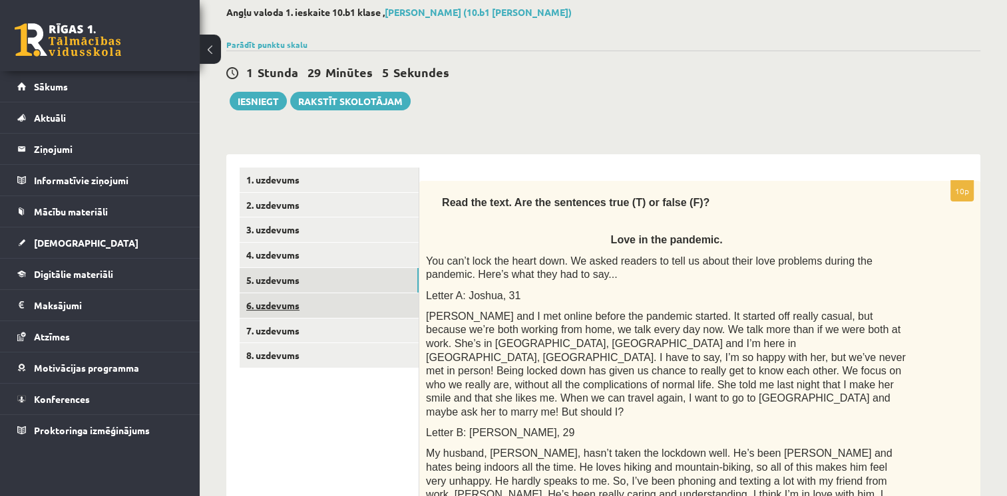
click at [291, 306] on link "6. uzdevums" at bounding box center [329, 305] width 179 height 25
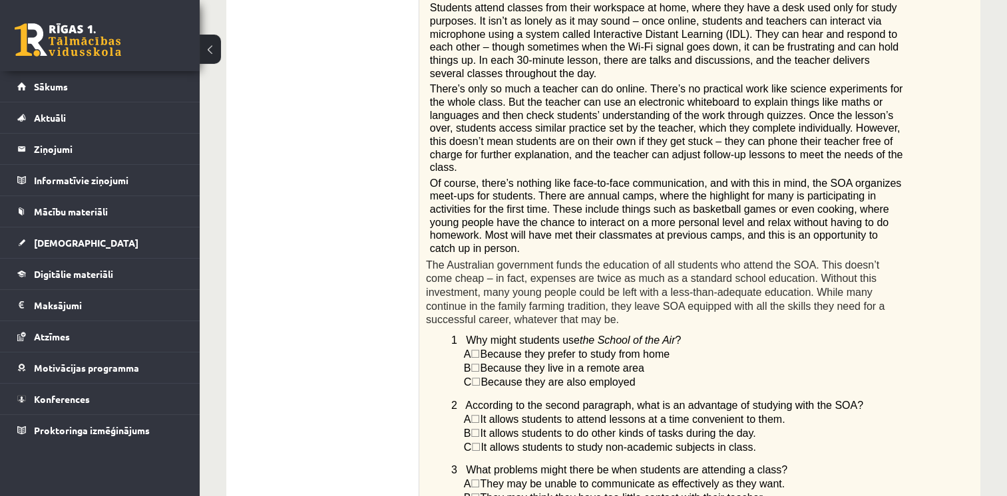
scroll to position [332, 0]
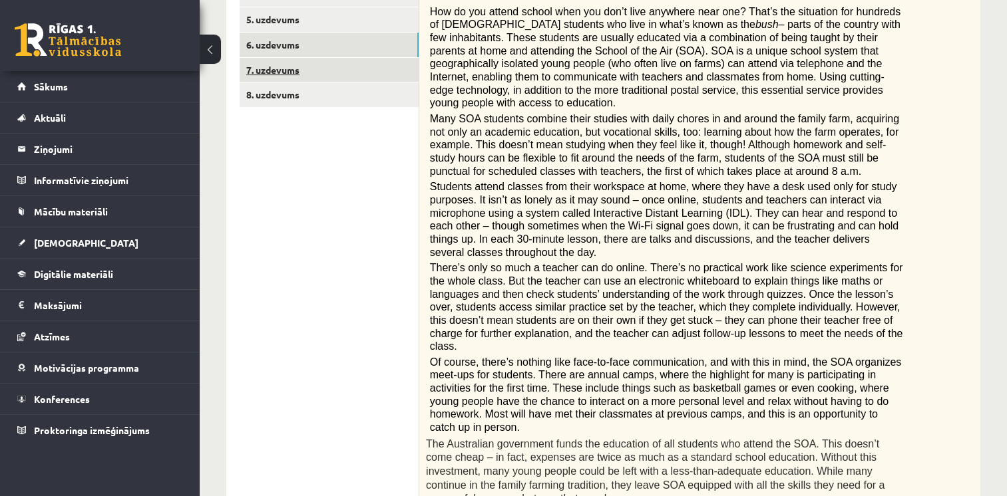
click at [306, 73] on link "7. uzdevums" at bounding box center [329, 70] width 179 height 25
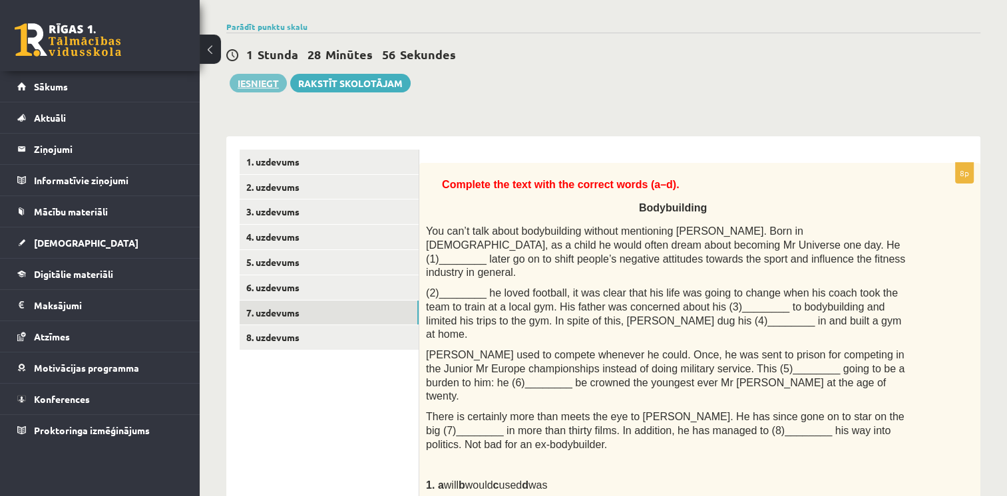
scroll to position [200, 0]
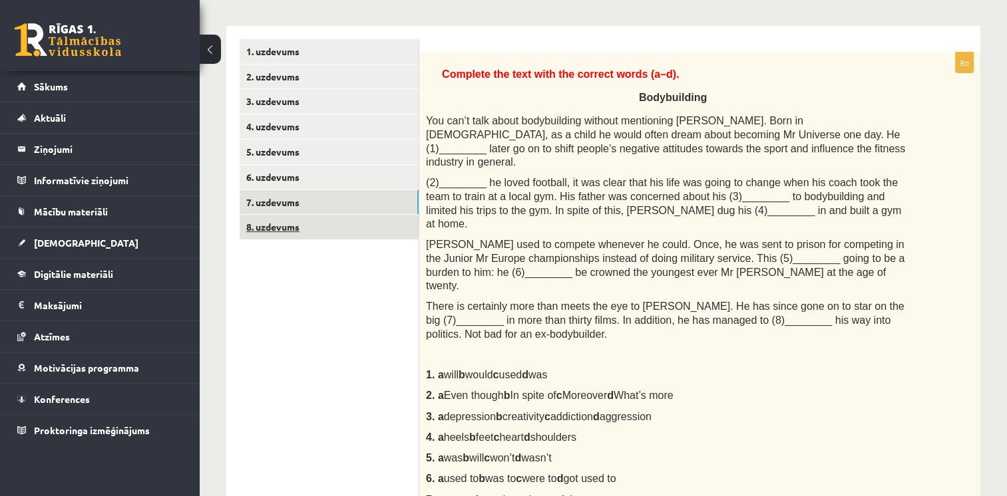
click at [318, 227] on link "8. uzdevums" at bounding box center [329, 227] width 179 height 25
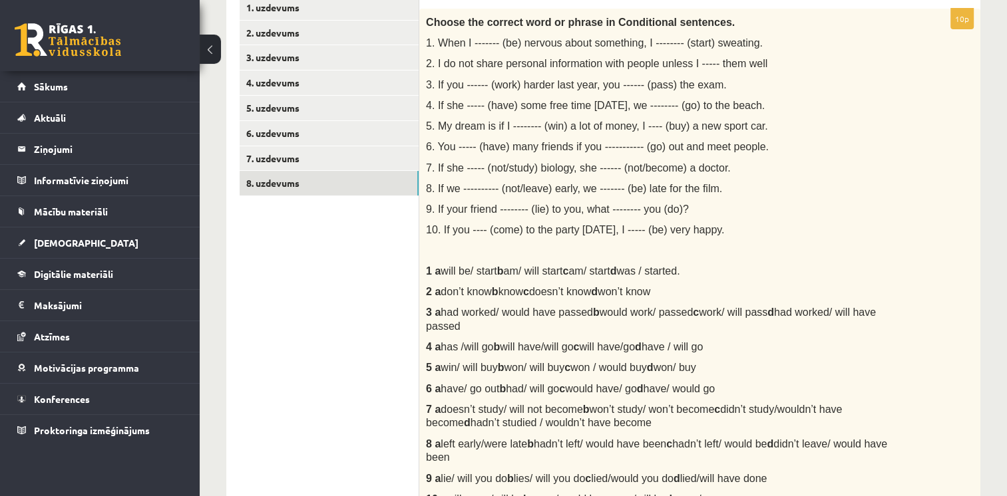
scroll to position [169, 0]
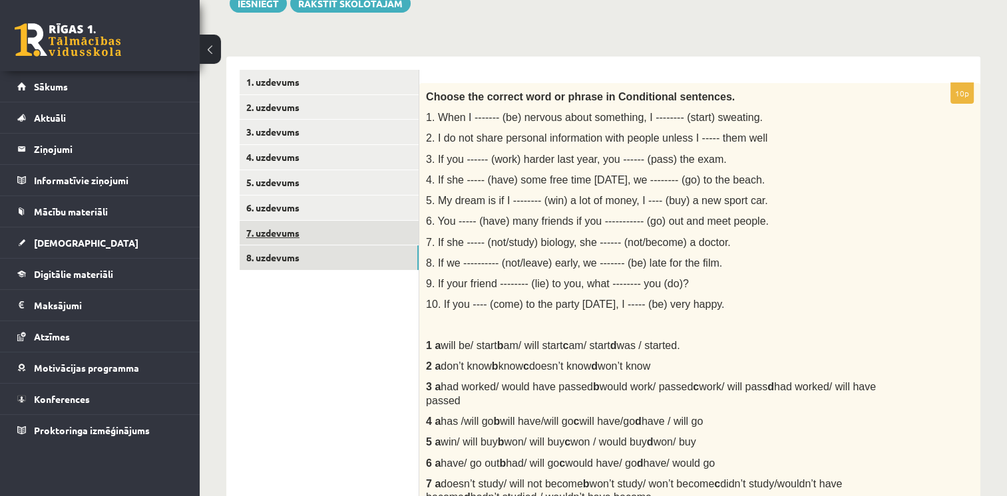
click at [394, 227] on link "7. uzdevums" at bounding box center [329, 233] width 179 height 25
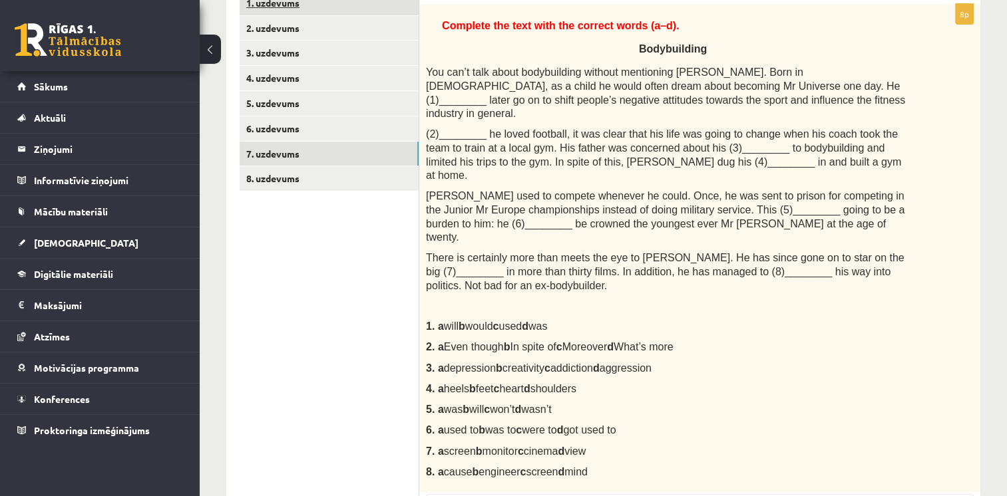
scroll to position [102, 0]
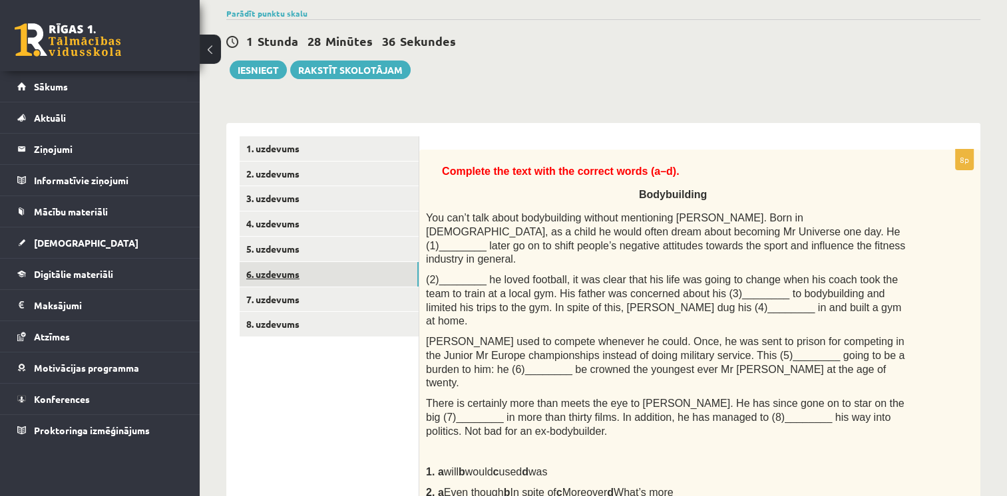
click at [322, 284] on link "6. uzdevums" at bounding box center [329, 274] width 179 height 25
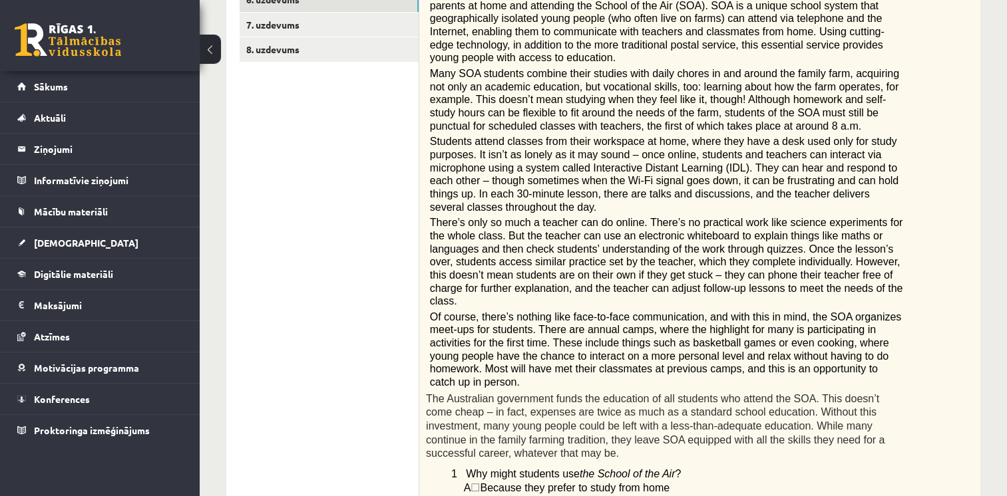
scroll to position [199, 0]
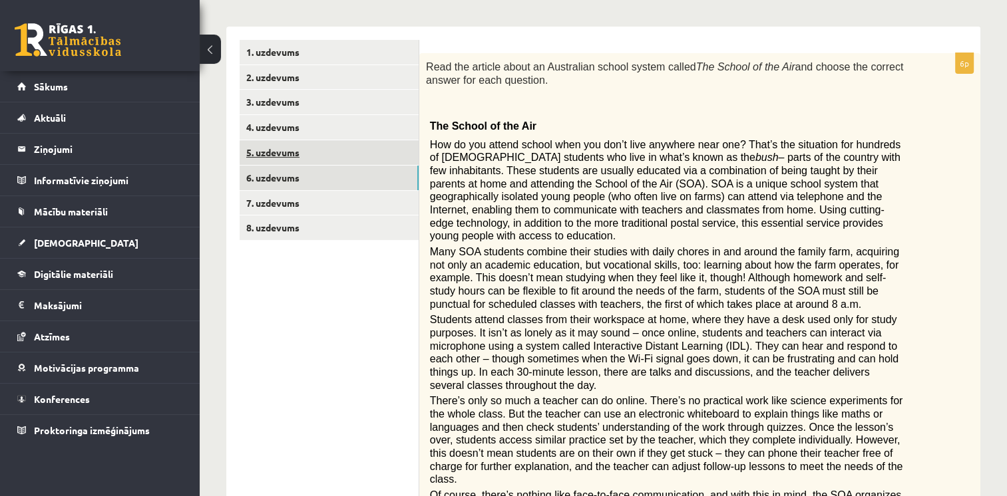
click at [350, 140] on link "5. uzdevums" at bounding box center [329, 152] width 179 height 25
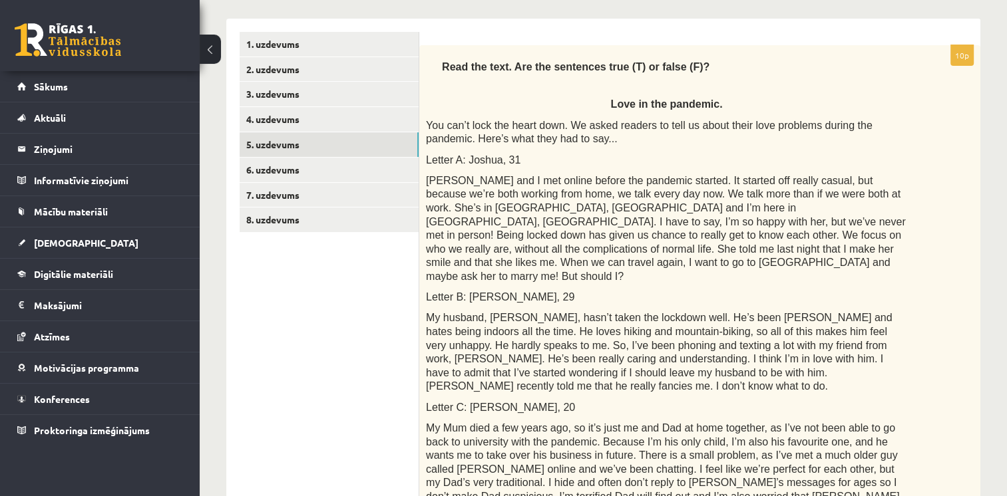
scroll to position [204, 0]
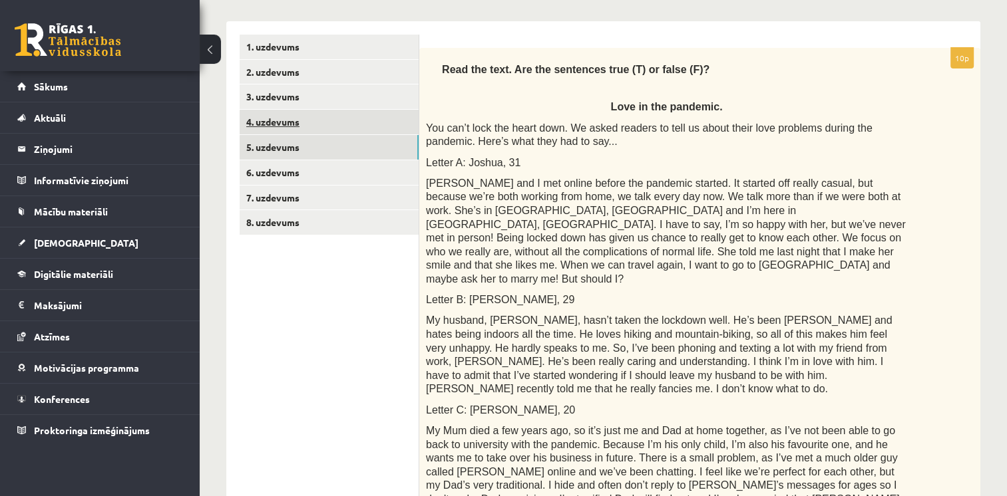
click at [341, 124] on link "4. uzdevums" at bounding box center [329, 122] width 179 height 25
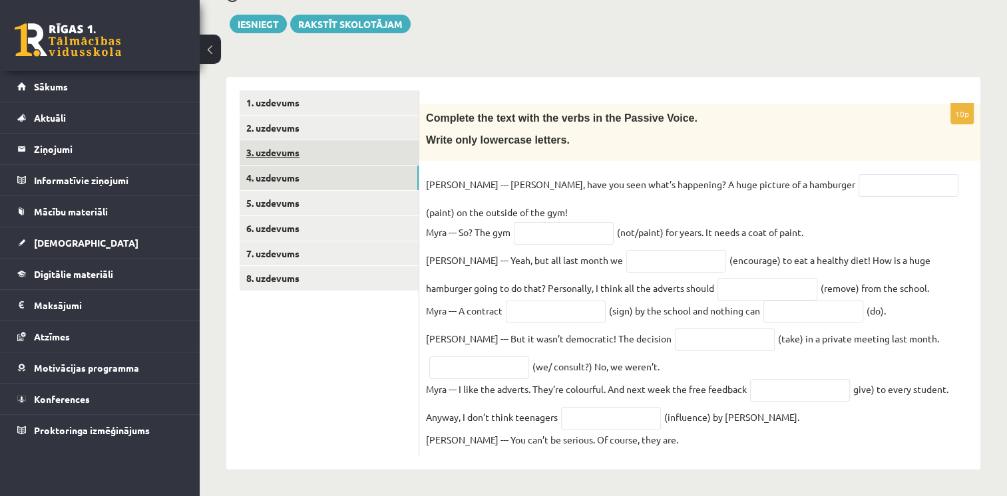
click at [289, 148] on link "3. uzdevums" at bounding box center [329, 152] width 179 height 25
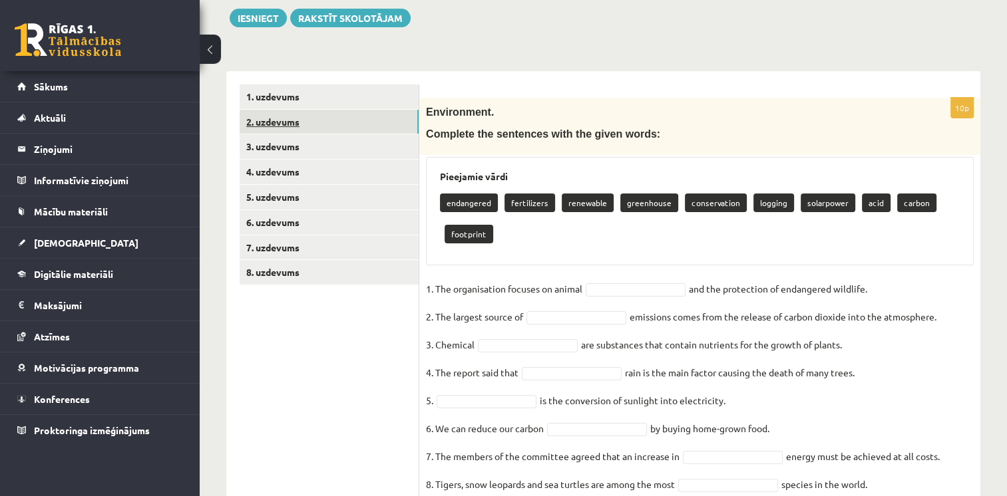
click at [301, 126] on link "2. uzdevums" at bounding box center [329, 122] width 179 height 25
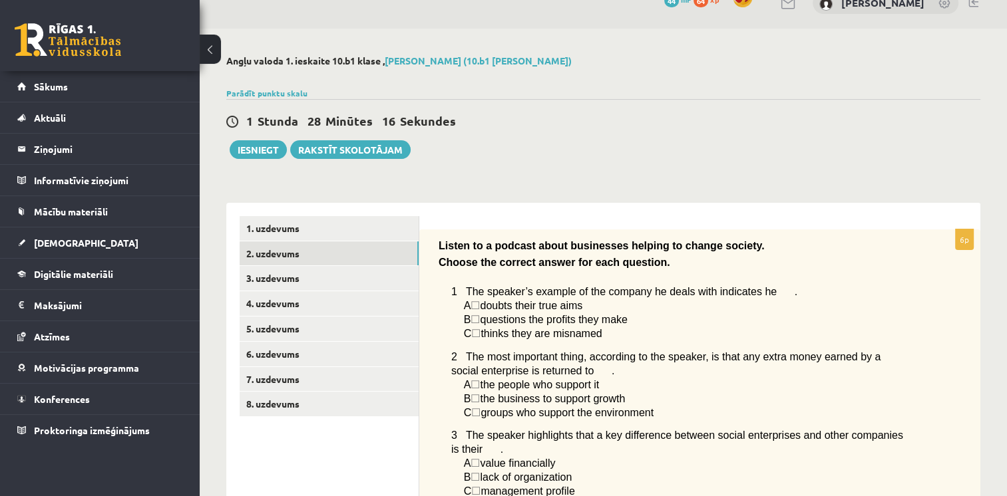
scroll to position [10, 0]
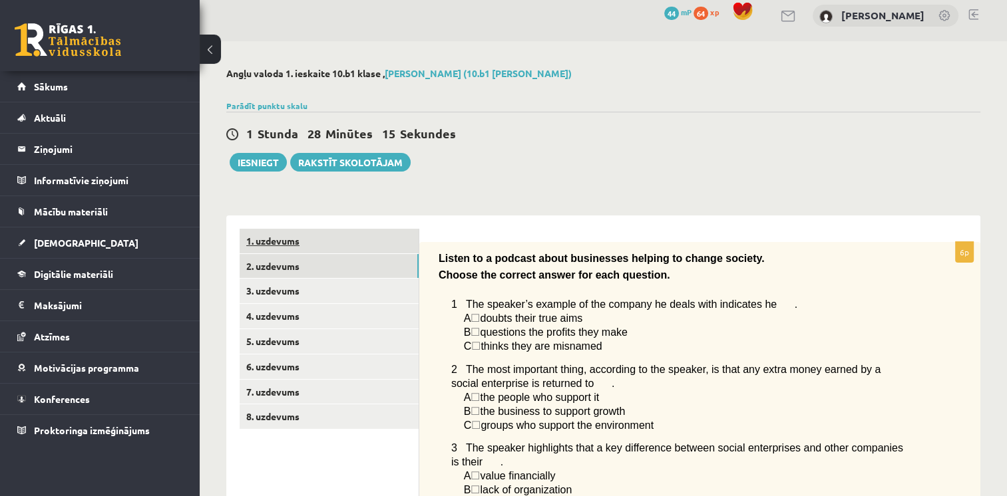
click at [315, 238] on link "1. uzdevums" at bounding box center [329, 241] width 179 height 25
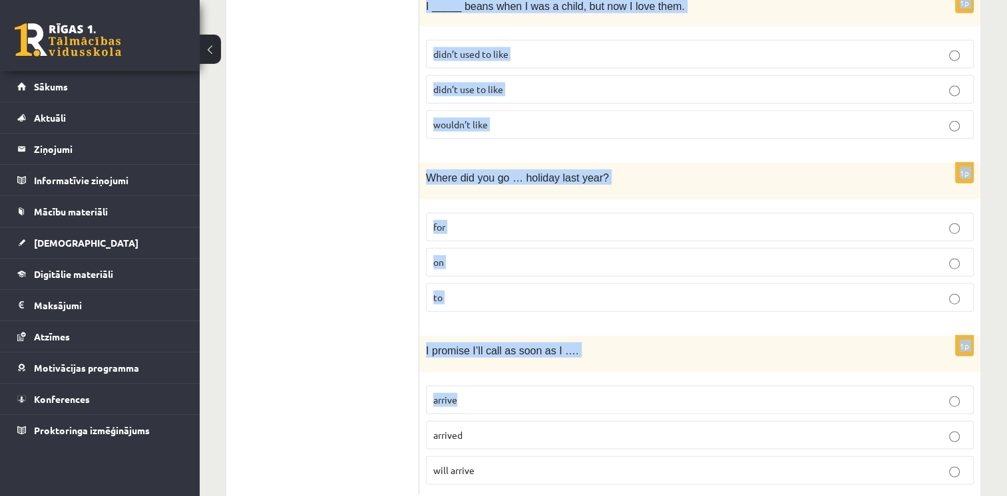
scroll to position [3201, 0]
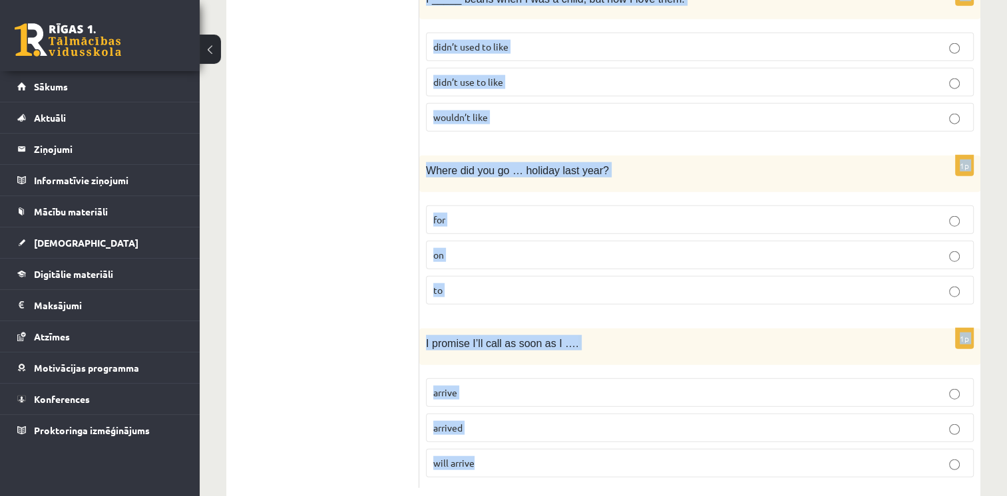
drag, startPoint x: 428, startPoint y: 266, endPoint x: 596, endPoint y: 435, distance: 238.5
copy form "That _____be true. It's impossible! can’t mustn’t might not 1p Do you have any …"
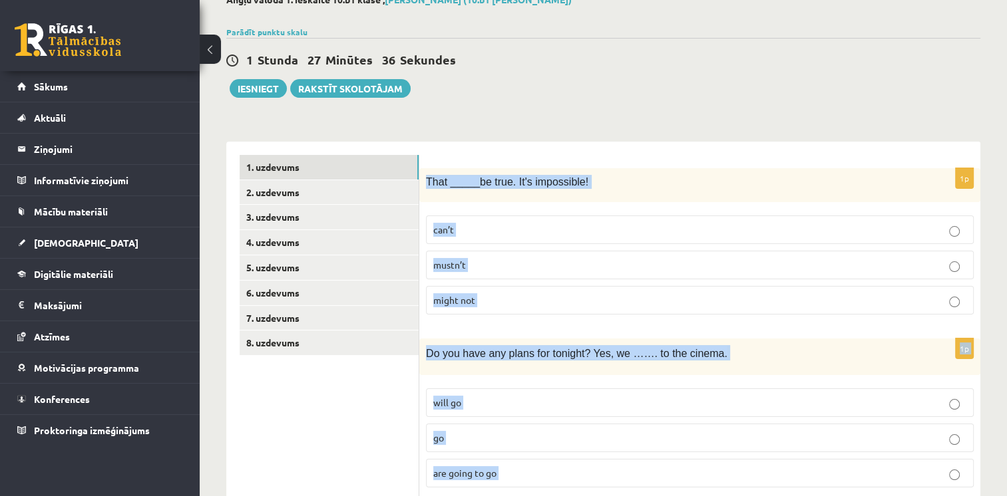
scroll to position [0, 0]
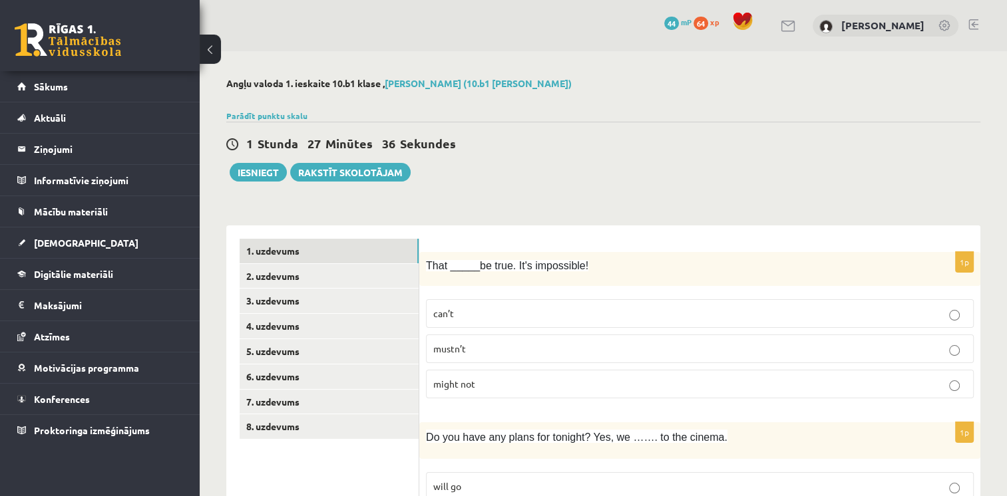
click at [865, 175] on div "1 Stunda 27 Minūtes 36 Sekundes Ieskaite saglabāta! Iesniegt Rakstīt skolotājam" at bounding box center [603, 152] width 754 height 60
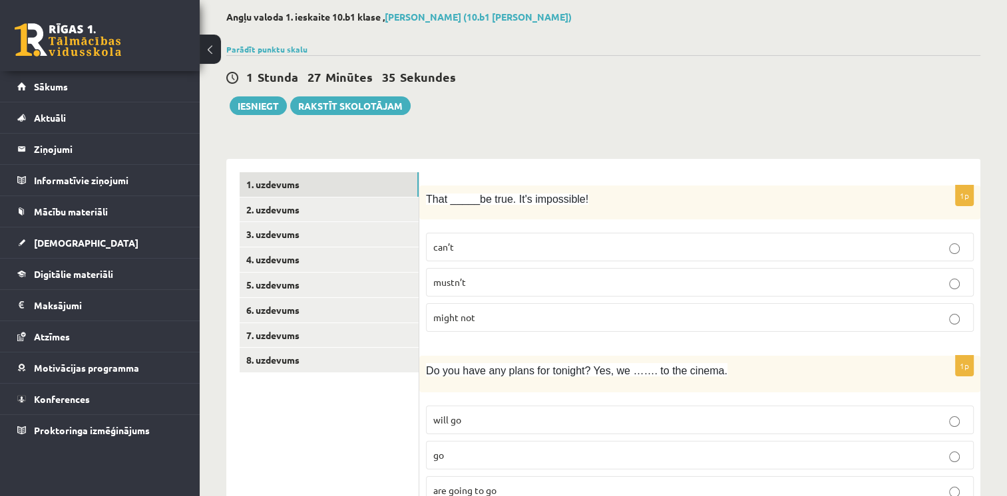
click at [568, 257] on label "can’t" at bounding box center [700, 247] width 548 height 29
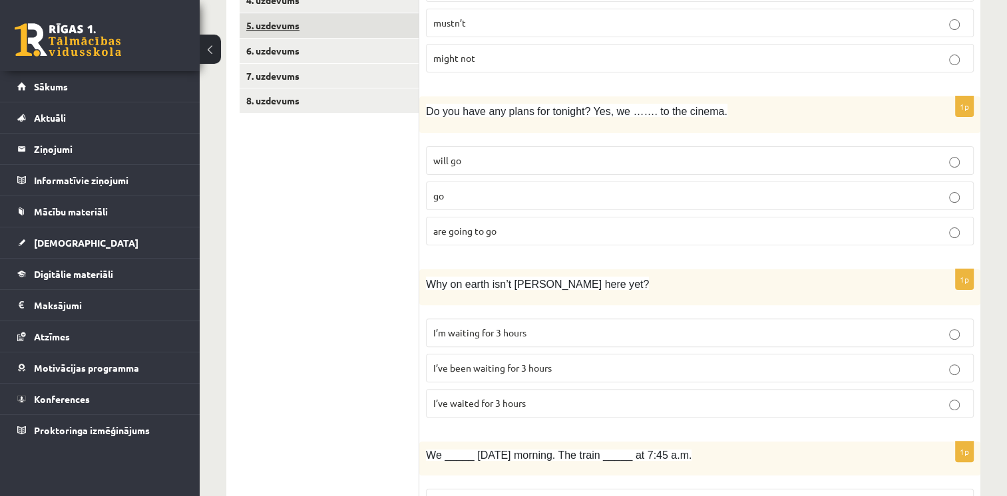
scroll to position [333, 0]
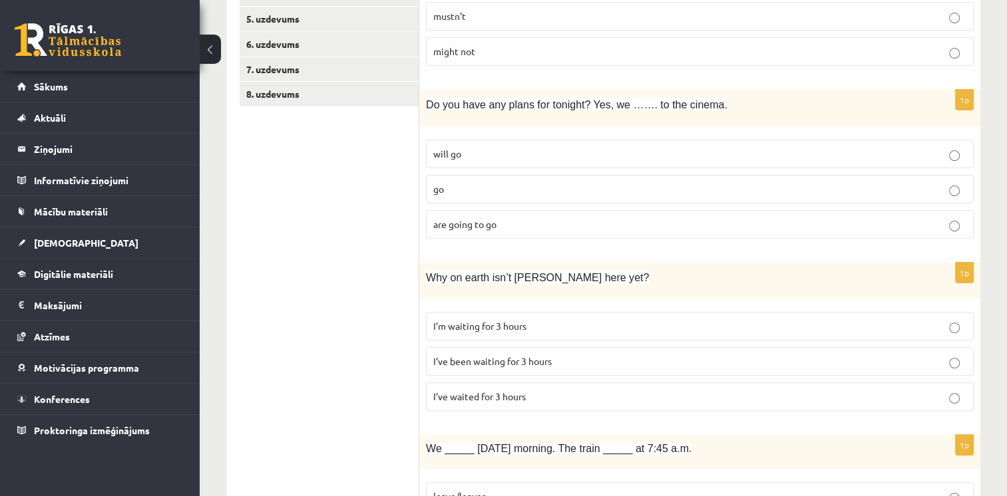
click at [478, 226] on span "are going to go" at bounding box center [464, 224] width 63 height 12
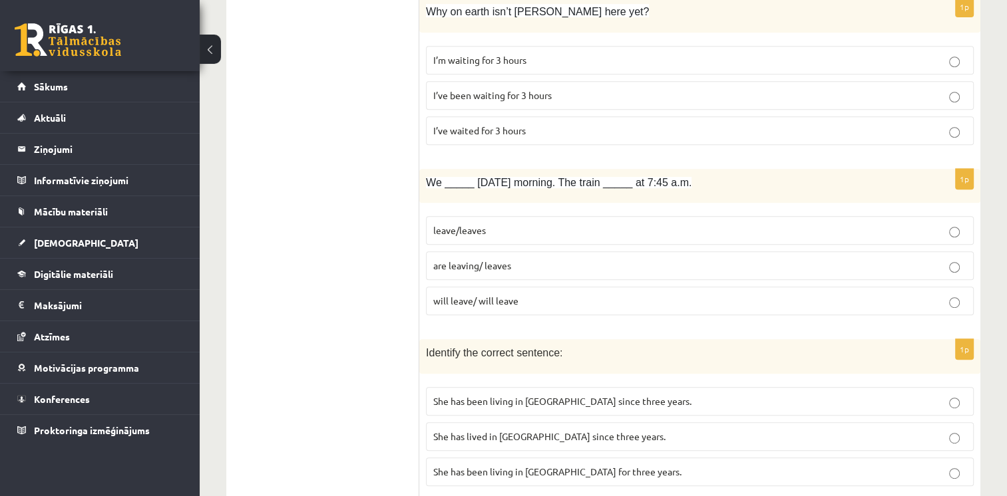
click at [503, 94] on span "I’ve been waiting for 3 hours" at bounding box center [492, 95] width 118 height 12
click at [468, 263] on span "are leaving/ leaves" at bounding box center [472, 265] width 78 height 12
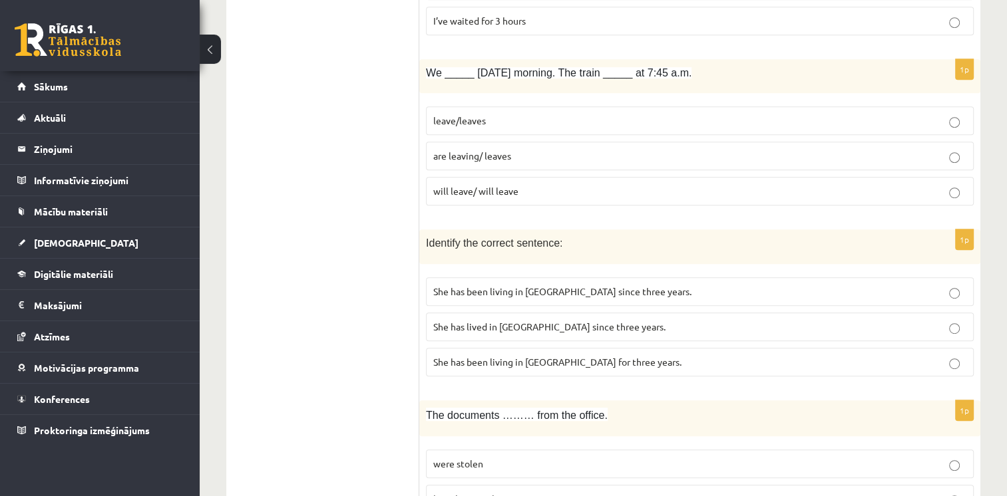
scroll to position [732, 0]
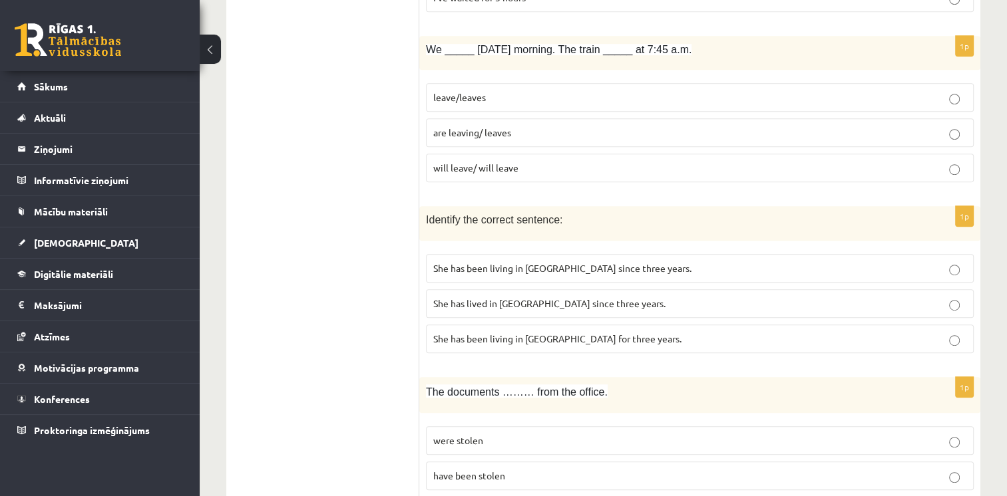
click at [503, 304] on span "She has lived in Paris since three years." at bounding box center [549, 303] width 232 height 12
click at [511, 262] on span "She has been living in Paris since three years." at bounding box center [562, 268] width 258 height 12
click at [556, 333] on span "She has been living in Paris for three years." at bounding box center [557, 339] width 248 height 12
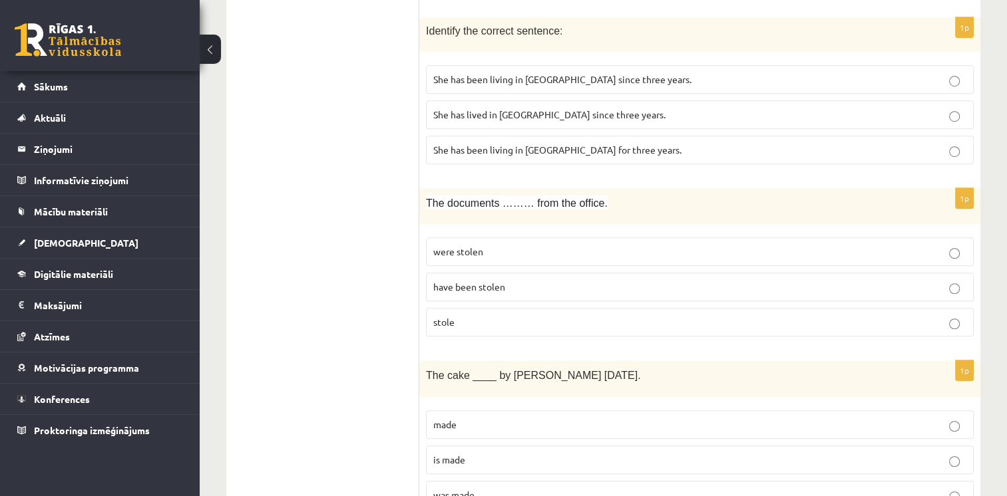
scroll to position [931, 0]
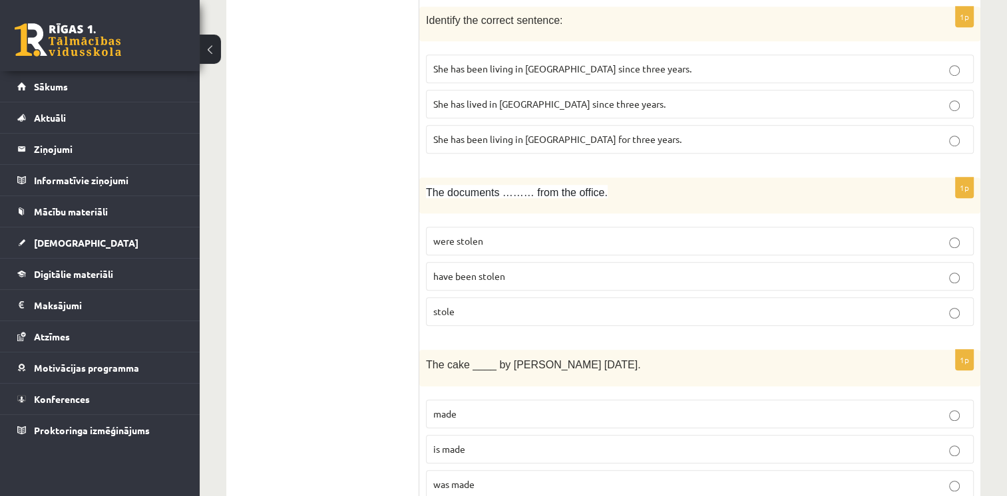
click at [510, 270] on p "have been stolen" at bounding box center [699, 276] width 533 height 14
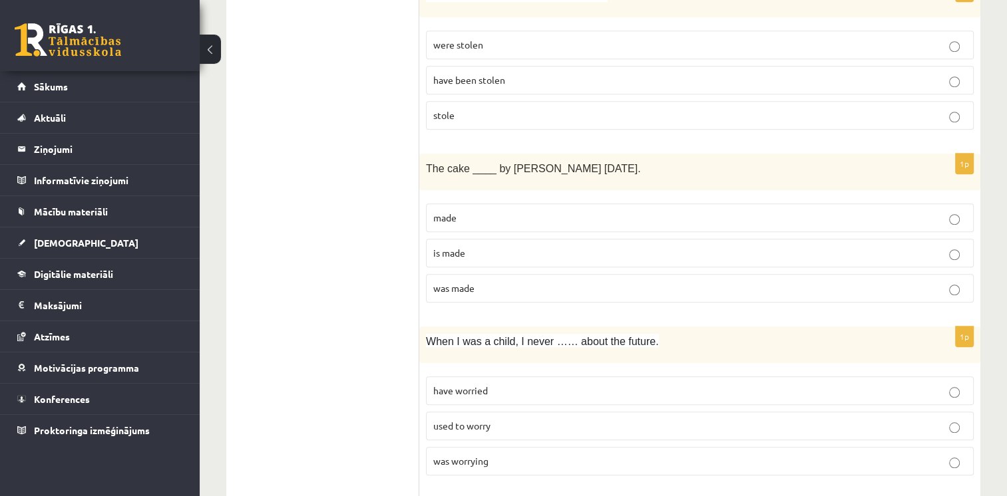
scroll to position [1131, 0]
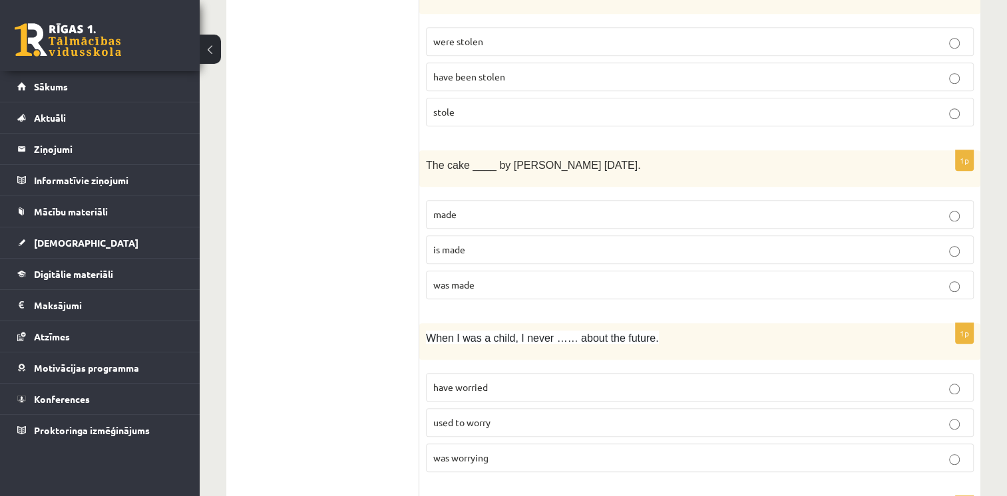
click at [444, 281] on span "was made" at bounding box center [453, 285] width 41 height 12
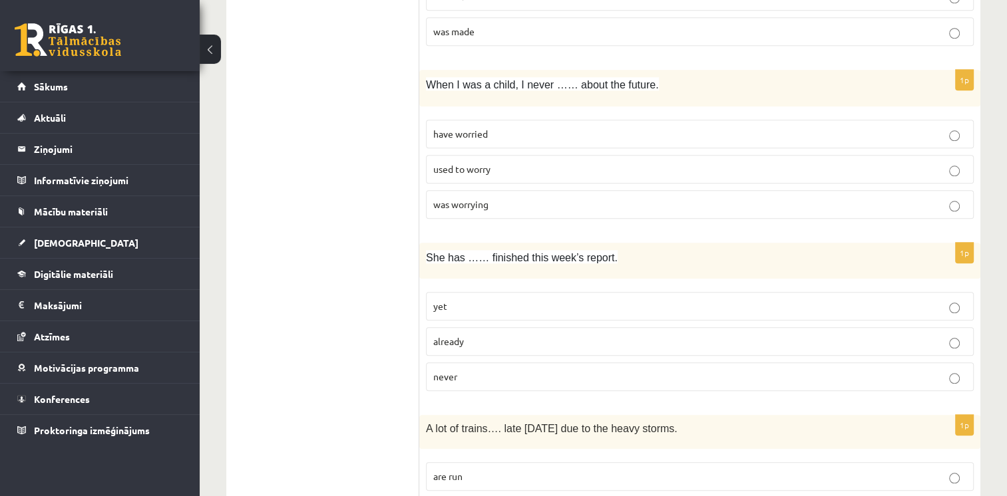
scroll to position [1464, 0]
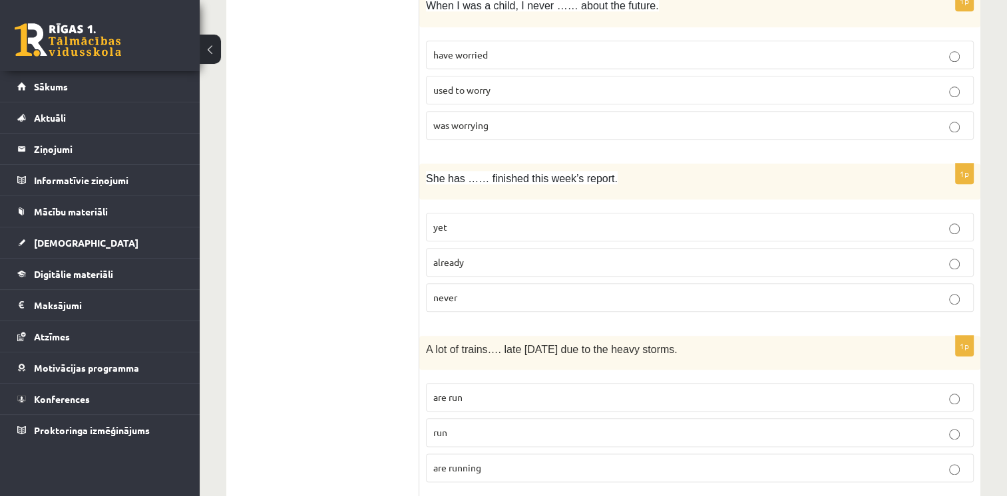
click at [474, 84] on span "used to worry" at bounding box center [461, 90] width 57 height 12
click at [468, 257] on p "already" at bounding box center [699, 262] width 533 height 14
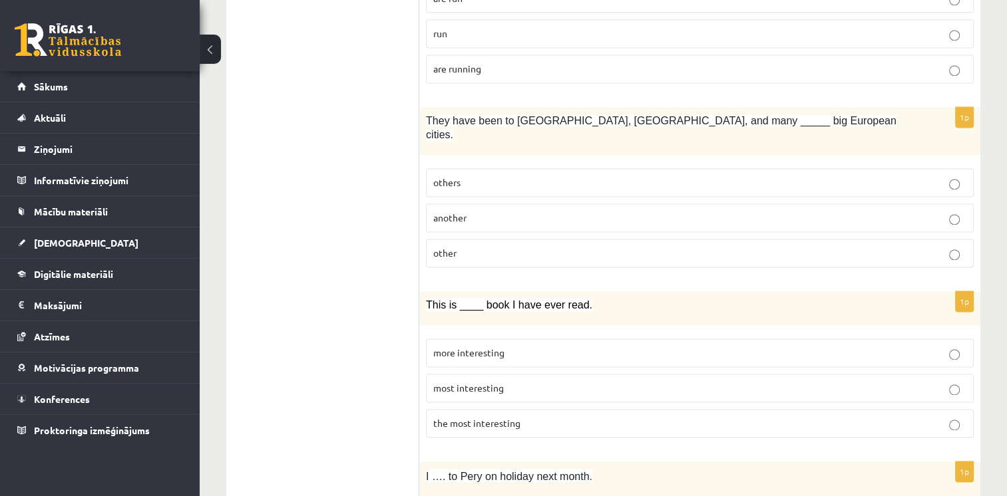
scroll to position [1796, 0]
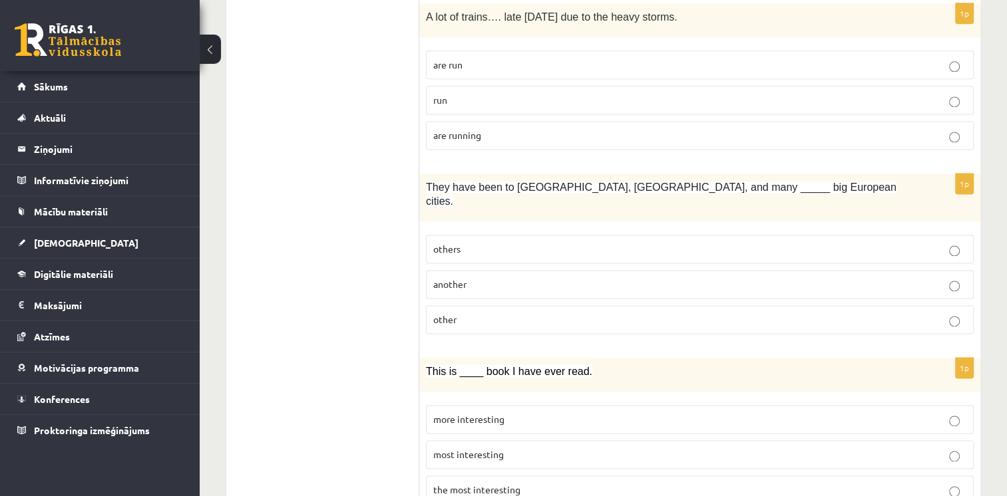
click at [455, 129] on span "are running" at bounding box center [457, 135] width 48 height 12
click at [446, 239] on label "others" at bounding box center [700, 249] width 548 height 29
click at [452, 313] on span "other" at bounding box center [444, 319] width 23 height 12
click at [471, 484] on span "the most interesting" at bounding box center [476, 490] width 87 height 12
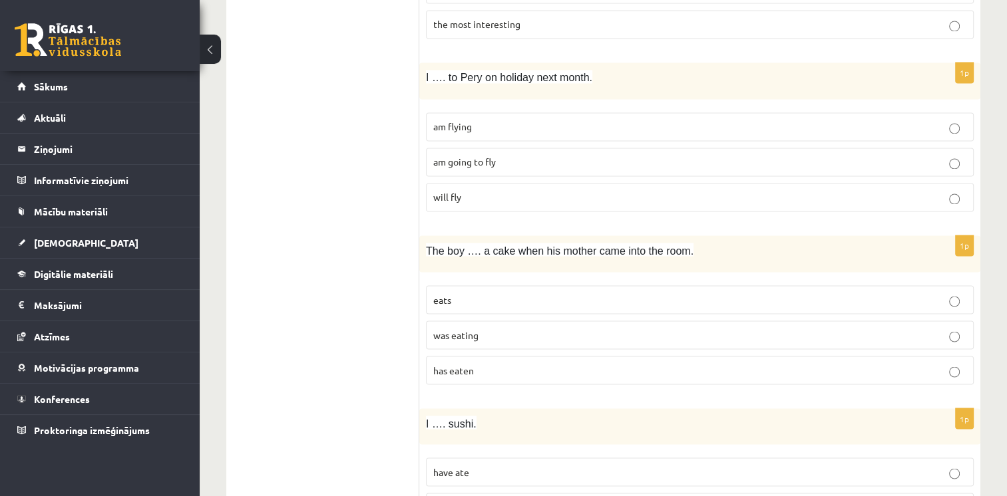
scroll to position [2329, 0]
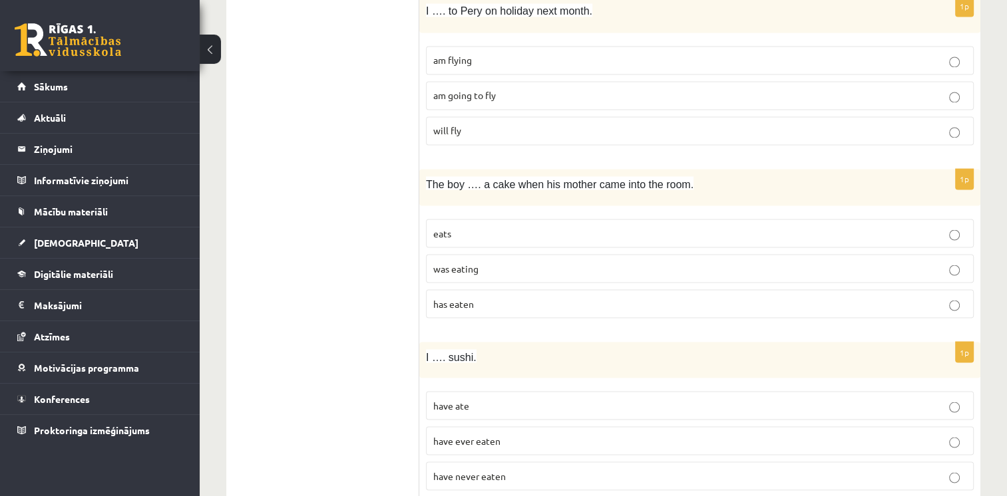
click at [475, 53] on p "am flying" at bounding box center [699, 60] width 533 height 14
click at [446, 262] on span "was eating" at bounding box center [455, 268] width 45 height 12
click at [466, 462] on label "have never eaten" at bounding box center [700, 476] width 548 height 29
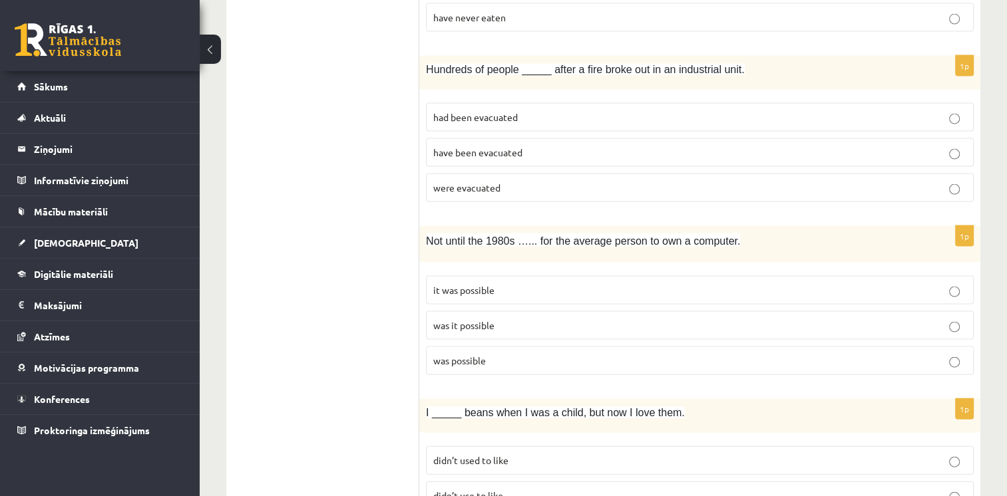
scroll to position [2794, 0]
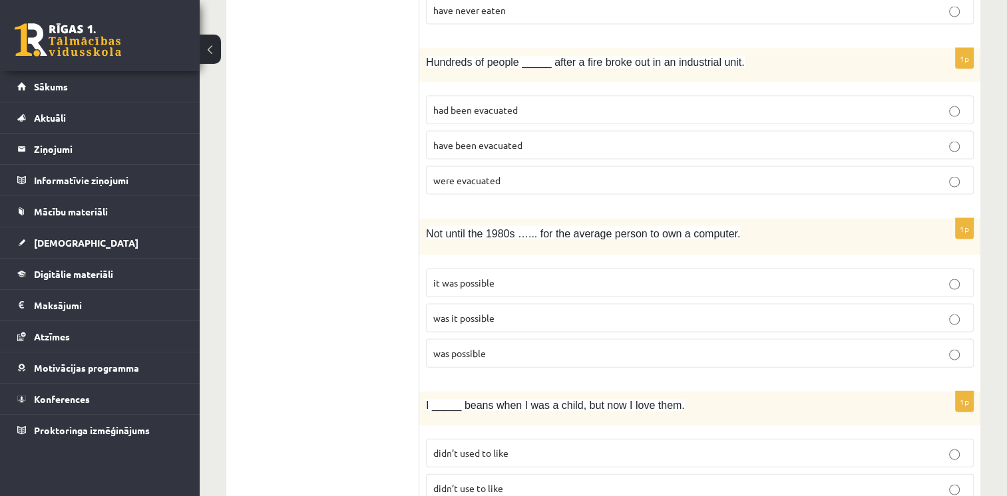
click at [522, 166] on label "were evacuated" at bounding box center [700, 180] width 548 height 29
click at [460, 312] on span "was it possible" at bounding box center [463, 318] width 61 height 12
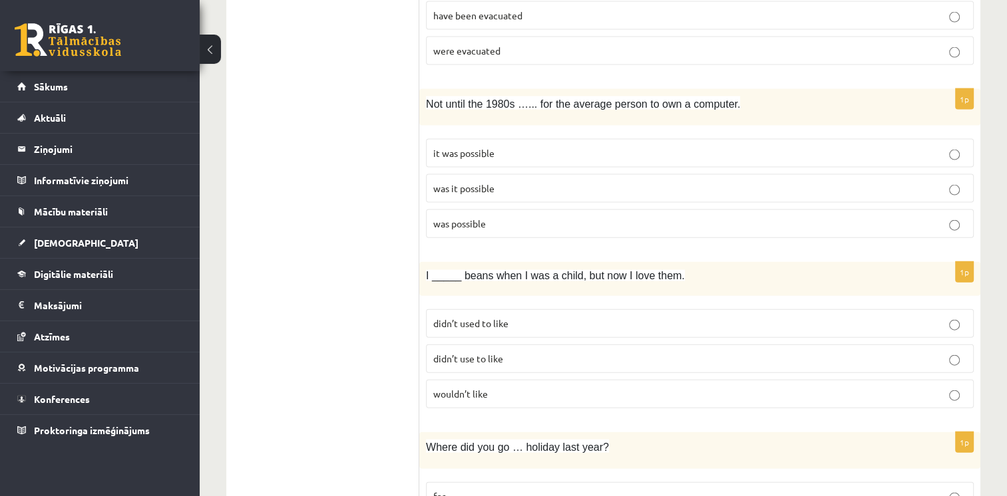
scroll to position [2994, 0]
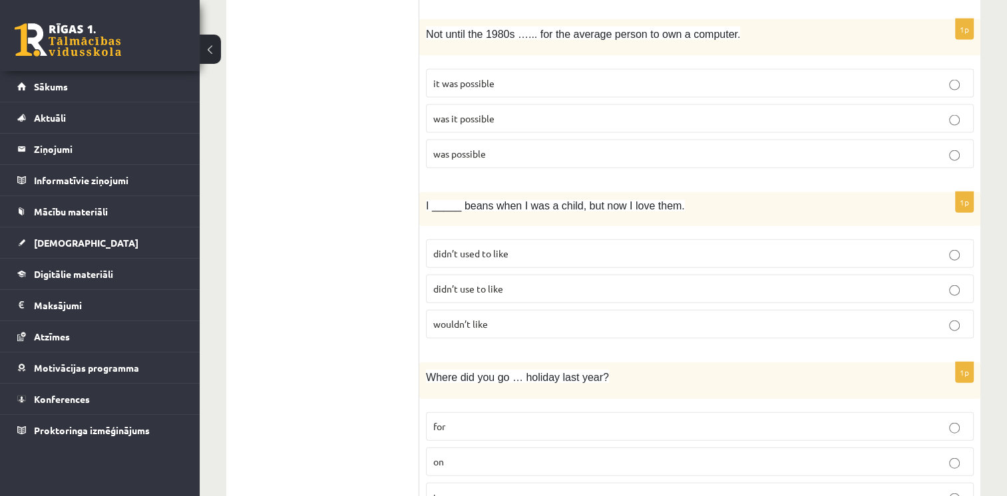
click at [452, 240] on label "didn’t used to like" at bounding box center [700, 254] width 548 height 29
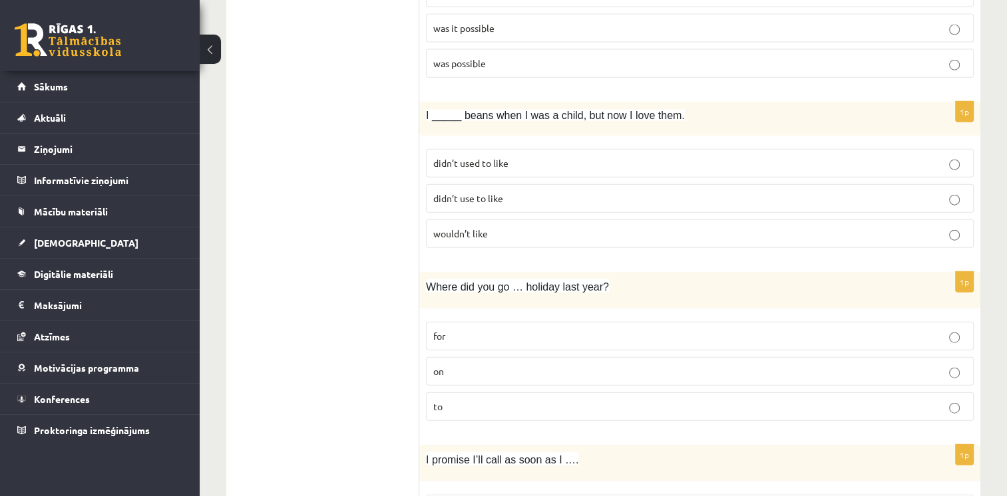
scroll to position [3201, 0]
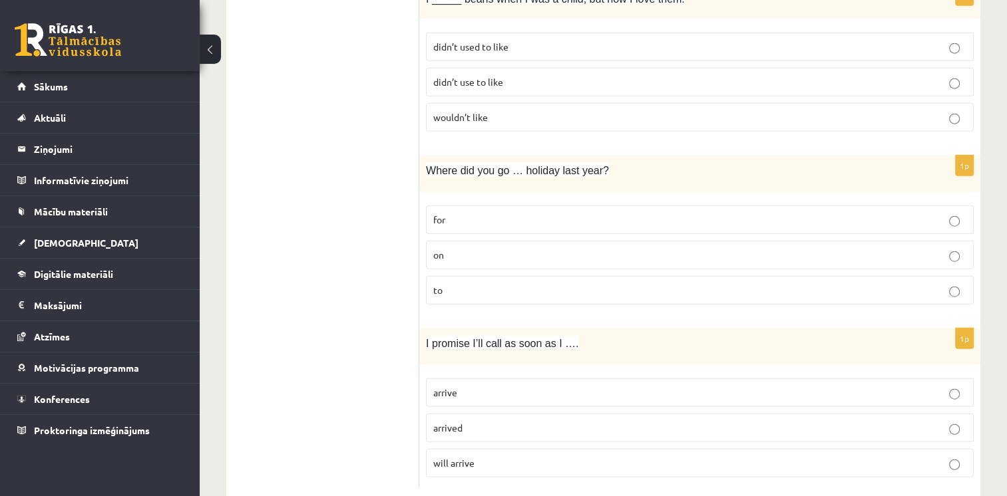
click at [520, 75] on p "didn’t use to like" at bounding box center [699, 82] width 533 height 14
click at [493, 248] on p "on" at bounding box center [699, 255] width 533 height 14
click at [450, 335] on div "1p I promise I’ll call as soon as I …. arrive arrived will arrive" at bounding box center [699, 409] width 561 height 160
click at [450, 387] on span "arrive" at bounding box center [445, 393] width 24 height 12
click at [460, 386] on p "arrive" at bounding box center [699, 393] width 533 height 14
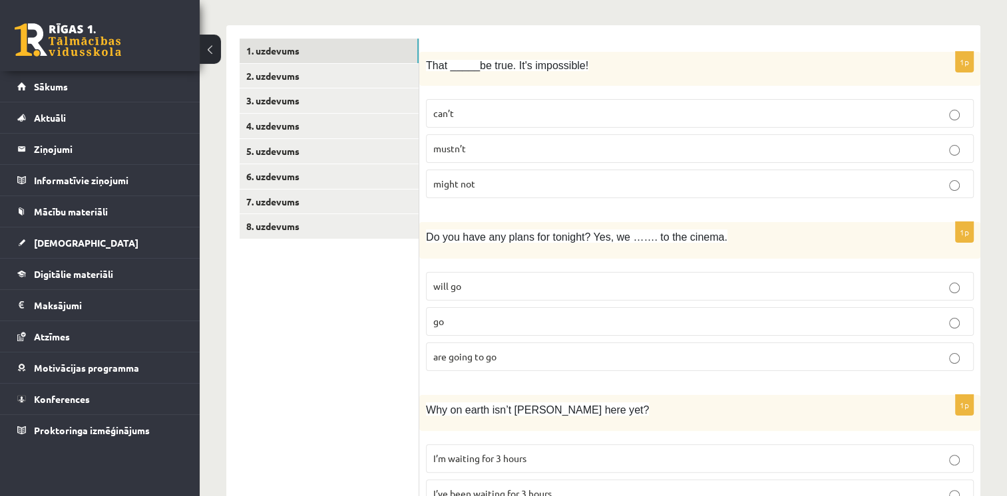
scroll to position [74, 0]
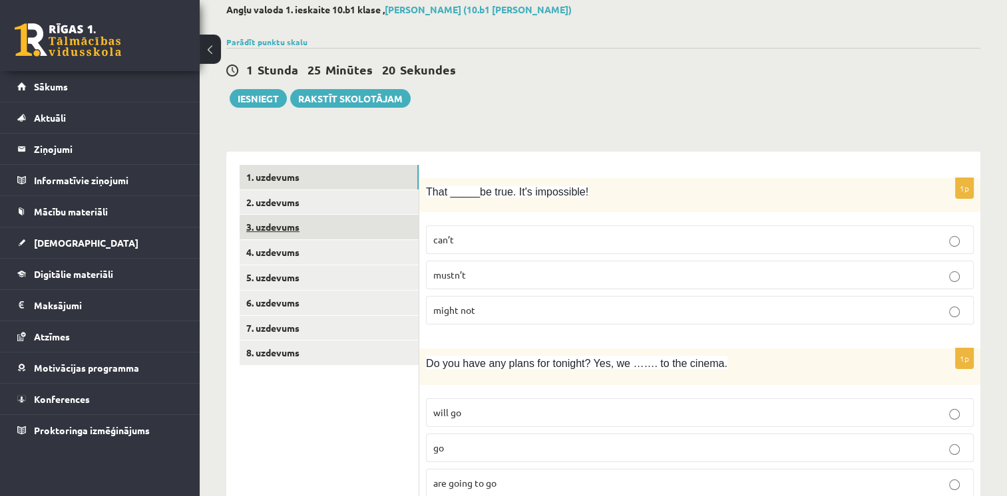
click at [305, 225] on link "3. uzdevums" at bounding box center [329, 227] width 179 height 25
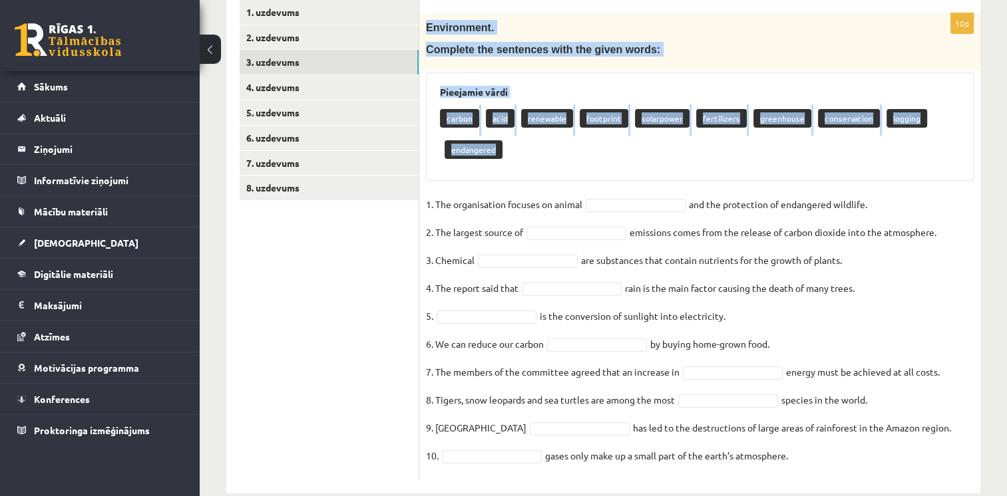
scroll to position [262, 0]
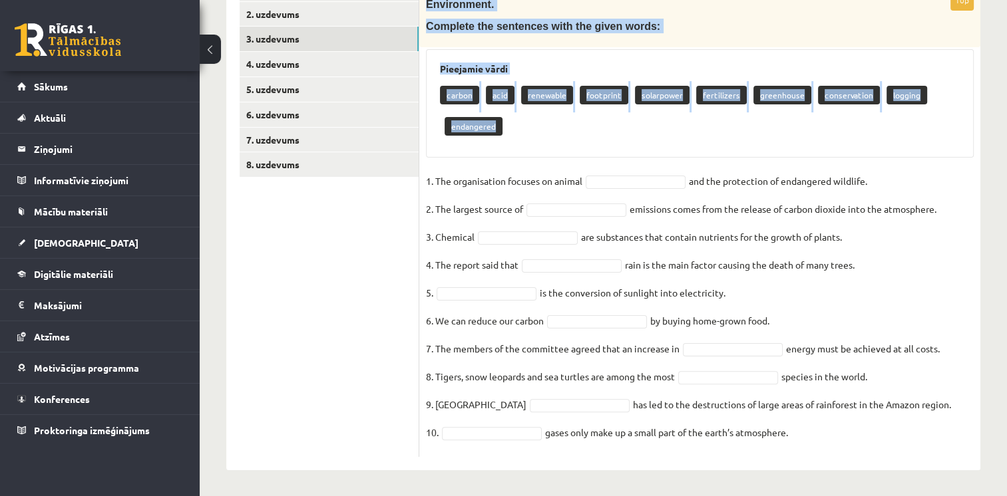
drag, startPoint x: 420, startPoint y: 68, endPoint x: 911, endPoint y: 470, distance: 635.0
click at [911, 470] on div "10p Environment. Complete the sentences with the given words: Pieejamie vārdi c…" at bounding box center [699, 216] width 561 height 507
copy div "Environment. Complete the sentences with the given words: Pieejamie vārdi carbo…"
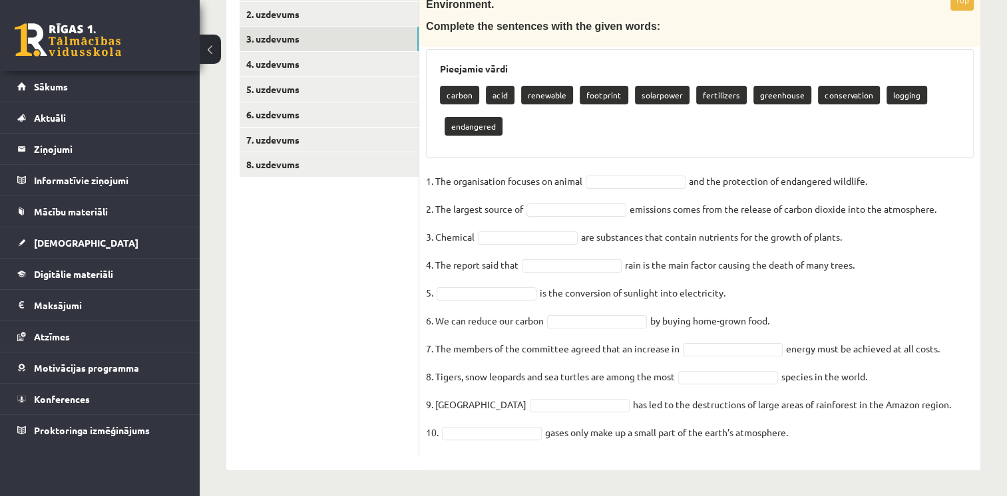
click at [332, 317] on ul "1. uzdevums 2. uzdevums 3. uzdevums 4. uzdevums 5. uzdevums 6. uzdevums 7. uzde…" at bounding box center [330, 217] width 180 height 480
click at [604, 173] on fieldset "1. The organisation focuses on animal and the protection of endangered wildlife…" at bounding box center [700, 310] width 548 height 279
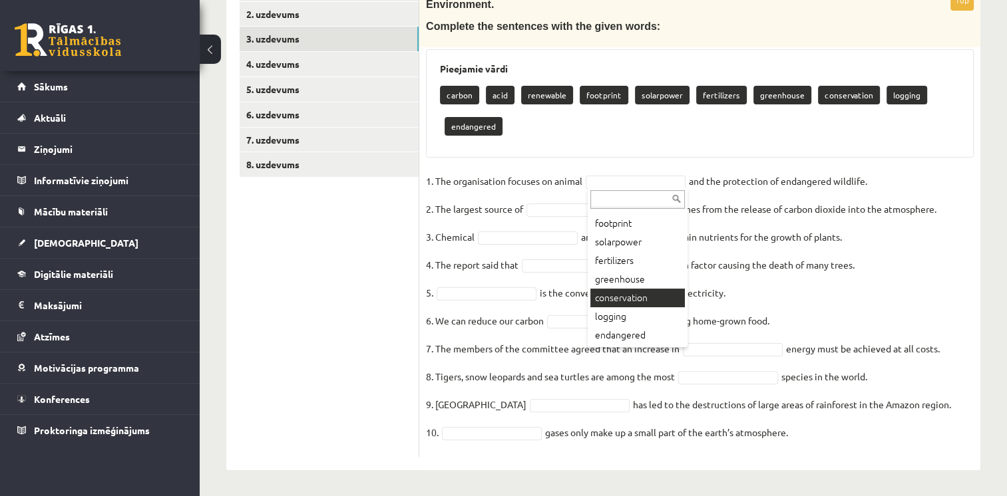
scroll to position [231, 0]
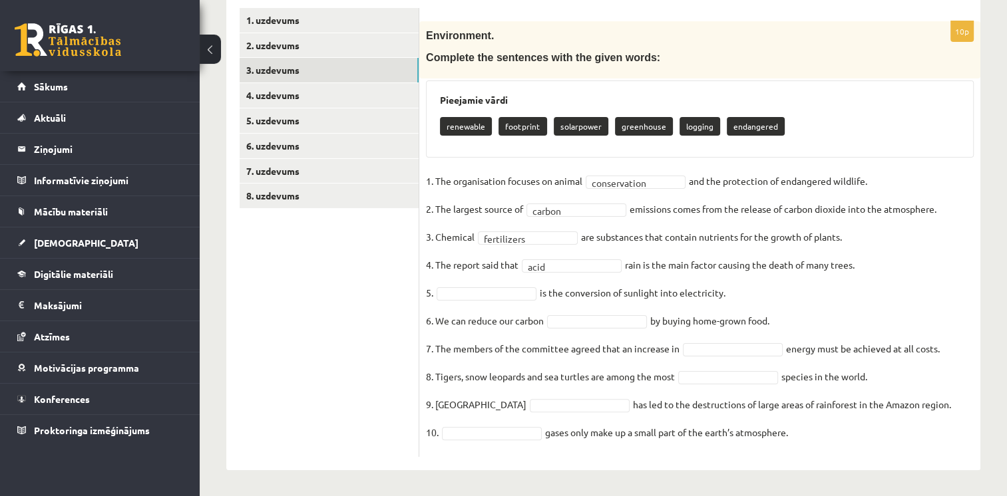
click at [458, 283] on fieldset "**********" at bounding box center [700, 310] width 548 height 279
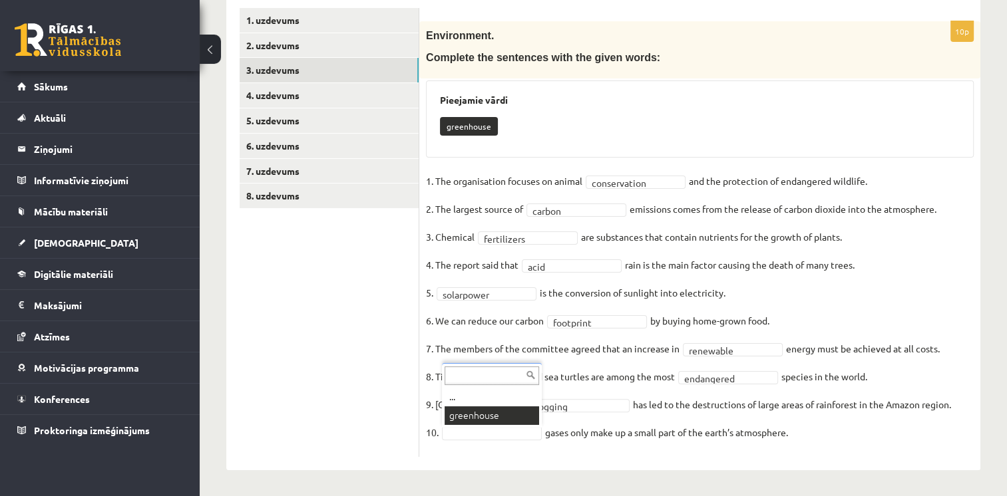
scroll to position [200, 0]
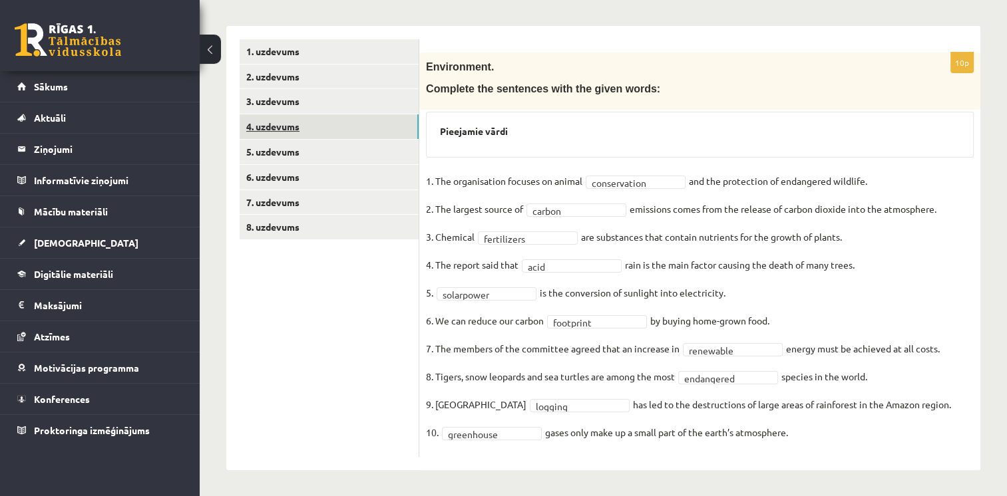
click at [297, 132] on link "4. uzdevums" at bounding box center [329, 126] width 179 height 25
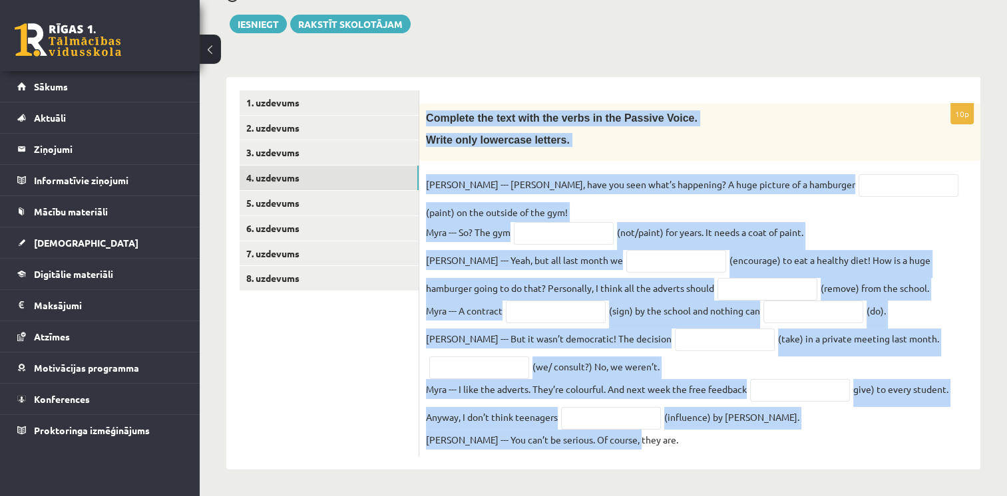
drag, startPoint x: 424, startPoint y: 114, endPoint x: 735, endPoint y: 442, distance: 451.8
click at [735, 442] on div "10p Complete the text with the verbs in the Passive Voice. Write only lowercase…" at bounding box center [699, 280] width 561 height 353
copy div "Complete the text with the verbs in the Passive Voice. Write only lowercase let…"
click at [727, 79] on div "10p Complete the text with the verbs in the Passive Voice. Write only lowercase…" at bounding box center [699, 273] width 561 height 393
click at [739, 133] on p "Write only lowercase letters." at bounding box center [666, 140] width 481 height 14
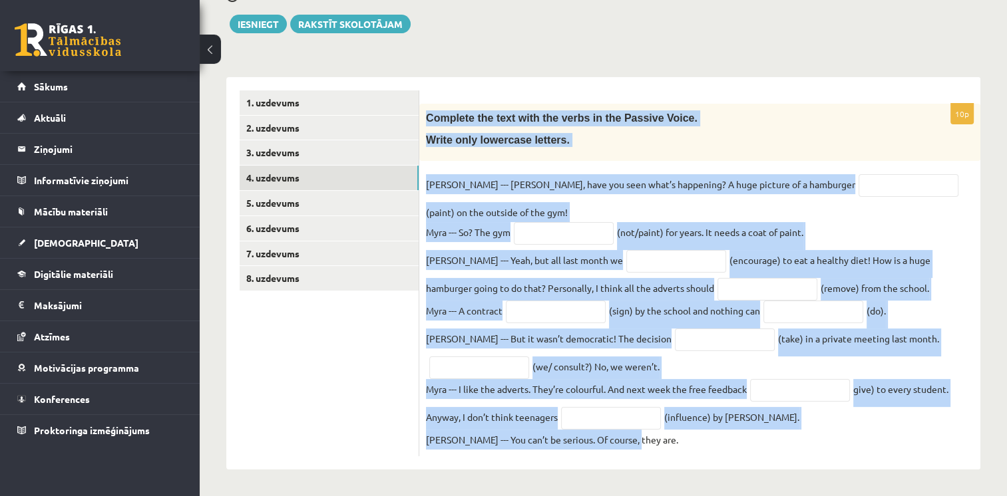
click at [732, 178] on p "Kyle --- Myra, have you seen what’s happening? A huge picture of a hamburger" at bounding box center [640, 184] width 429 height 20
click at [728, 164] on div "10p Complete the text with the verbs in the Passive Voice. Write only lowercase…" at bounding box center [699, 280] width 561 height 353
click at [734, 156] on div "10p Complete the text with the verbs in the Passive Voice. Write only lowercase…" at bounding box center [699, 280] width 561 height 353
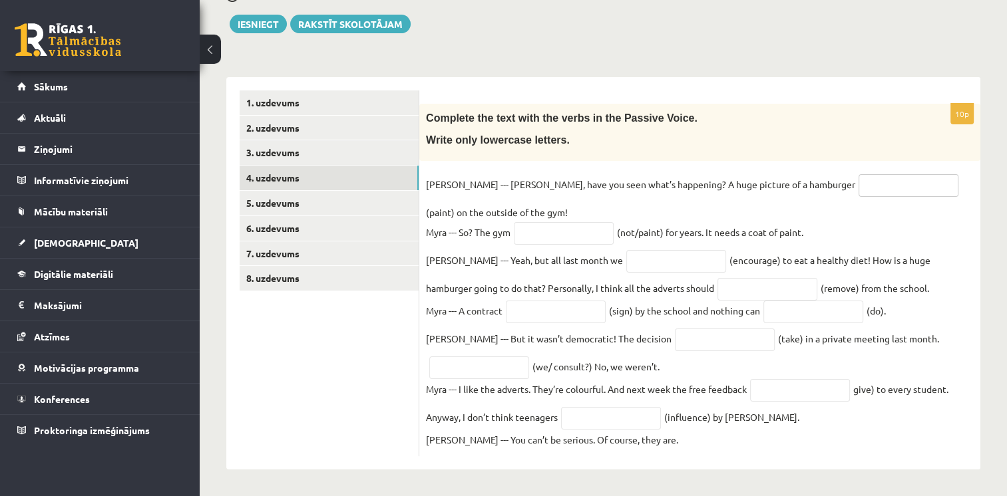
click at [858, 190] on input "text" at bounding box center [908, 185] width 100 height 23
type input "**********"
click at [544, 222] on input "text" at bounding box center [564, 233] width 100 height 23
type input "**********"
click at [626, 257] on input "text" at bounding box center [676, 261] width 100 height 23
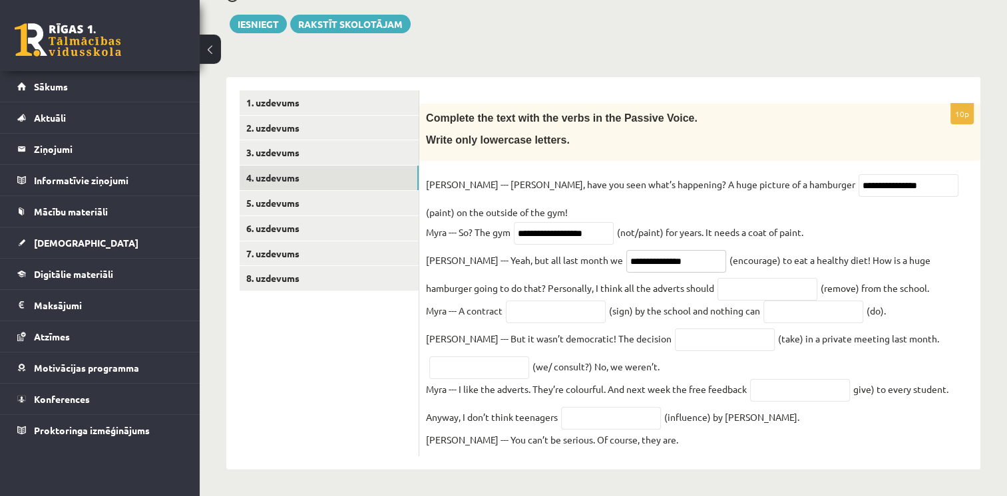
type input "**********"
click at [724, 291] on input "text" at bounding box center [767, 289] width 100 height 23
type input "**********"
click at [550, 309] on input "text" at bounding box center [556, 312] width 100 height 23
type input "**********"
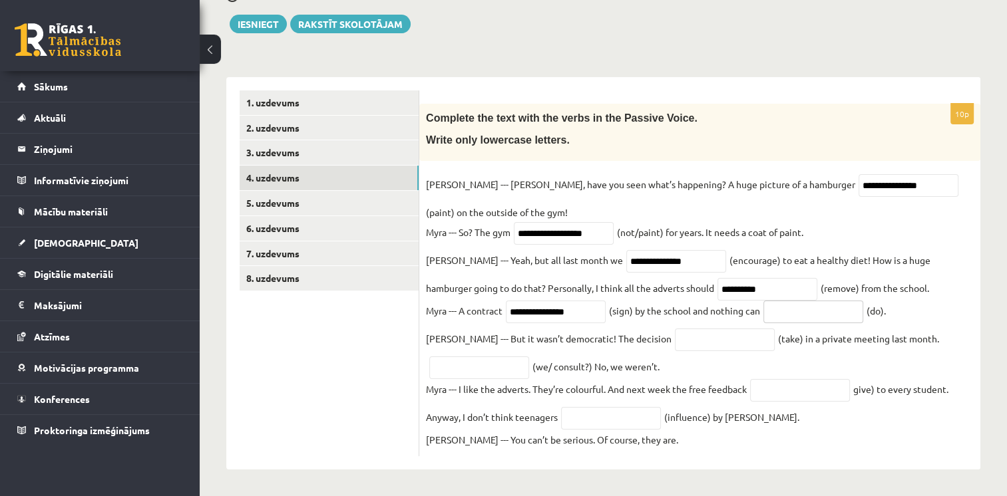
click at [798, 315] on input "text" at bounding box center [813, 312] width 100 height 23
type input "*******"
click at [675, 337] on input "text" at bounding box center [725, 340] width 100 height 23
type input "*********"
click at [467, 362] on input "text" at bounding box center [479, 368] width 100 height 23
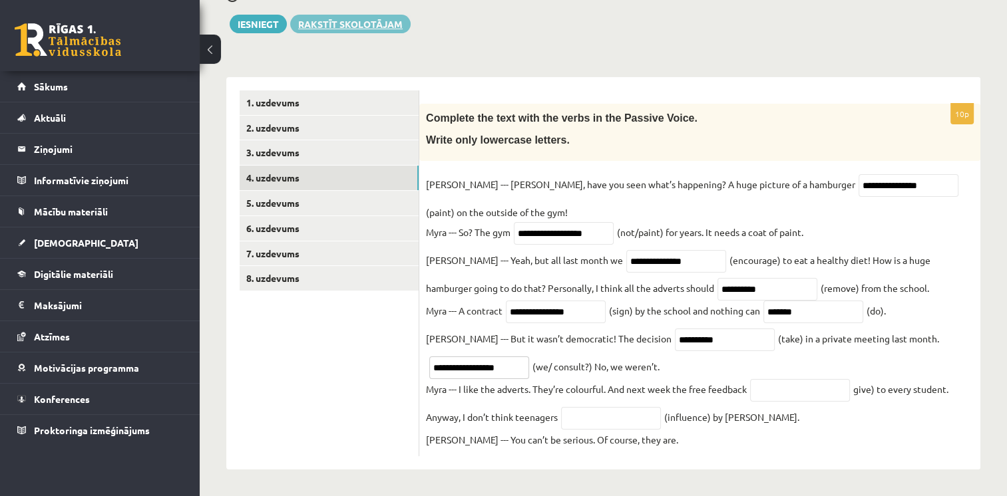
type input "**********"
click at [788, 402] on fieldset "**********" at bounding box center [700, 311] width 548 height 275
click at [785, 393] on input "text" at bounding box center [800, 390] width 100 height 23
type input "**********"
click at [595, 411] on input "text" at bounding box center [611, 418] width 100 height 23
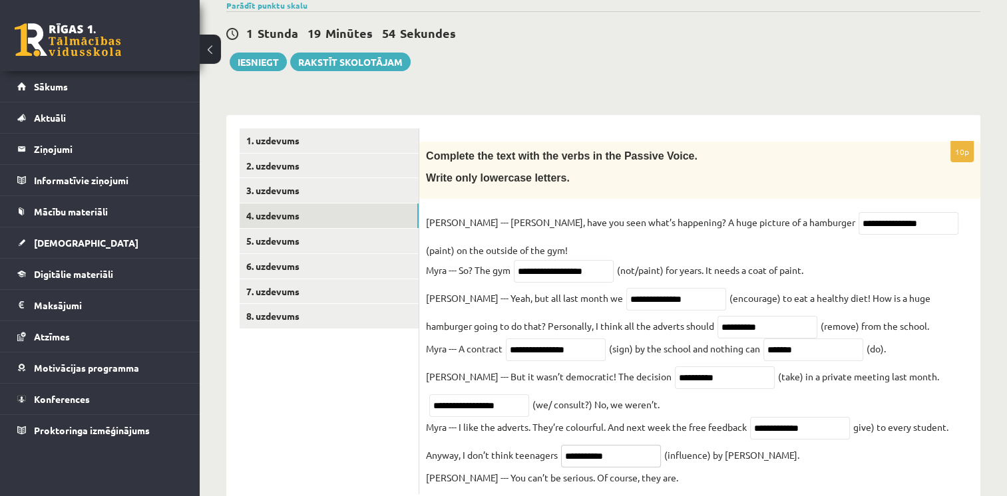
scroll to position [88, 0]
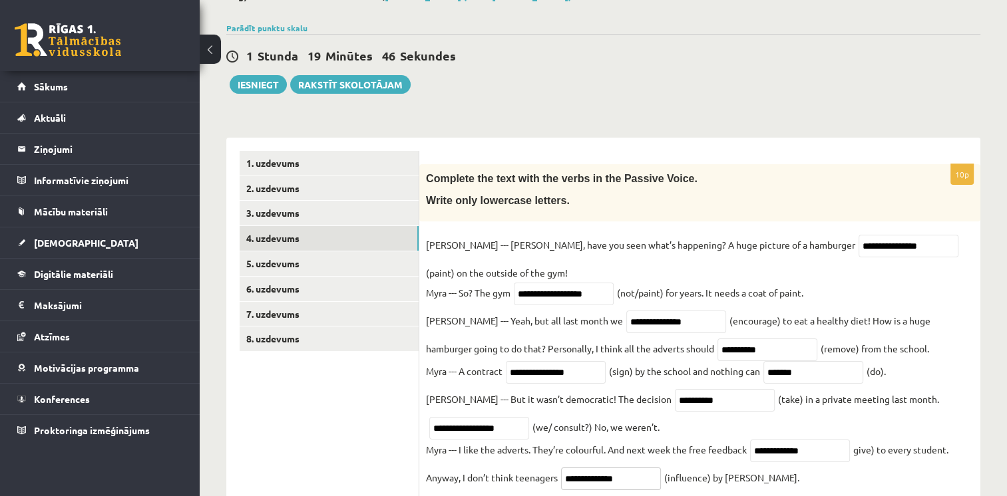
type input "**********"
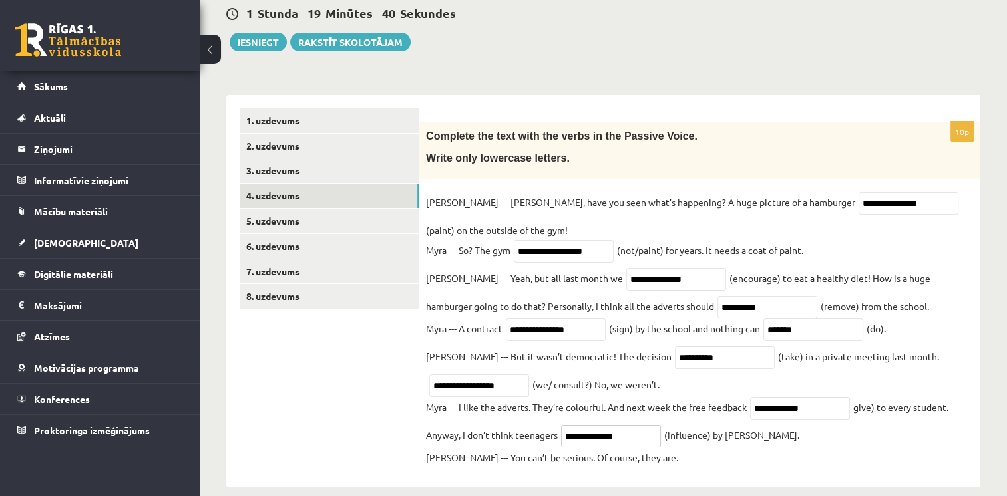
scroll to position [154, 0]
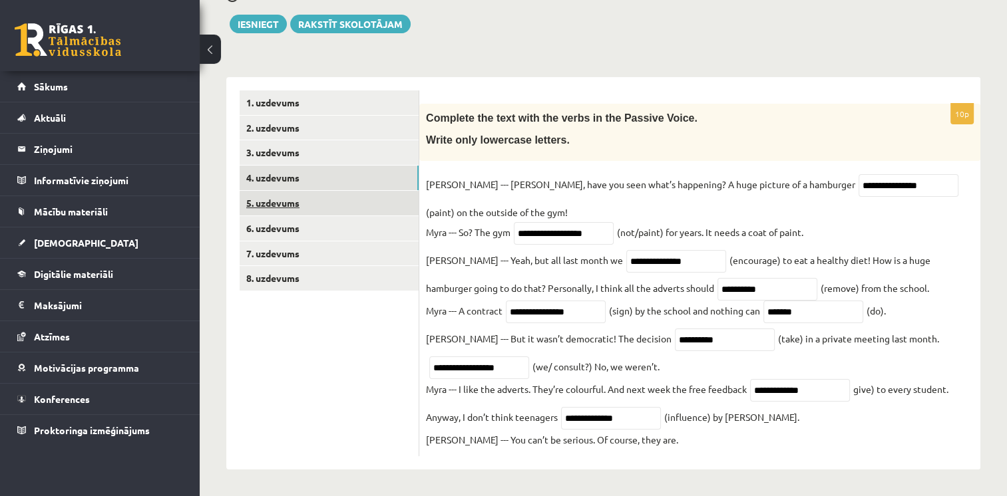
click at [329, 198] on link "5. uzdevums" at bounding box center [329, 203] width 179 height 25
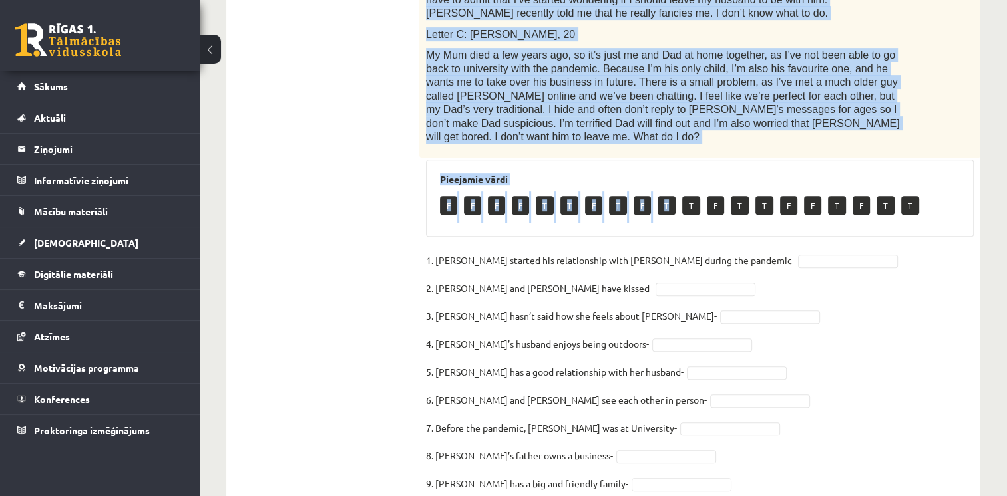
scroll to position [603, 0]
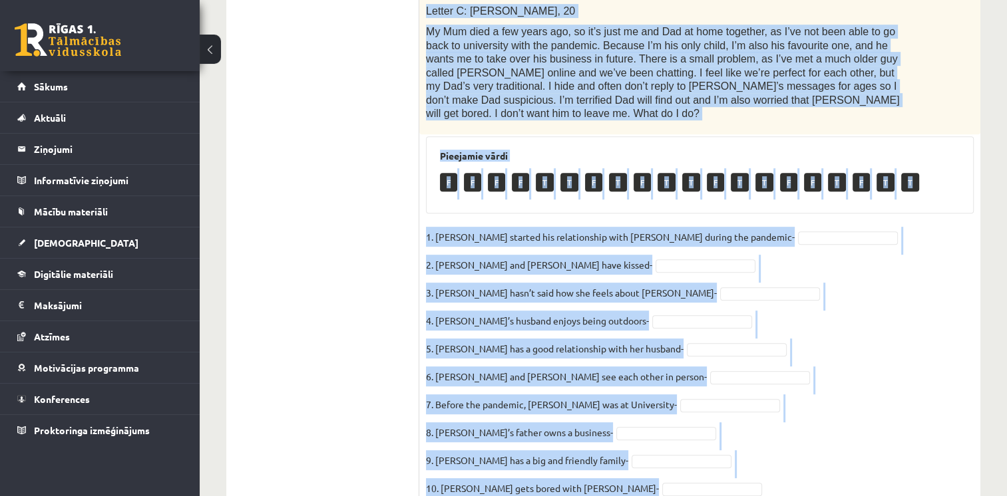
drag, startPoint x: 442, startPoint y: 68, endPoint x: 691, endPoint y: 525, distance: 520.4
copy div "Read the text. Are the sentences true (T) or false (F)? Love in the pandemic. Y…"
drag, startPoint x: 923, startPoint y: 243, endPoint x: 895, endPoint y: 236, distance: 29.5
click at [923, 243] on fieldset "1. Joshua started his relationship with Penny during the pandemic- 2. Joshua an…" at bounding box center [700, 366] width 548 height 279
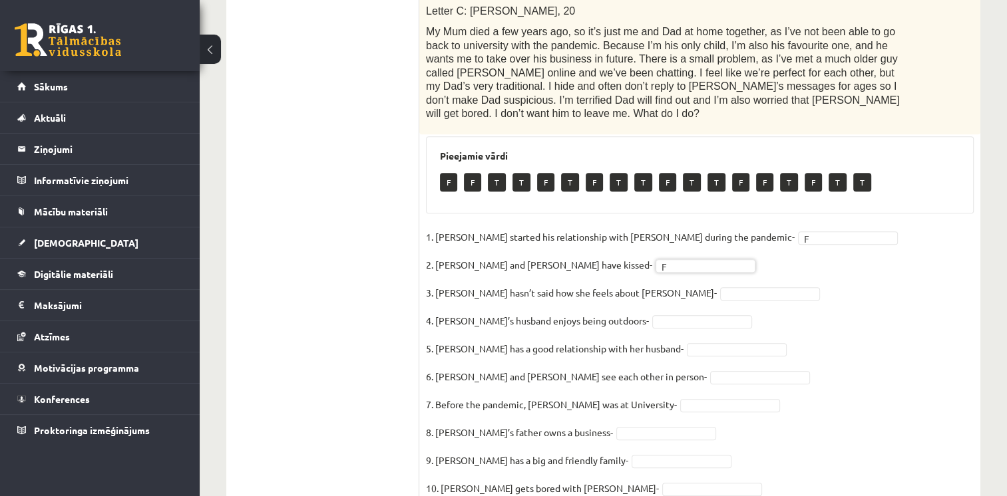
drag, startPoint x: 663, startPoint y: 230, endPoint x: 663, endPoint y: 243, distance: 13.3
click at [663, 237] on fieldset "1. Joshua started his relationship with Penny during the pandemic- F * 2. Joshu…" at bounding box center [700, 366] width 548 height 279
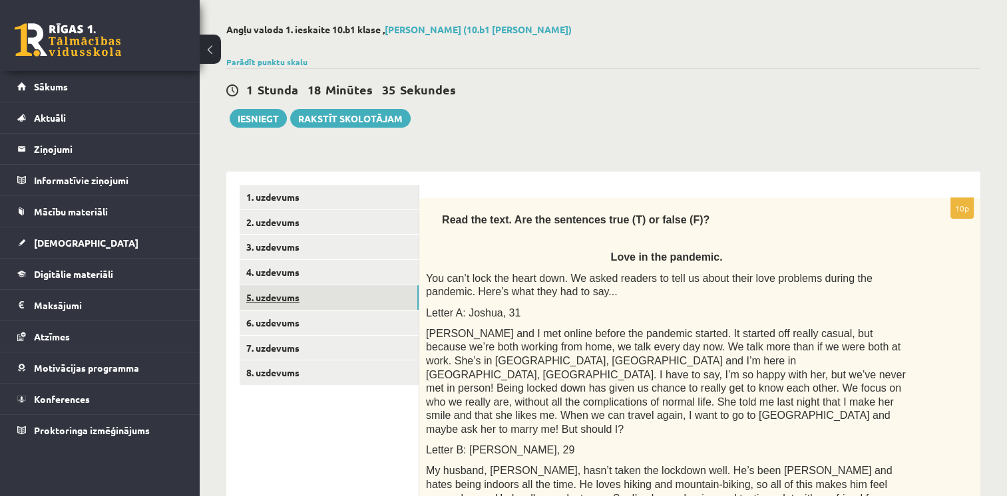
scroll to position [138, 0]
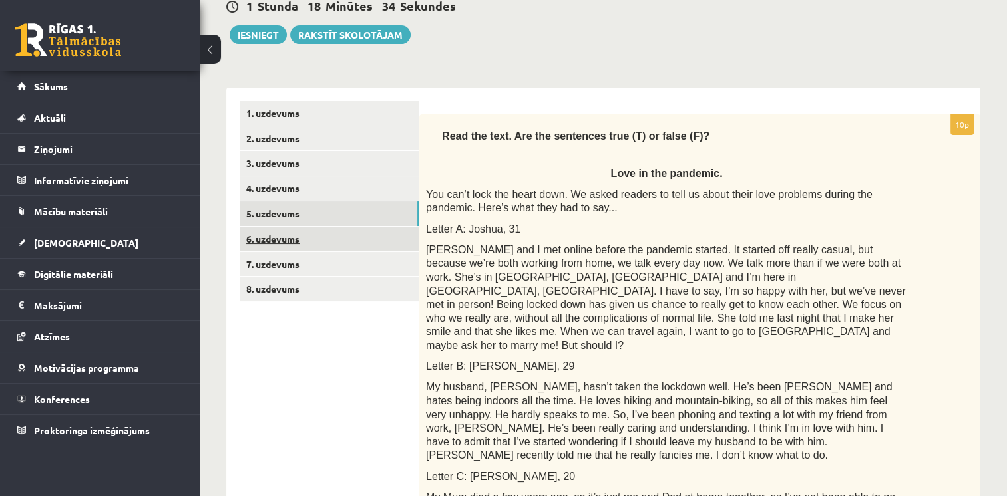
click at [332, 242] on link "6. uzdevums" at bounding box center [329, 239] width 179 height 25
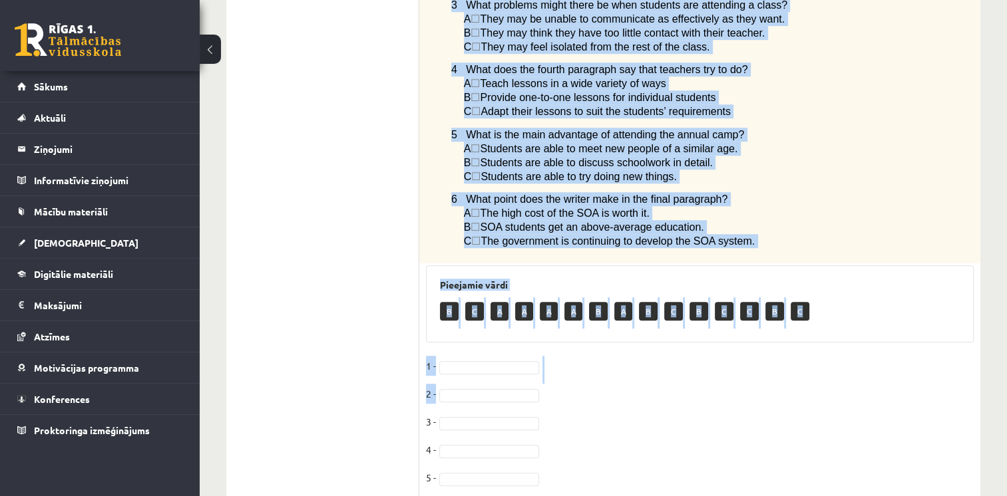
scroll to position [997, 0]
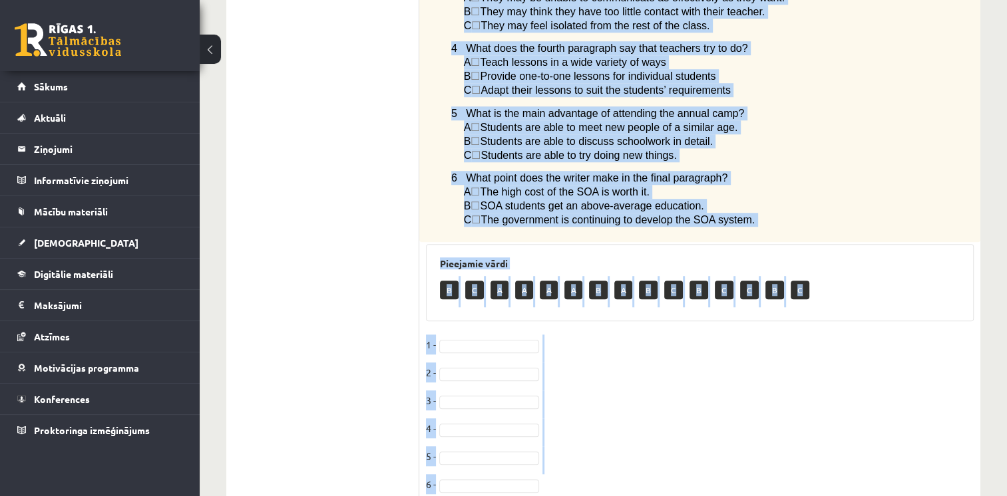
drag, startPoint x: 425, startPoint y: 193, endPoint x: 570, endPoint y: 478, distance: 319.6
copy div "Read the article about an Australian school system called The School of the Air…"
click at [622, 335] on fieldset "1 - 2 - 3 - 4 - 5 - 6 -" at bounding box center [700, 419] width 548 height 168
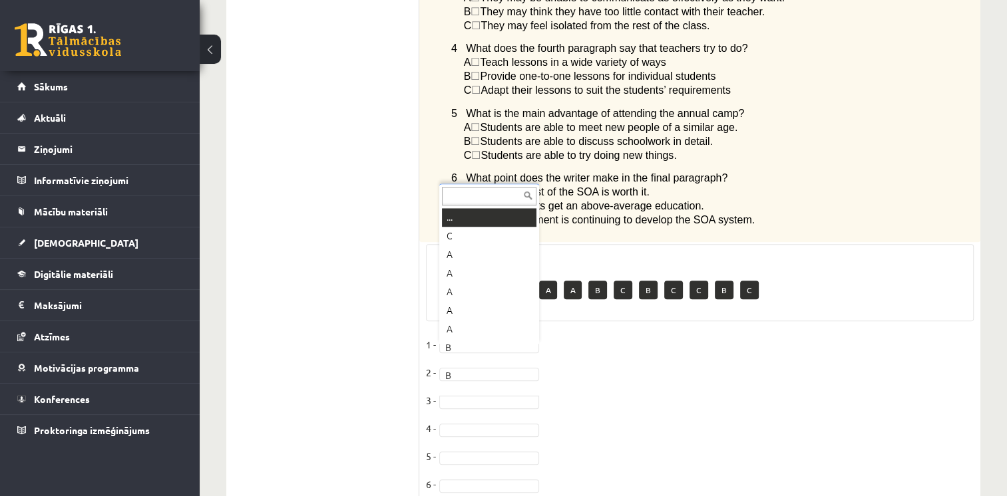
scroll to position [16, 0]
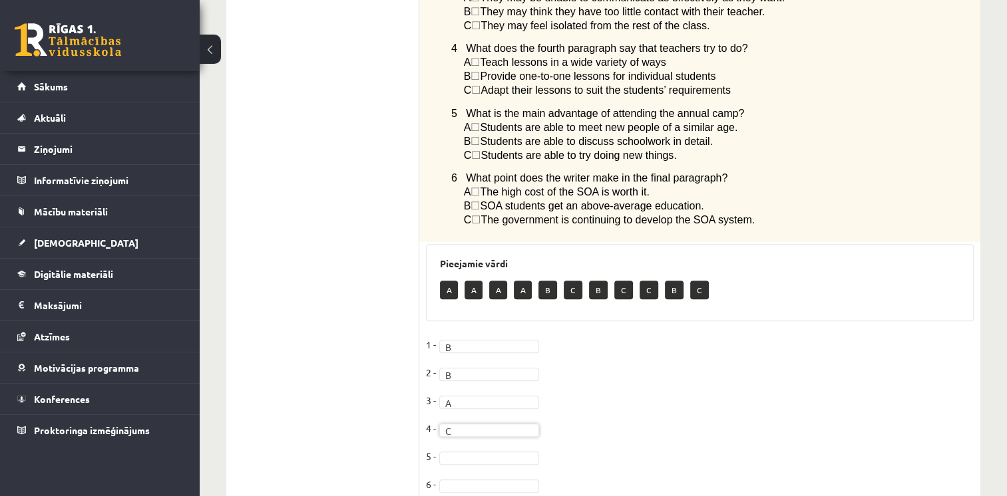
click at [462, 414] on fieldset "1 - B * 2 - B * 3 - A * 4 - C * 5 - 6 -" at bounding box center [700, 419] width 548 height 168
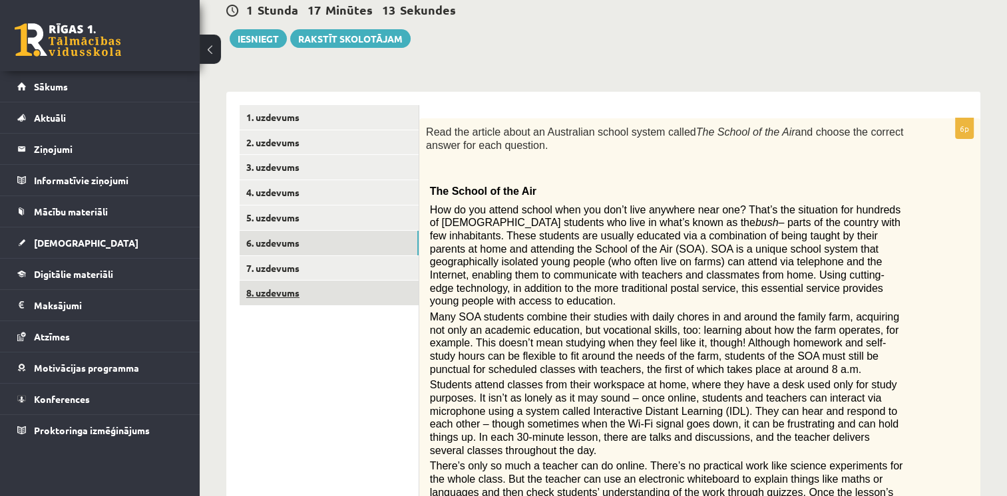
scroll to position [132, 0]
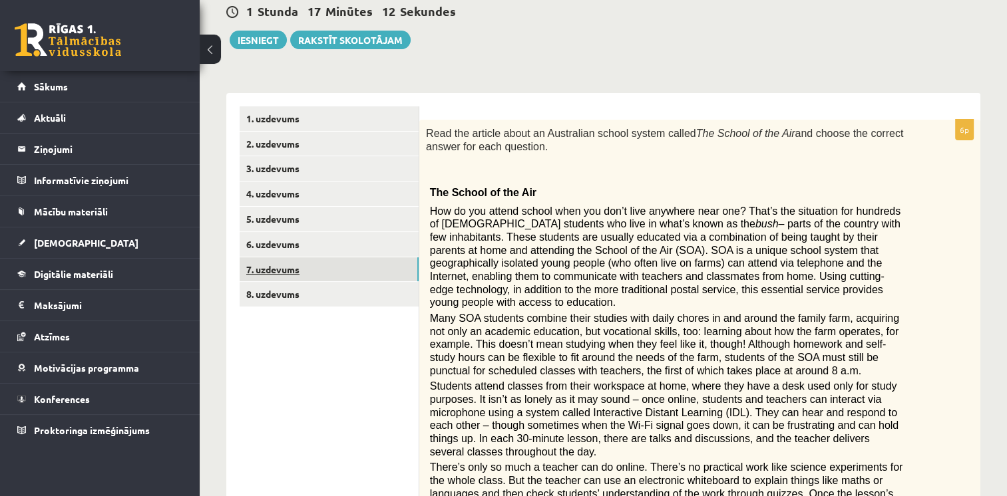
click at [373, 269] on link "7. uzdevums" at bounding box center [329, 269] width 179 height 25
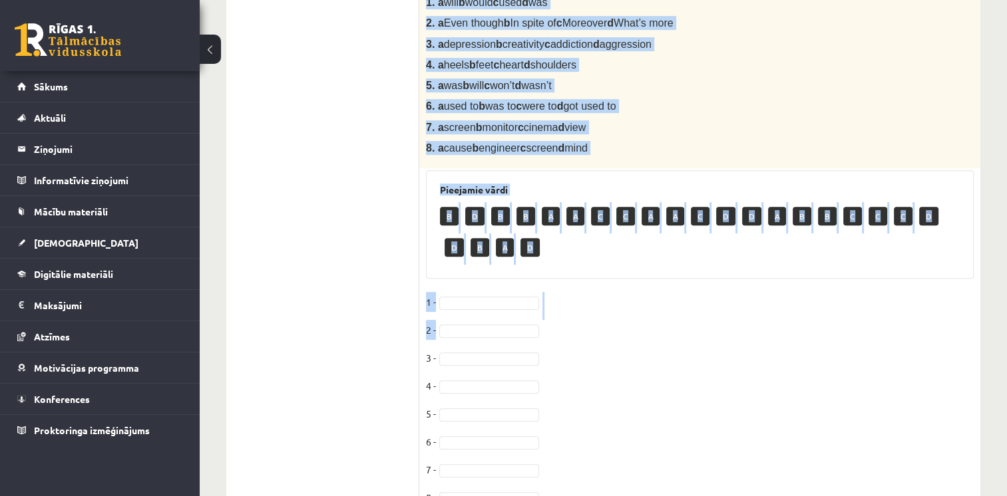
scroll to position [595, 0]
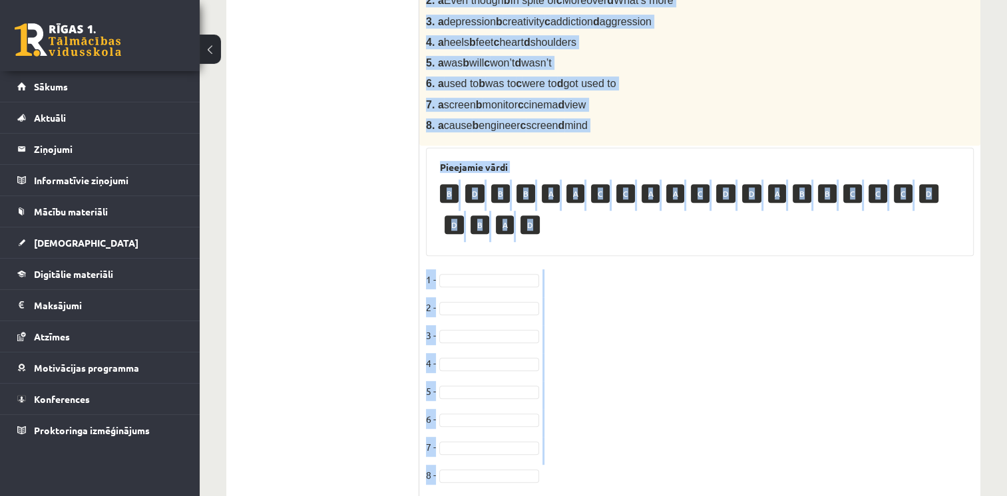
drag, startPoint x: 437, startPoint y: 210, endPoint x: 697, endPoint y: 458, distance: 359.0
click at [697, 458] on div "8p Complete the text with the correct words (a–d). Bodybuilding You can’t talk …" at bounding box center [699, 72] width 561 height 882
copy div "Complete the text with the correct words (a–d). Bodybuilding You can’t talk abo…"
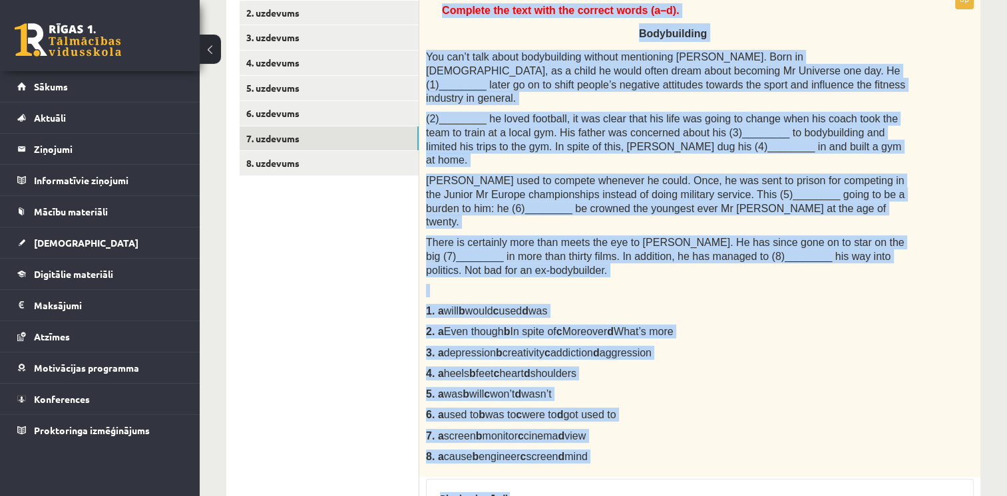
scroll to position [262, 0]
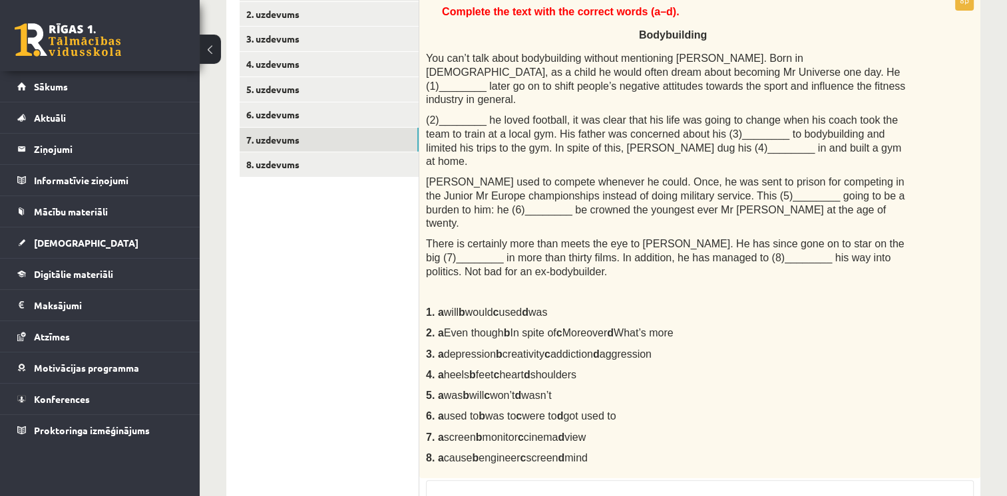
click at [330, 292] on ul "1. uzdevums 2. uzdevums 3. uzdevums 4. uzdevums 5. uzdevums 6. uzdevums 7. uzde…" at bounding box center [330, 405] width 180 height 856
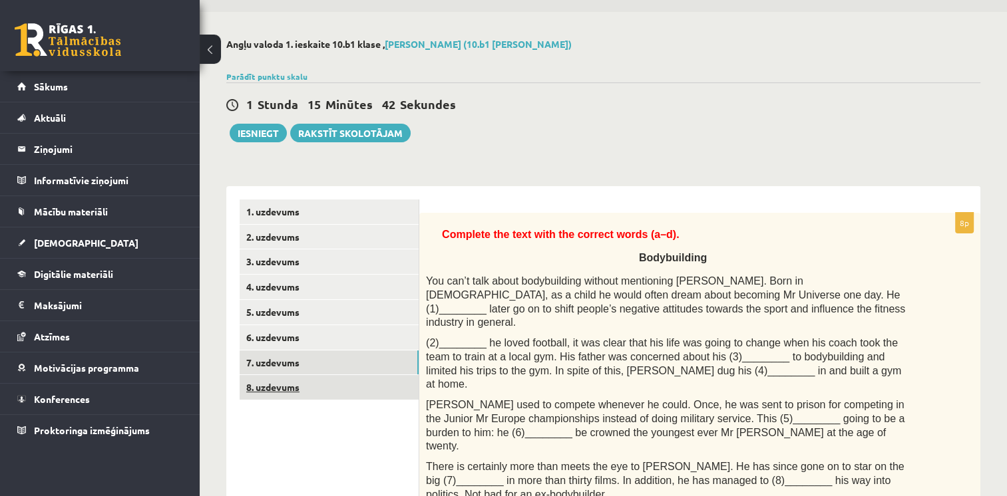
scroll to position [31, 0]
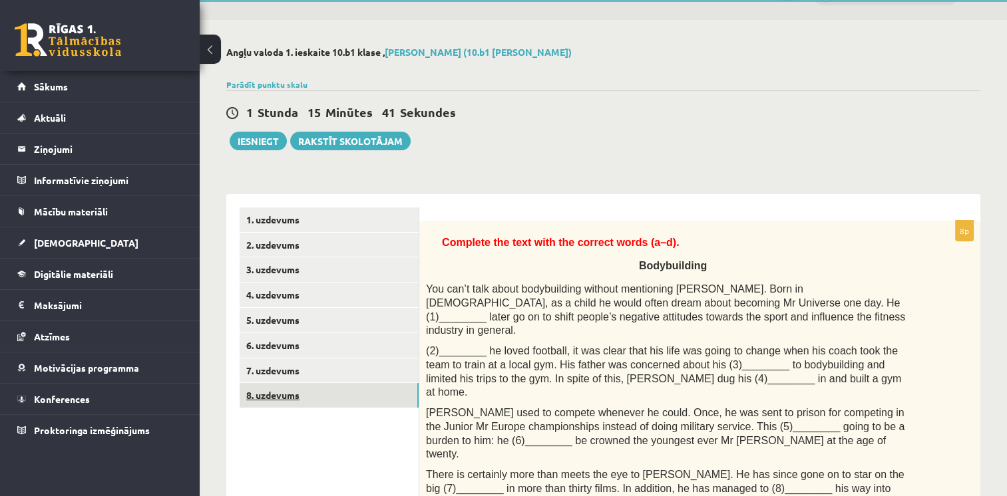
click at [329, 406] on link "8. uzdevums" at bounding box center [329, 395] width 179 height 25
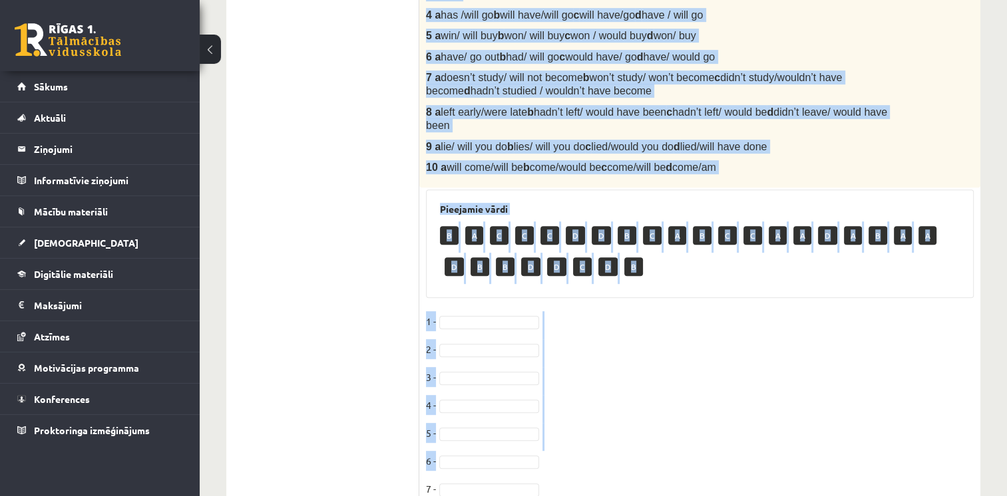
scroll to position [701, 0]
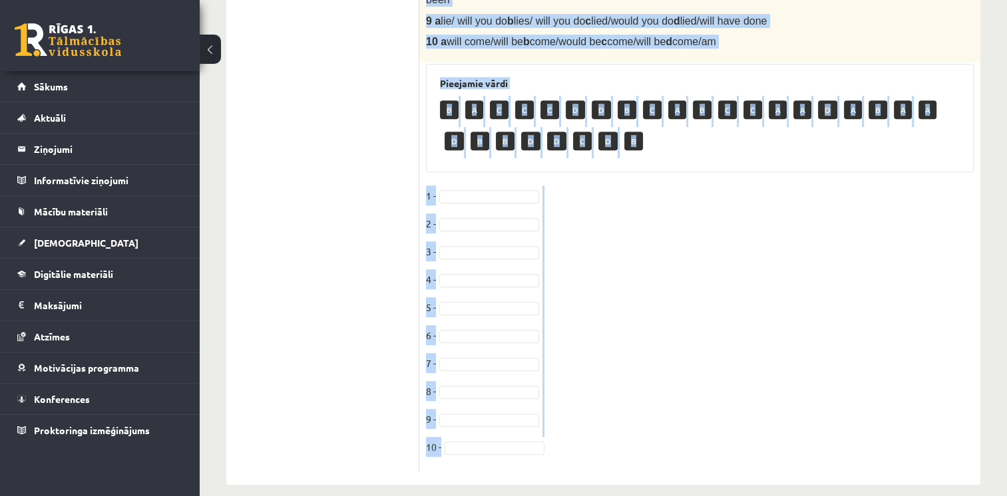
drag, startPoint x: 424, startPoint y: 28, endPoint x: 609, endPoint y: 444, distance: 455.4
click at [609, 443] on div "10p Choose the correct word or phrase in Conditional sentences. 1. When I -----…" at bounding box center [699, 11] width 561 height 921
copy div "Choose the correct word or phrase in Conditional sentences. 1. When I ------- (…"
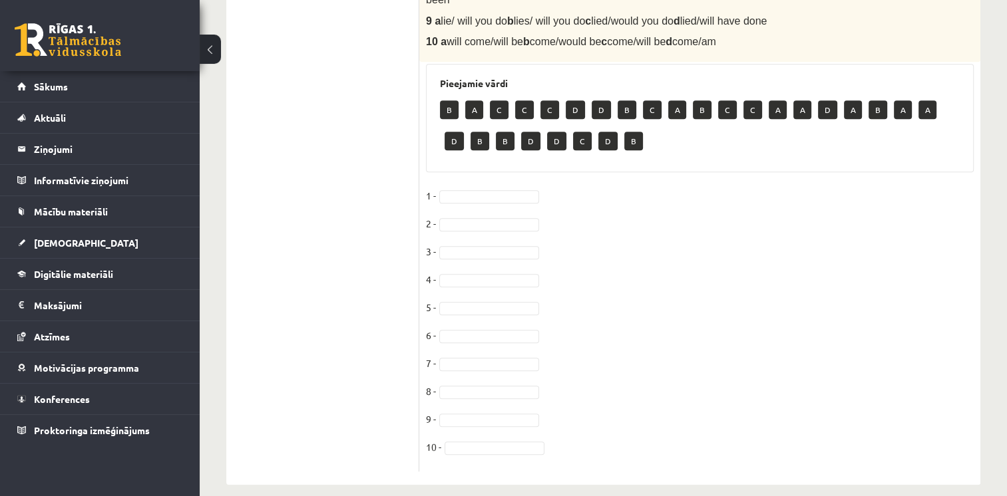
drag, startPoint x: 378, startPoint y: 202, endPoint x: 368, endPoint y: 153, distance: 50.2
click at [377, 201] on ul "1. uzdevums 2. uzdevums 3. uzdevums 4. uzdevums 5. uzdevums 6. uzdevums 7. uzde…" at bounding box center [330, 5] width 180 height 934
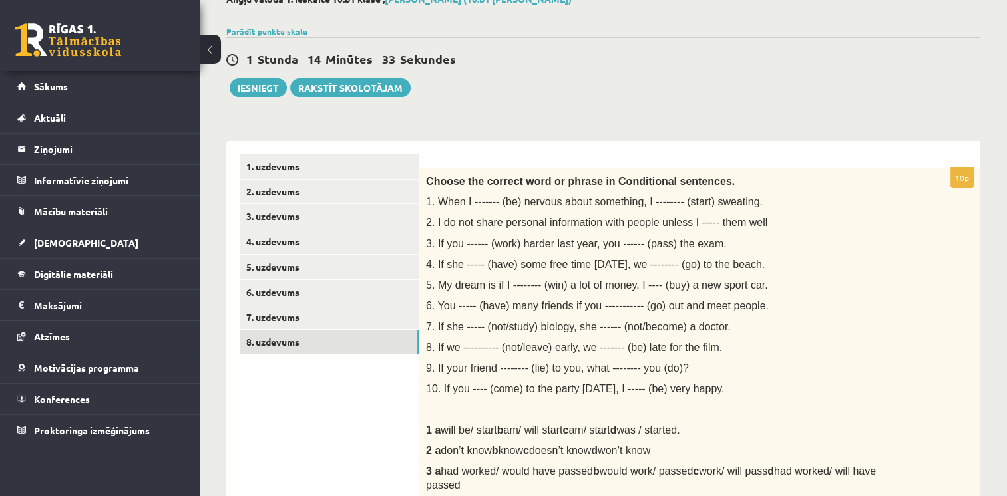
scroll to position [71, 0]
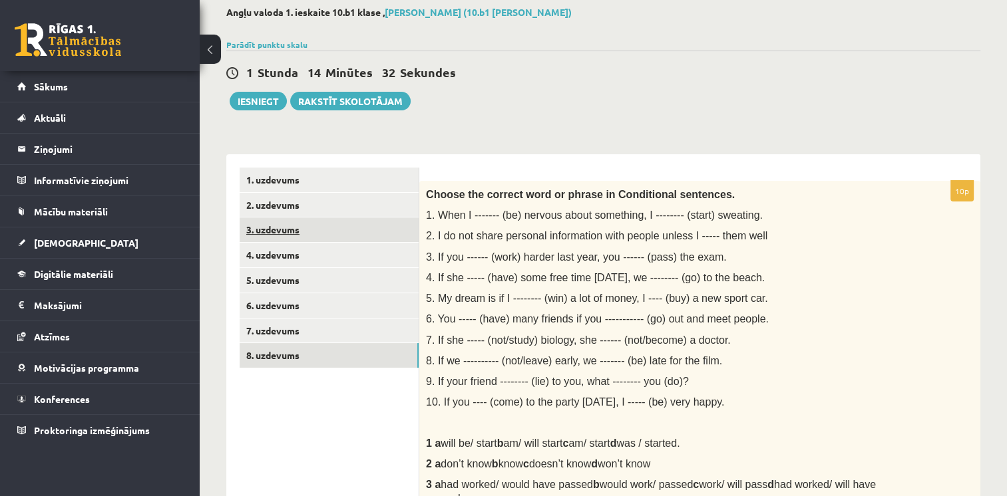
click at [387, 231] on link "3. uzdevums" at bounding box center [329, 230] width 179 height 25
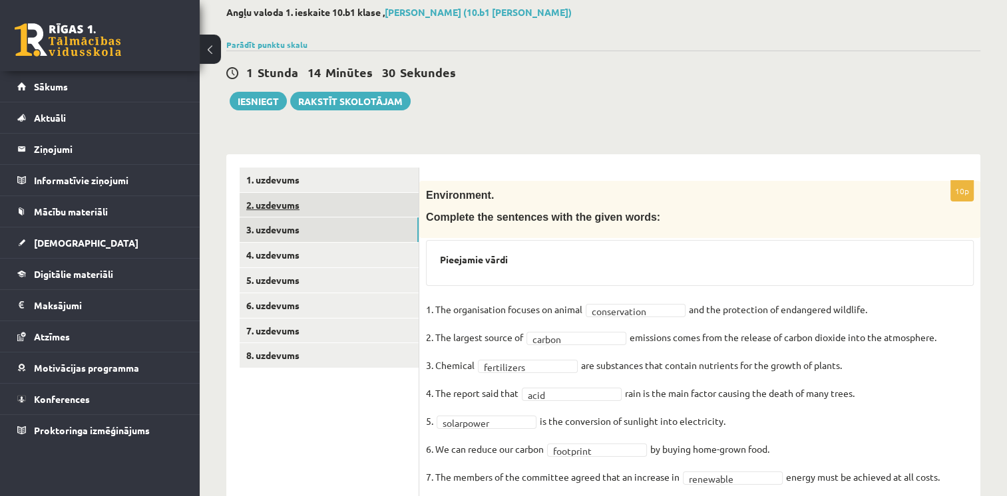
click at [339, 205] on link "2. uzdevums" at bounding box center [329, 205] width 179 height 25
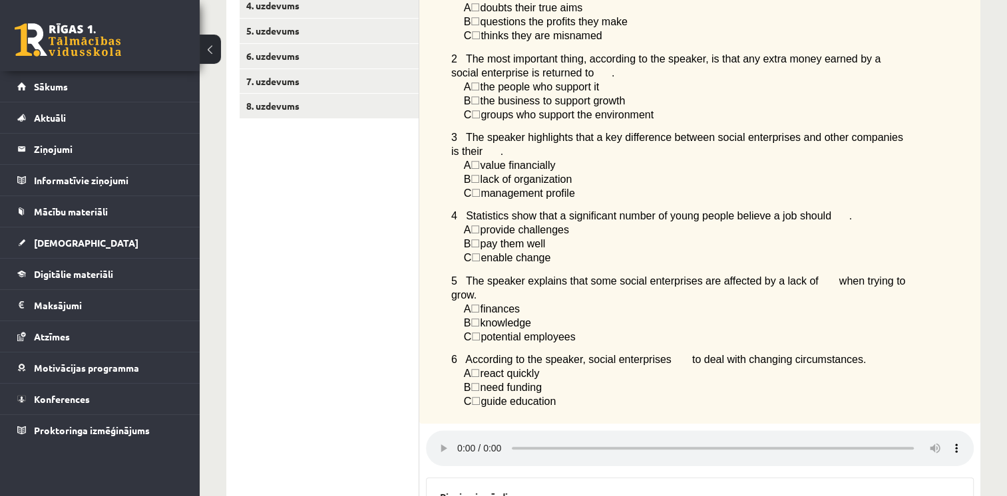
scroll to position [343, 0]
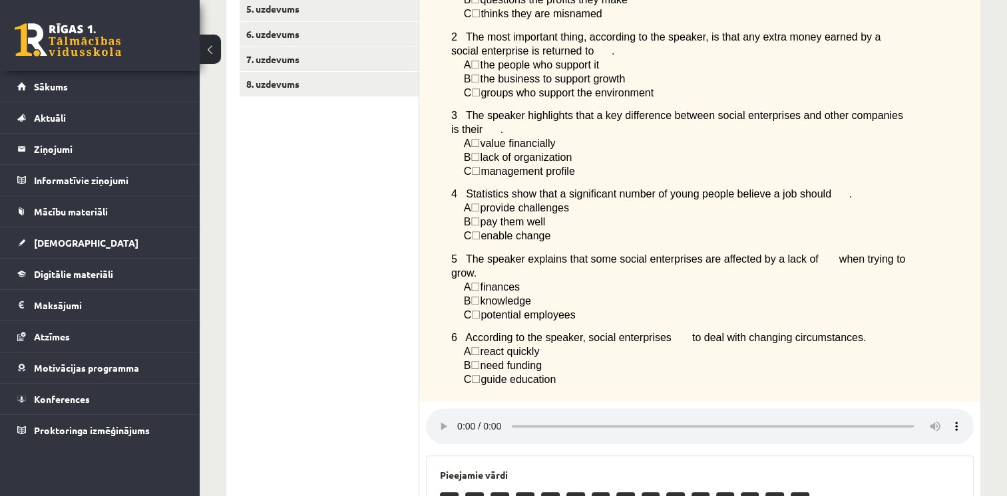
drag, startPoint x: 968, startPoint y: 1, endPoint x: 1000, endPoint y: 49, distance: 57.6
click at [1000, 49] on div "Angļu valoda 1. ieskaite 10.b1 klase , Kristers Caune (10.b1 klase) Parādīt pun…" at bounding box center [603, 235] width 807 height 1052
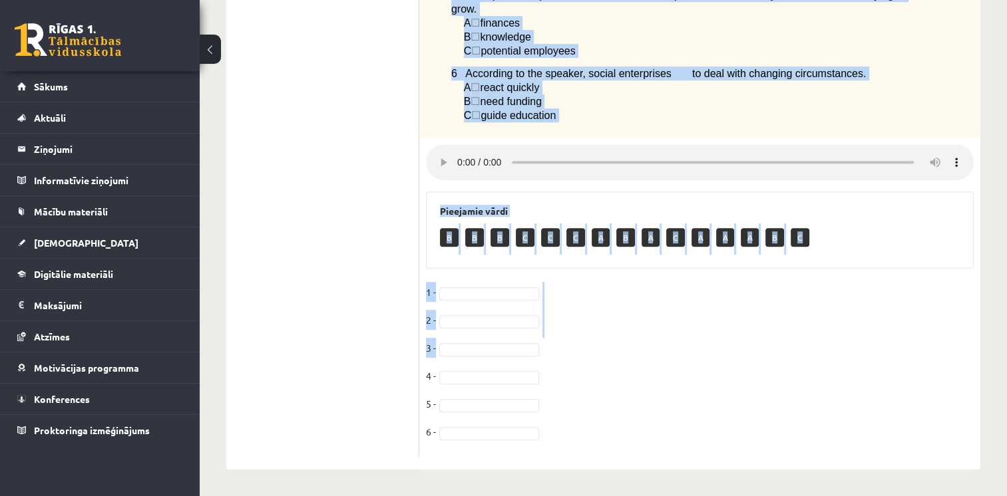
scroll to position [609, 0]
drag, startPoint x: 440, startPoint y: 123, endPoint x: 637, endPoint y: 109, distance: 198.1
copy div "Listen to a podcast about businesses helping to change society. Choose the corr…"
click at [870, 102] on p "B ☐  need funding" at bounding box center [685, 101] width 443 height 14
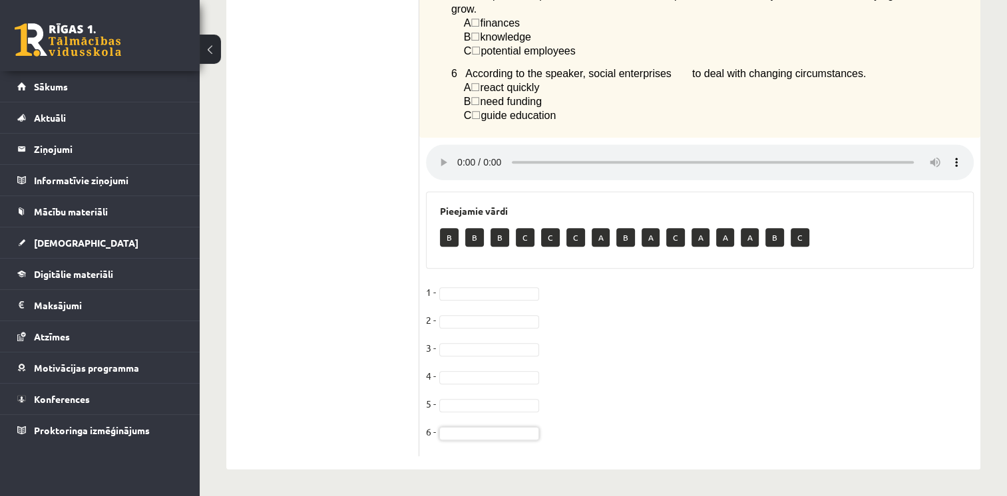
click at [480, 442] on fieldset "1 - 2 - 3 - 4 - 5 - 6 -" at bounding box center [700, 366] width 548 height 168
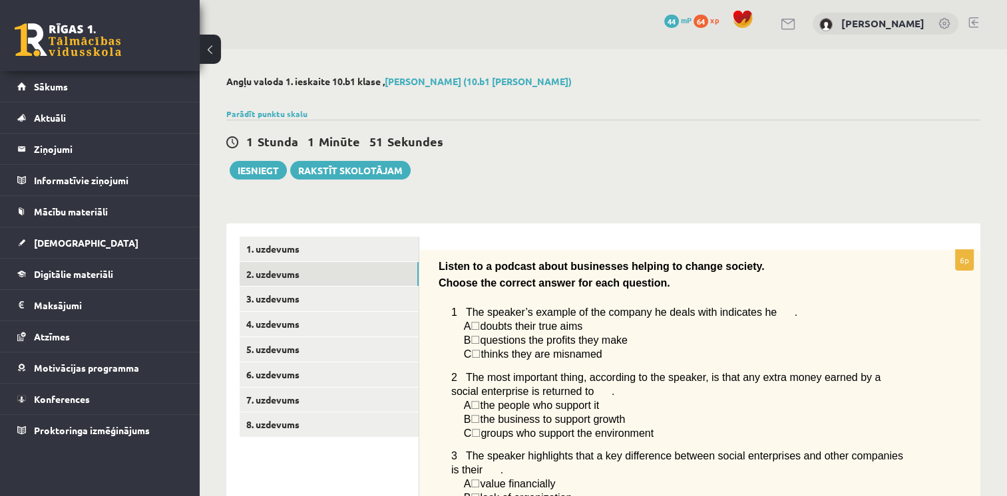
scroll to position [0, 0]
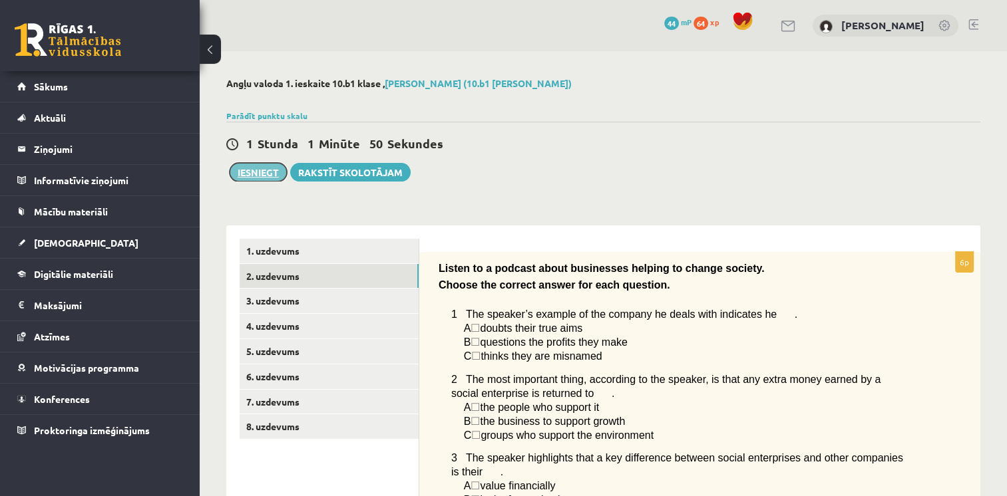
click at [255, 169] on button "Iesniegt" at bounding box center [258, 172] width 57 height 19
